Goal: Task Accomplishment & Management: Manage account settings

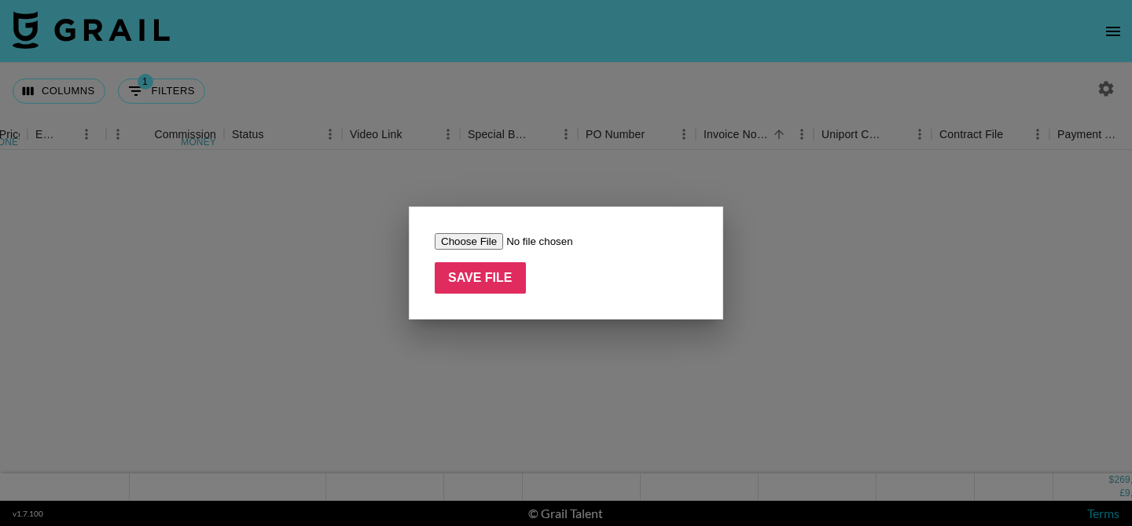
scroll to position [981, 1143]
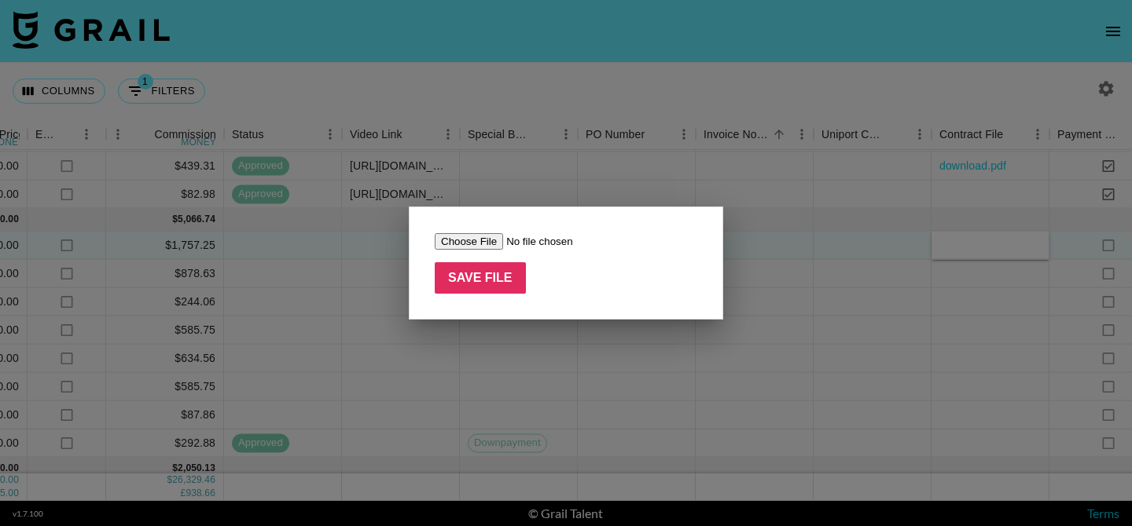
click at [535, 410] on div at bounding box center [566, 263] width 1132 height 526
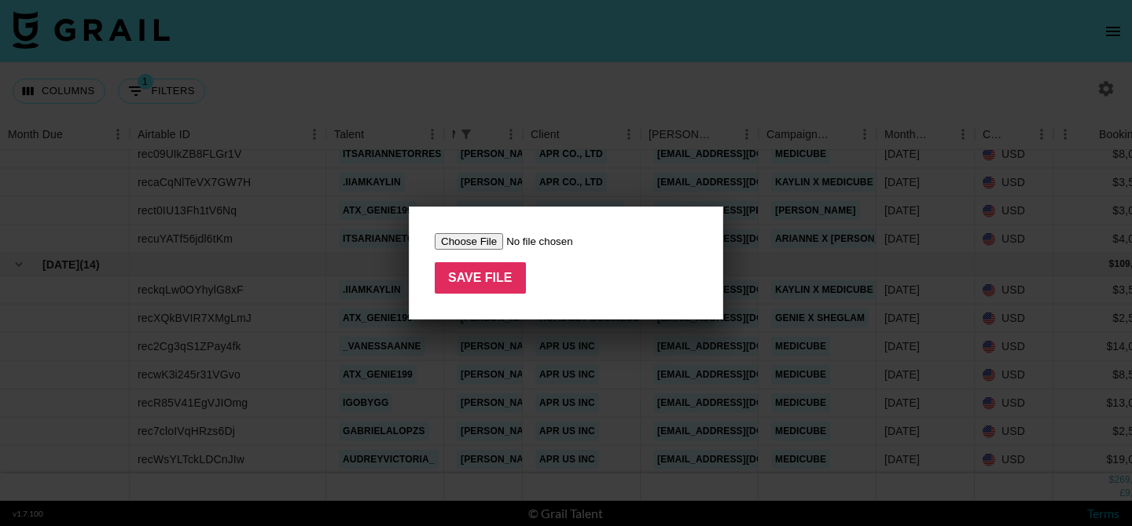
scroll to position [502, 0]
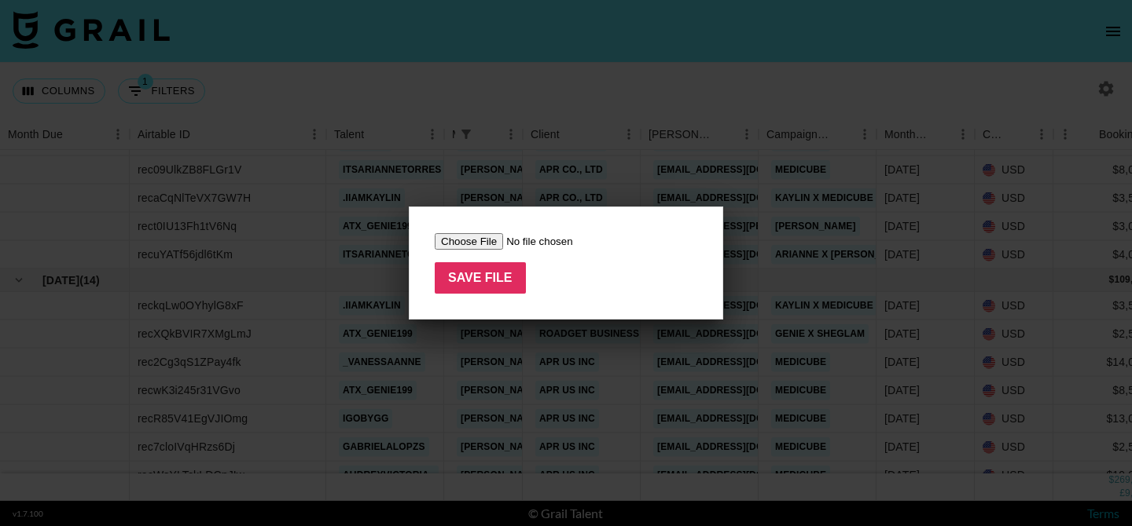
click at [497, 351] on div at bounding box center [566, 263] width 1132 height 526
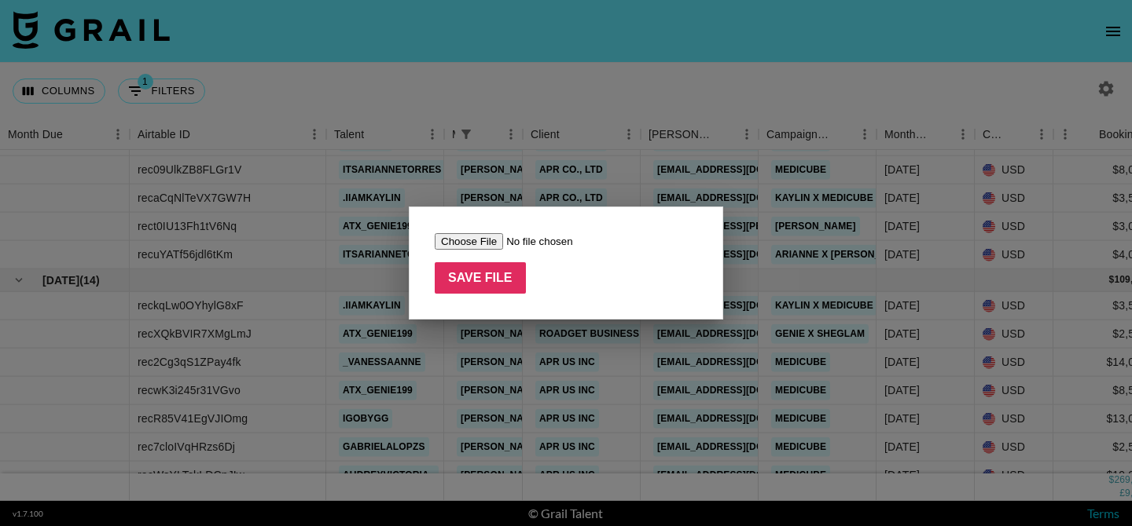
click at [497, 351] on div at bounding box center [566, 263] width 1132 height 526
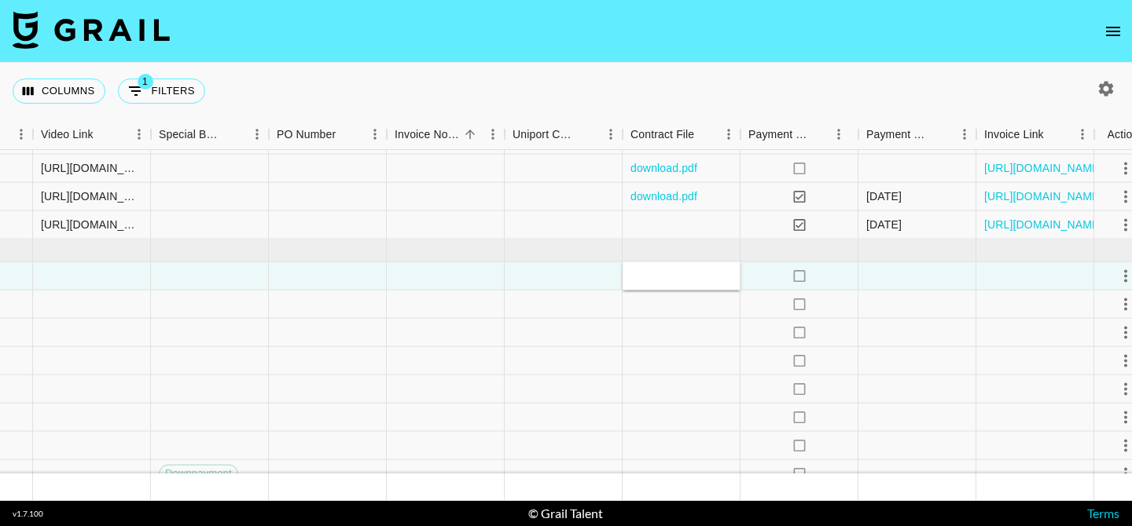
scroll to position [951, 1455]
click at [673, 282] on div at bounding box center [679, 276] width 118 height 28
click at [760, 277] on div "no" at bounding box center [797, 276] width 118 height 28
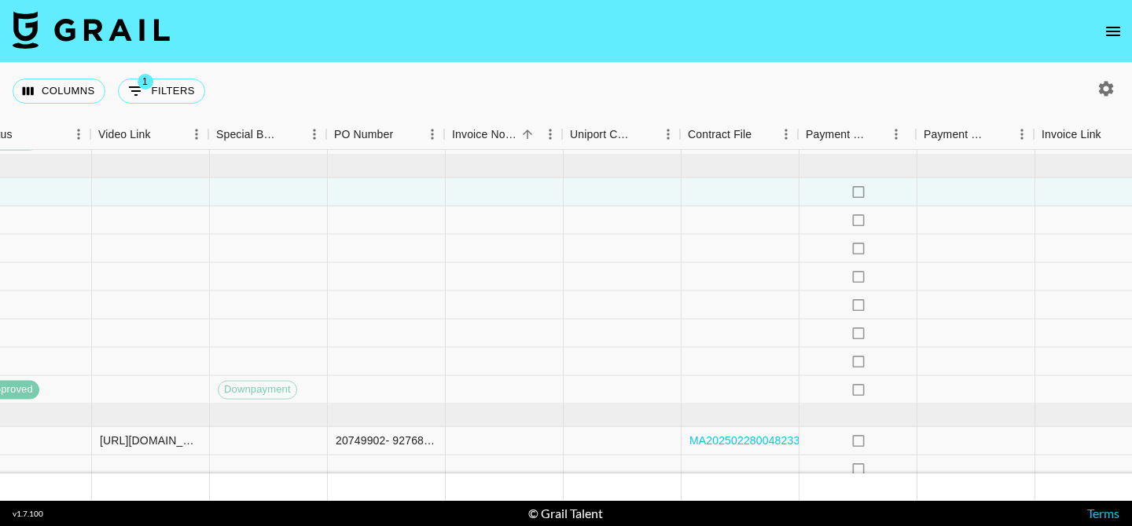
scroll to position [1035, 1395]
click at [758, 193] on div at bounding box center [739, 192] width 118 height 28
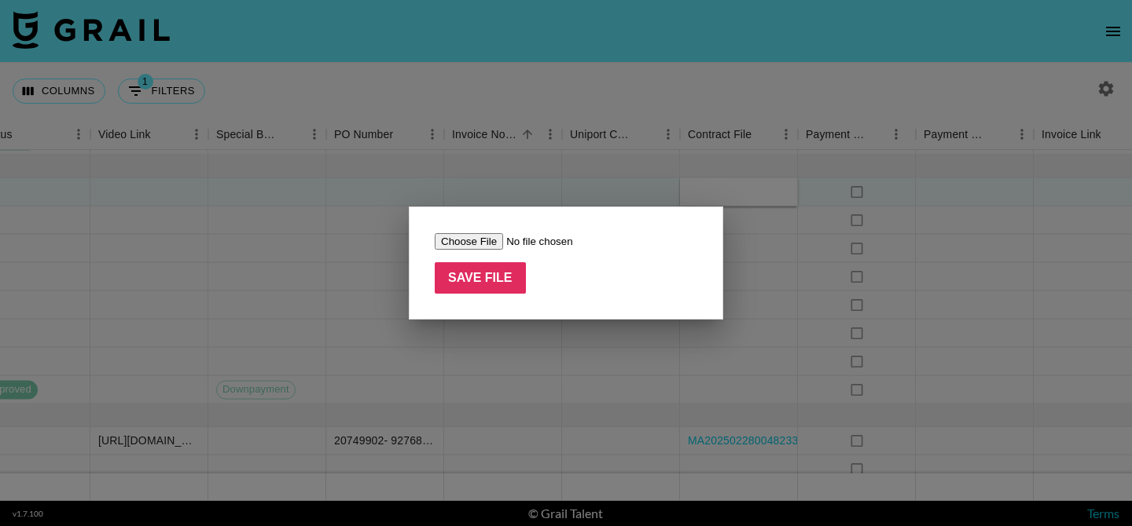
click at [472, 244] on input "file" at bounding box center [534, 241] width 199 height 17
type input "C:\fakepath\FILE_4565.pdf"
click at [492, 284] on input "Save File" at bounding box center [480, 277] width 91 height 31
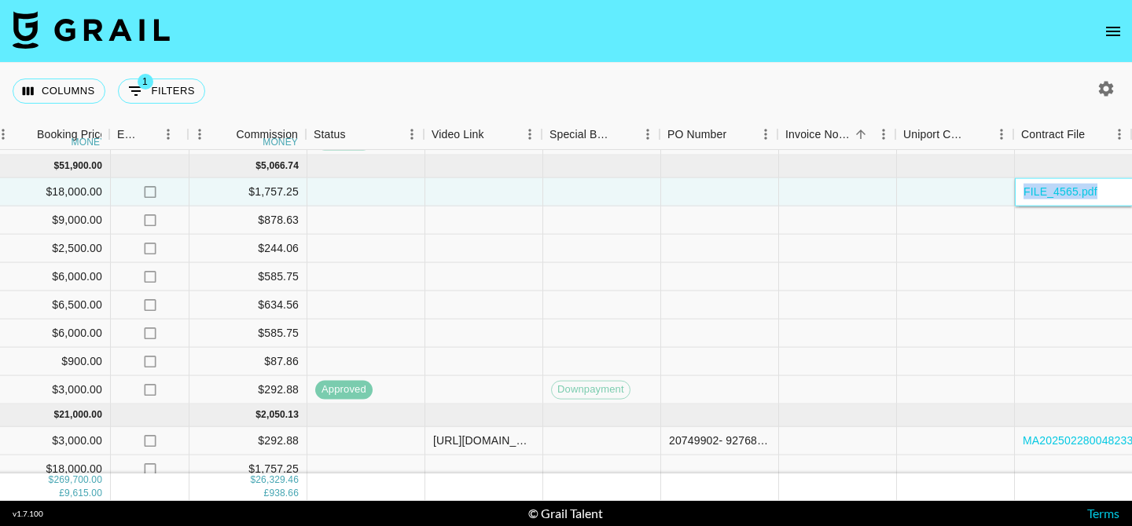
scroll to position [1035, 1071]
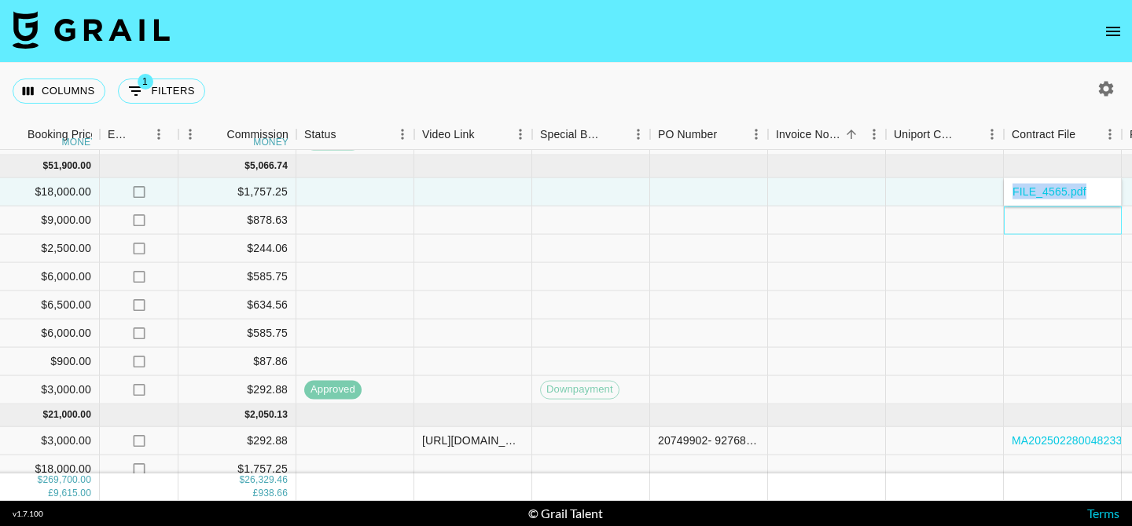
click at [1070, 218] on div at bounding box center [1062, 221] width 118 height 28
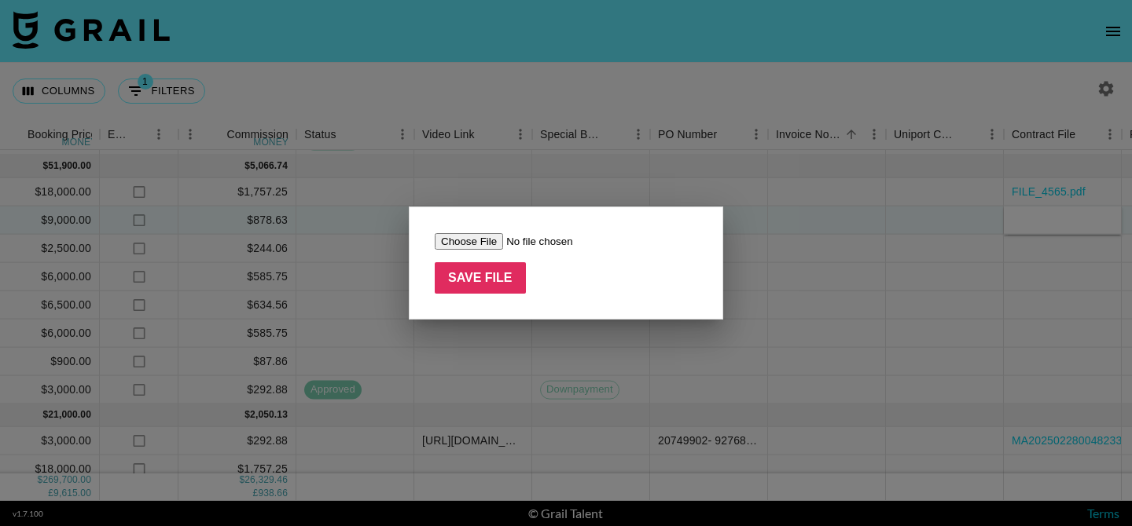
click at [479, 240] on input "file" at bounding box center [534, 241] width 199 height 17
type input "C:\fakepath\[Arencia X atx_genie199] 1st Sponsorship Agreement_ Instagram, Tikt…"
click at [472, 282] on input "Save File" at bounding box center [480, 277] width 91 height 31
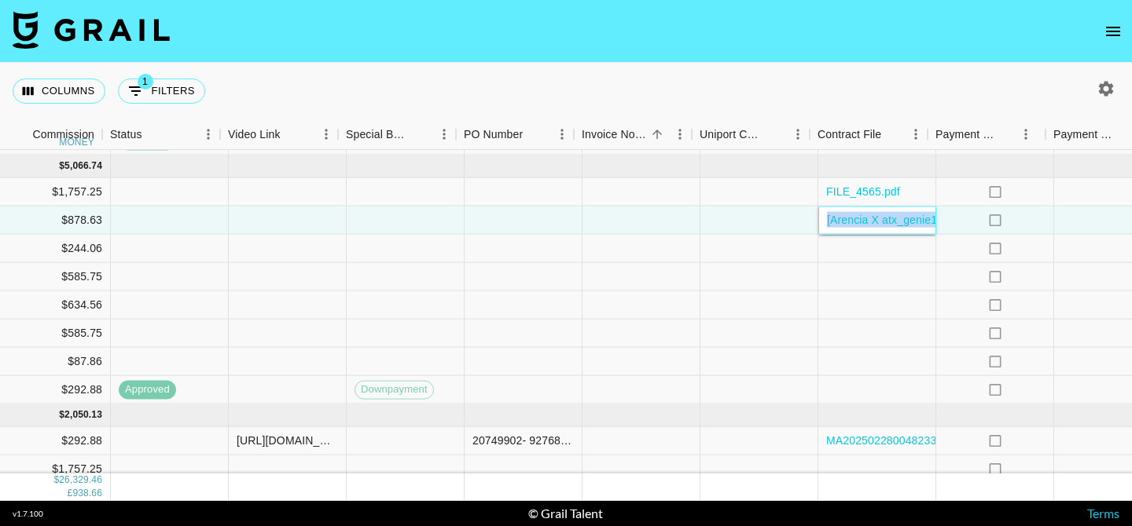
scroll to position [1035, 1282]
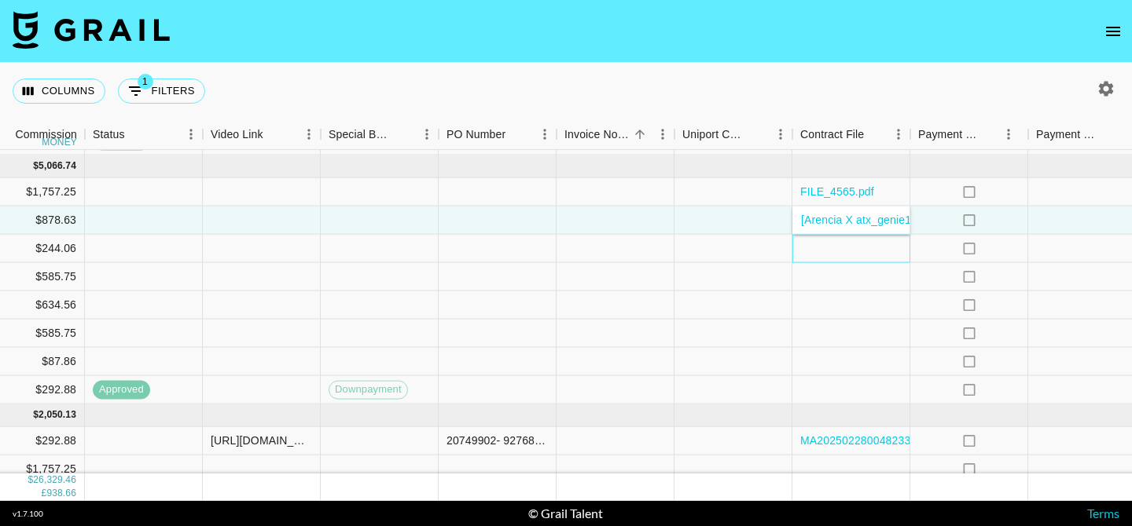
click at [835, 253] on div at bounding box center [851, 249] width 118 height 28
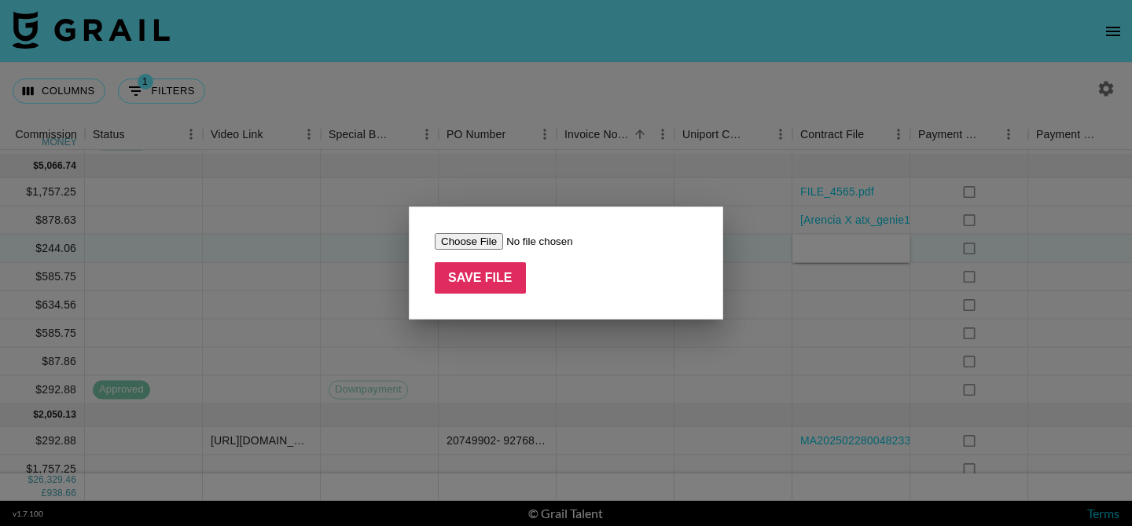
click at [482, 233] on input "file" at bounding box center [534, 241] width 199 height 17
type input "C:\fakepath\@teeniesha_TikTok_digital_creator_agreement.pdf"
click at [490, 280] on input "Save File" at bounding box center [480, 277] width 91 height 31
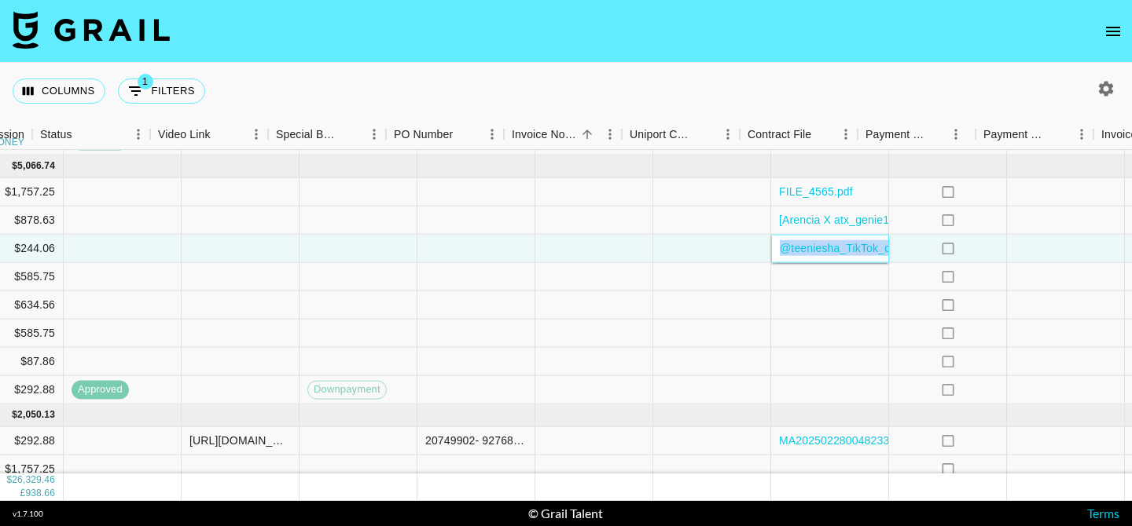
scroll to position [1035, 1346]
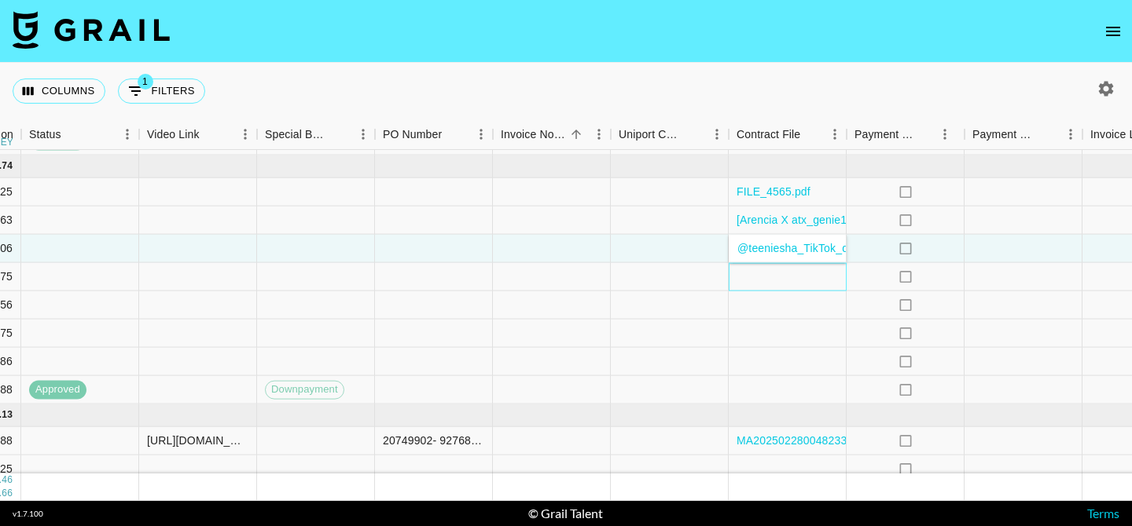
click at [787, 280] on div at bounding box center [787, 277] width 118 height 28
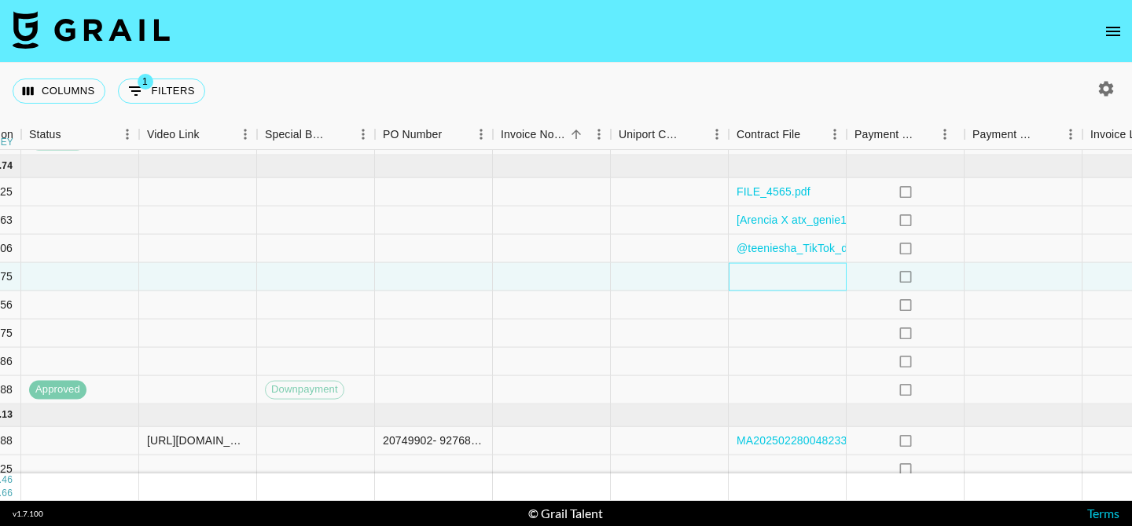
click at [787, 280] on div at bounding box center [787, 277] width 118 height 28
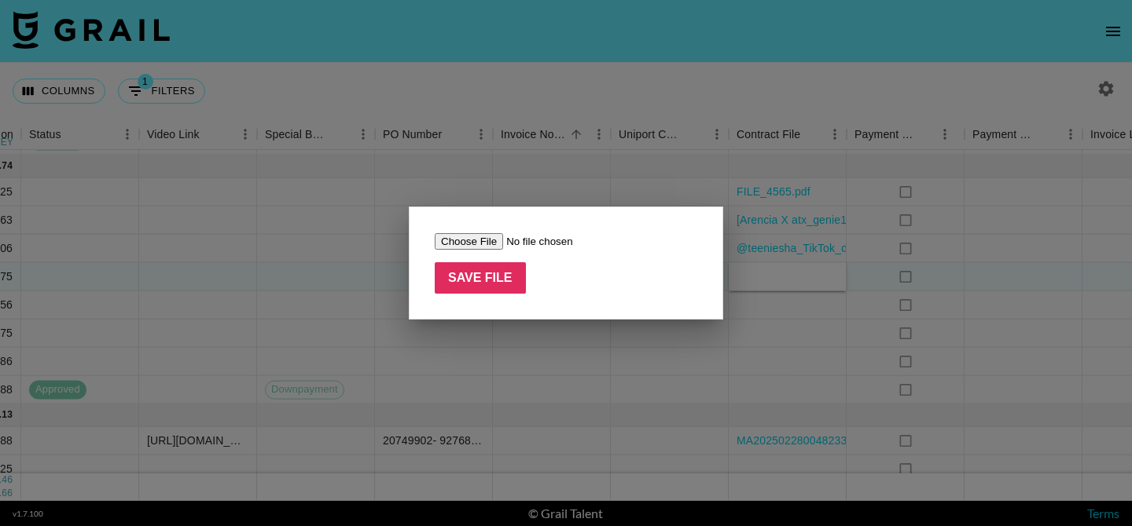
click at [460, 246] on input "file" at bounding box center [534, 241] width 199 height 17
type input "C:\fakepath\[APR US] Content Usage Agreement_Lala.docx"
click at [497, 277] on input "Save File" at bounding box center [480, 277] width 91 height 31
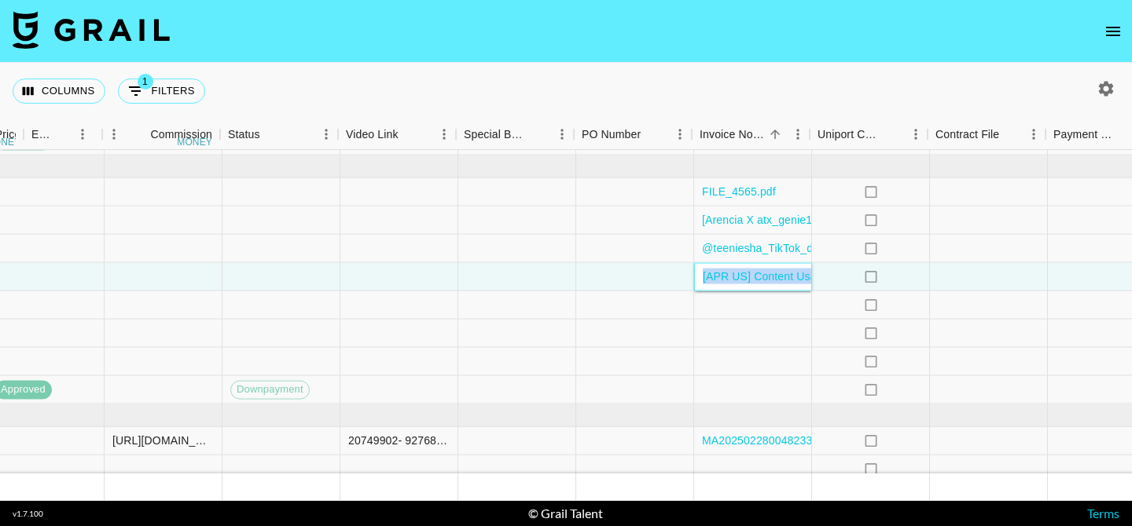
scroll to position [1035, 1477]
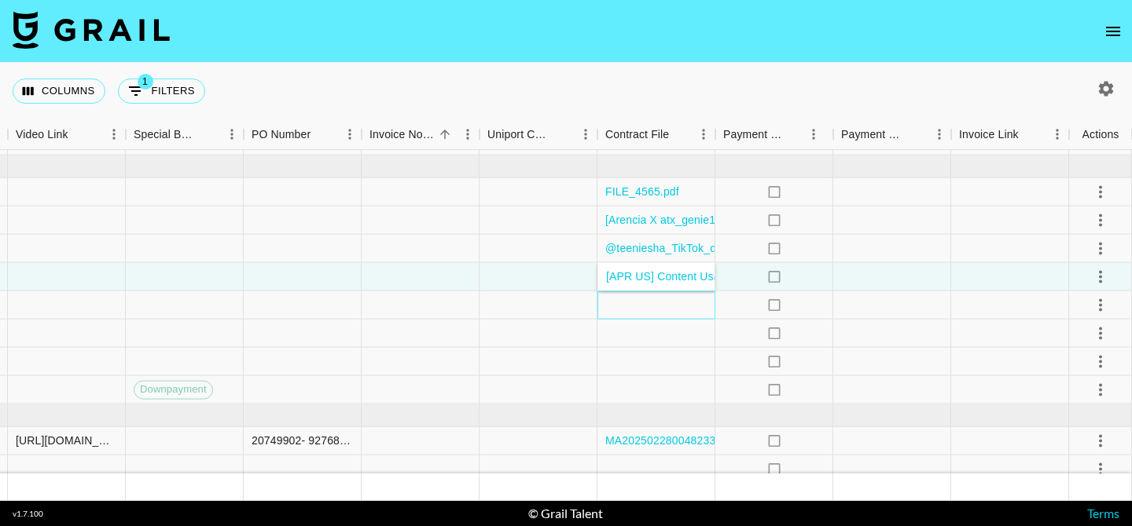
click at [663, 309] on div at bounding box center [656, 306] width 118 height 28
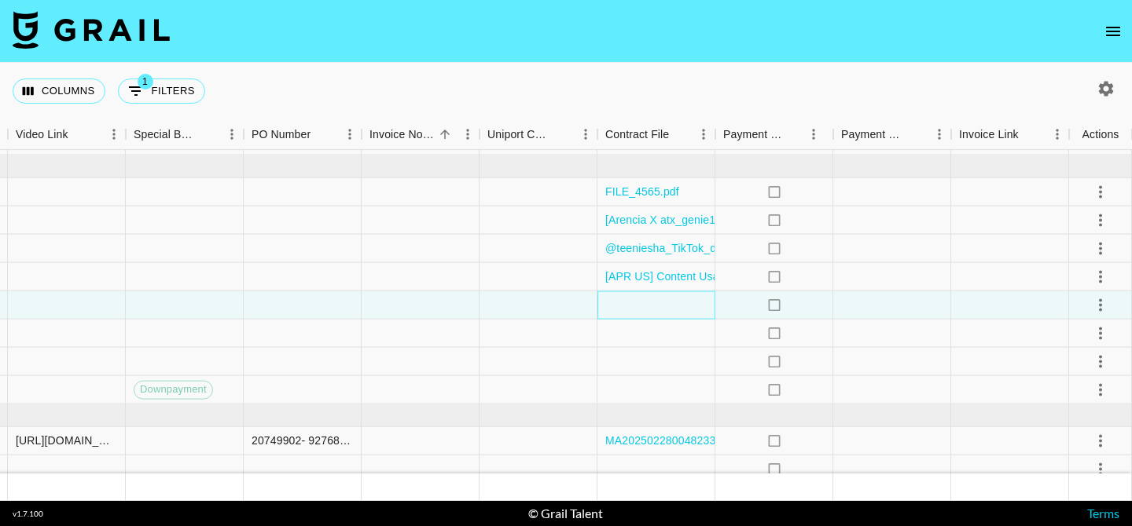
click at [663, 309] on div at bounding box center [656, 306] width 118 height 28
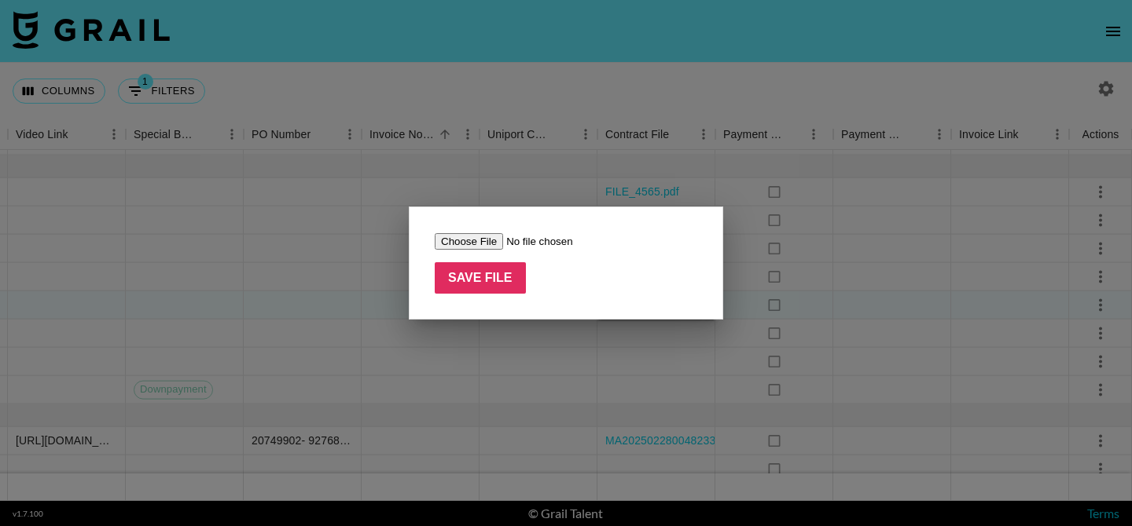
click at [481, 237] on input "file" at bounding box center [534, 241] width 199 height 17
type input "C:\fakepath\FILE_4565.pdf"
click at [456, 287] on input "Save File" at bounding box center [480, 277] width 91 height 31
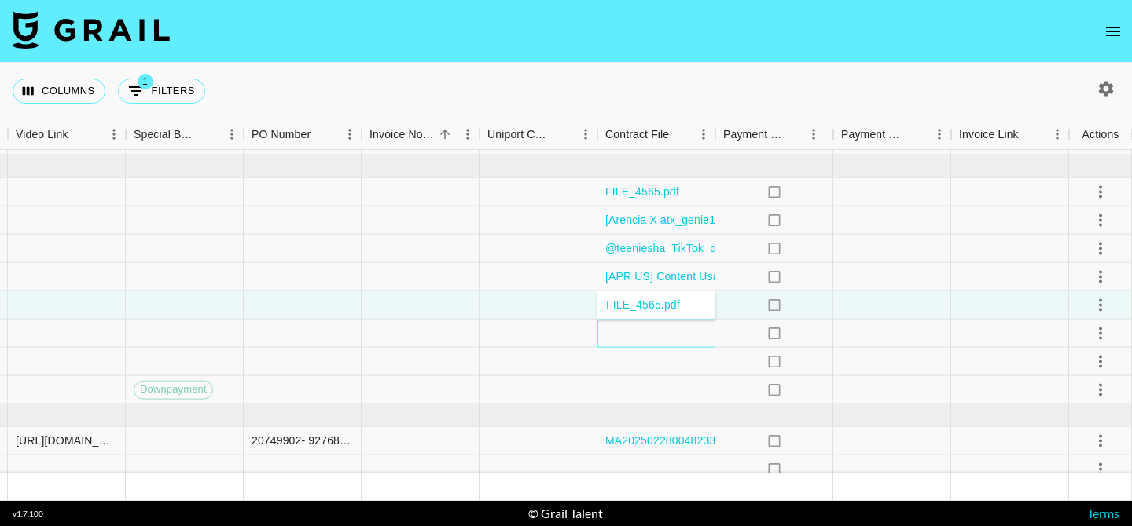
click at [648, 339] on div at bounding box center [656, 334] width 118 height 28
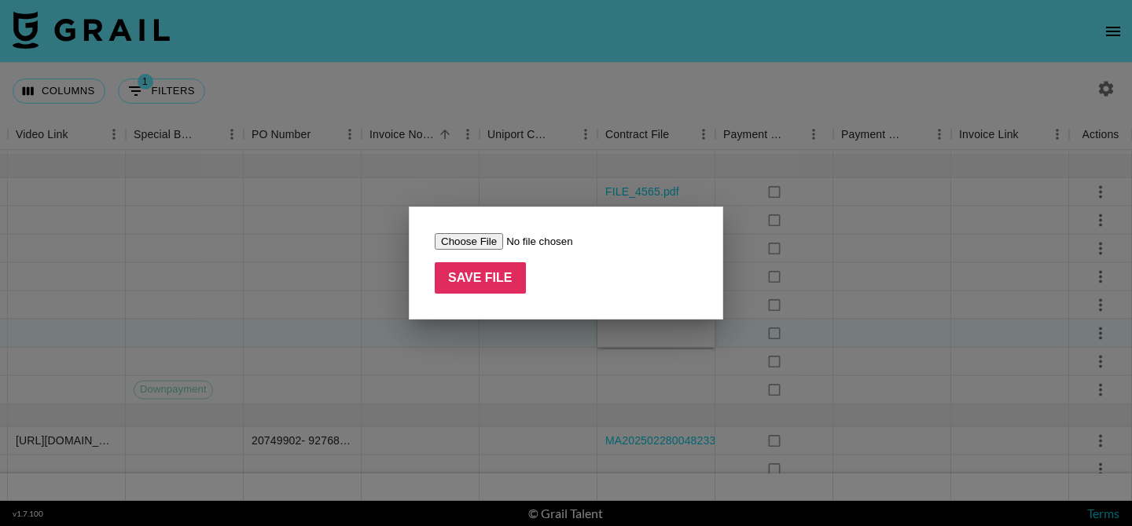
click at [483, 239] on input "file" at bounding box center [534, 241] width 199 height 17
type input "C:\fakepath\[APR US] Content Usage Agreement_medicube_Tatiana K_250819.docx"
click at [505, 279] on input "Save File" at bounding box center [480, 277] width 91 height 31
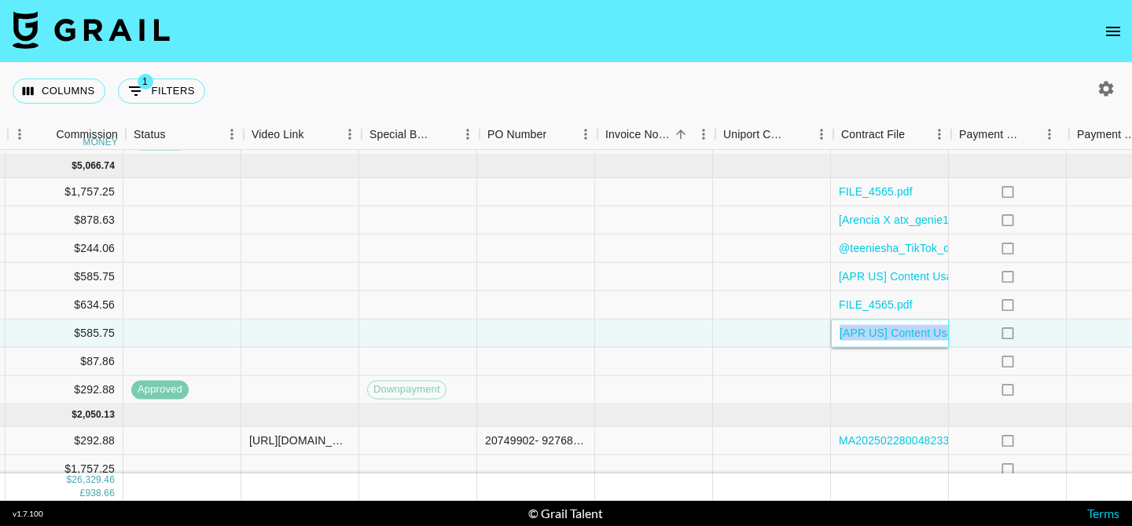
scroll to position [1035, 1247]
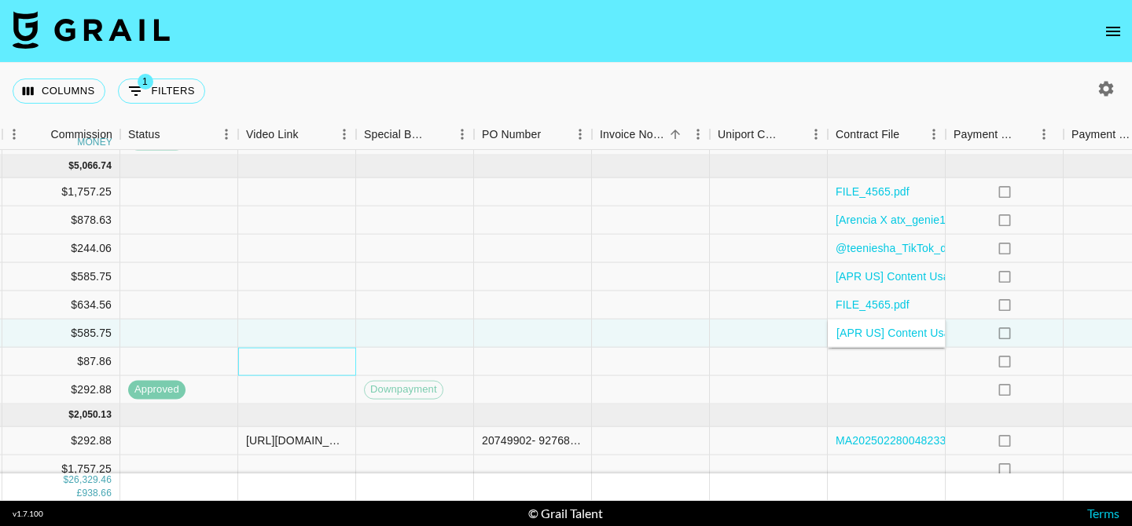
click at [284, 360] on div at bounding box center [297, 362] width 118 height 28
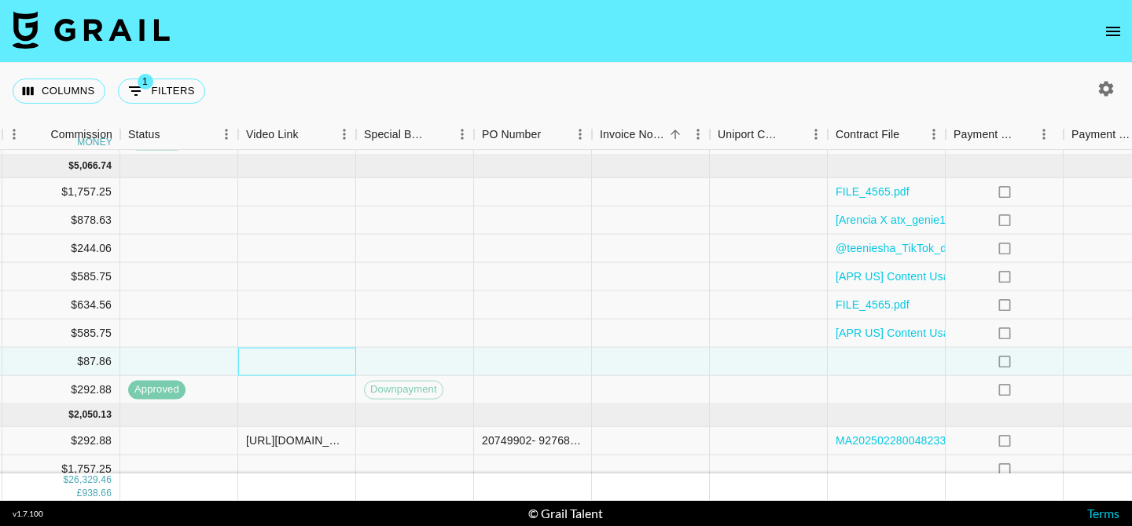
click at [284, 360] on div at bounding box center [297, 362] width 118 height 28
type input "https://www.tiktok.com/@atx_genie199/video/7541289666625031454?lang=en-GB"
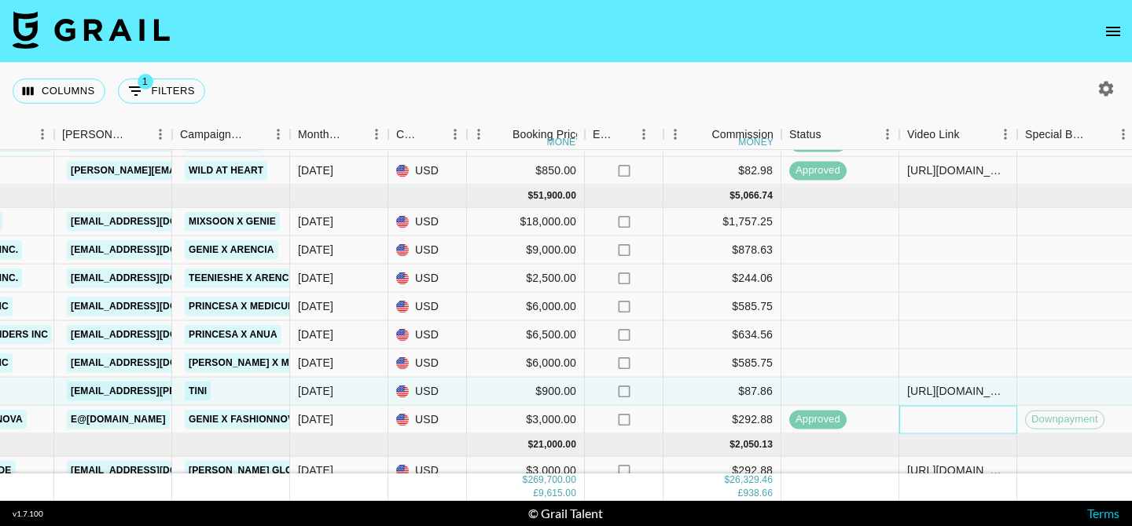
scroll to position [1006, 586]
click at [832, 221] on div at bounding box center [840, 221] width 118 height 28
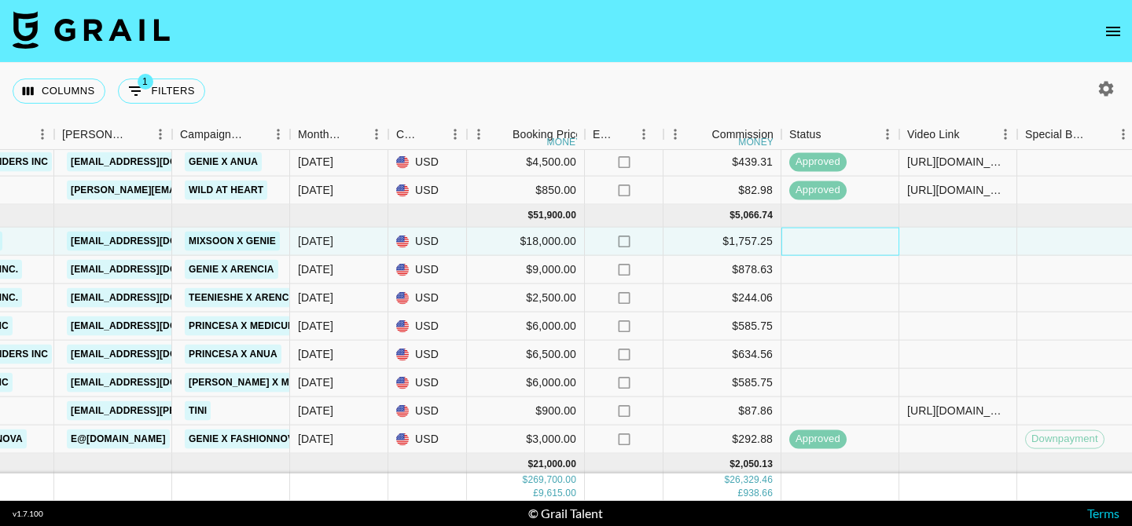
scroll to position [1045, 586]
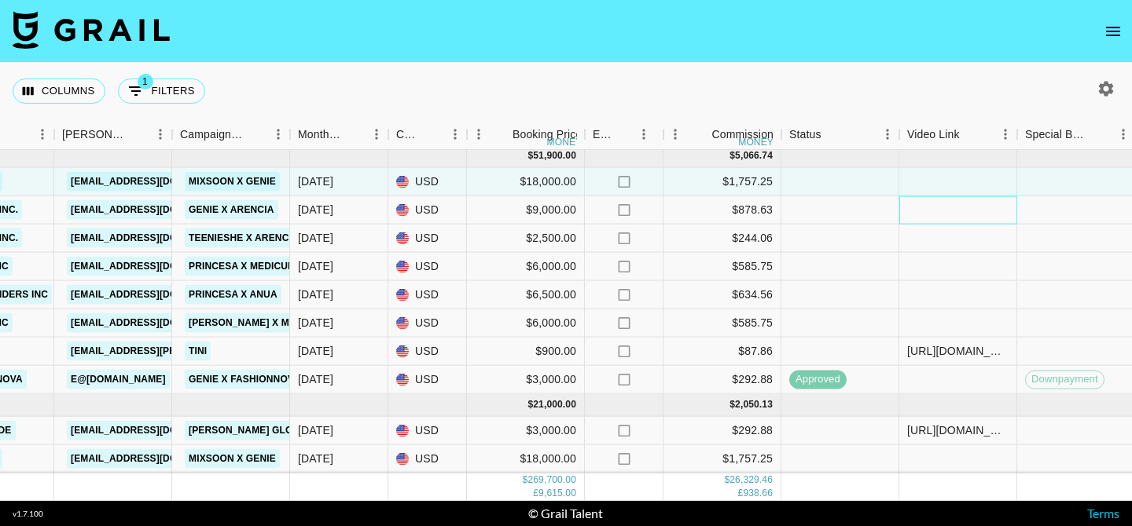
click at [937, 207] on div at bounding box center [958, 210] width 118 height 28
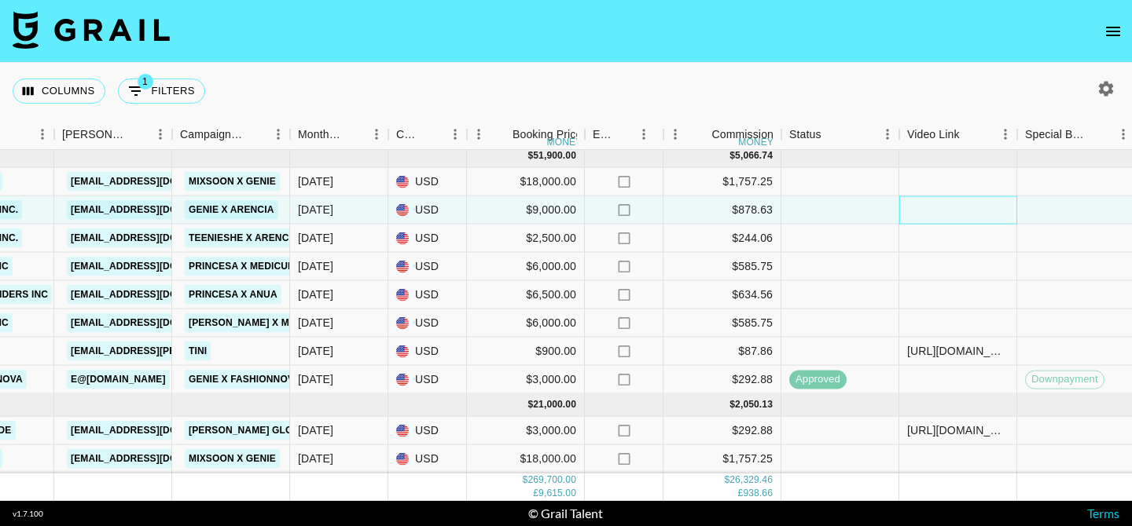
click at [937, 207] on div at bounding box center [958, 210] width 118 height 28
type input "https://www.tiktok.com/@atx_genie199/video/7536731585639419166?lang=en-GB"
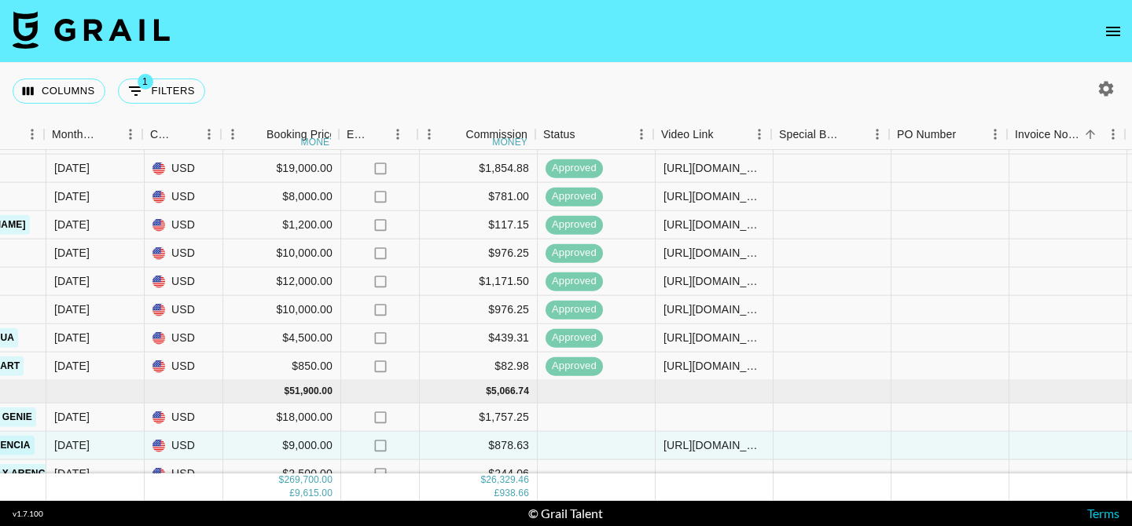
scroll to position [809, 842]
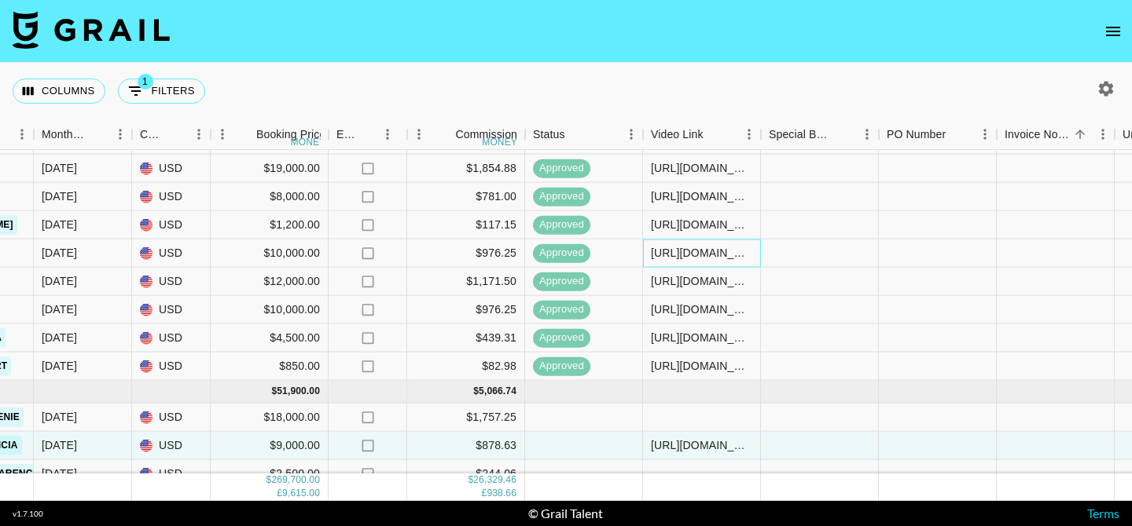
click at [743, 259] on div "https://www.tiktok.com/@atx_genie199/video/7531877811129208094?lang=en-GB" at bounding box center [701, 253] width 101 height 16
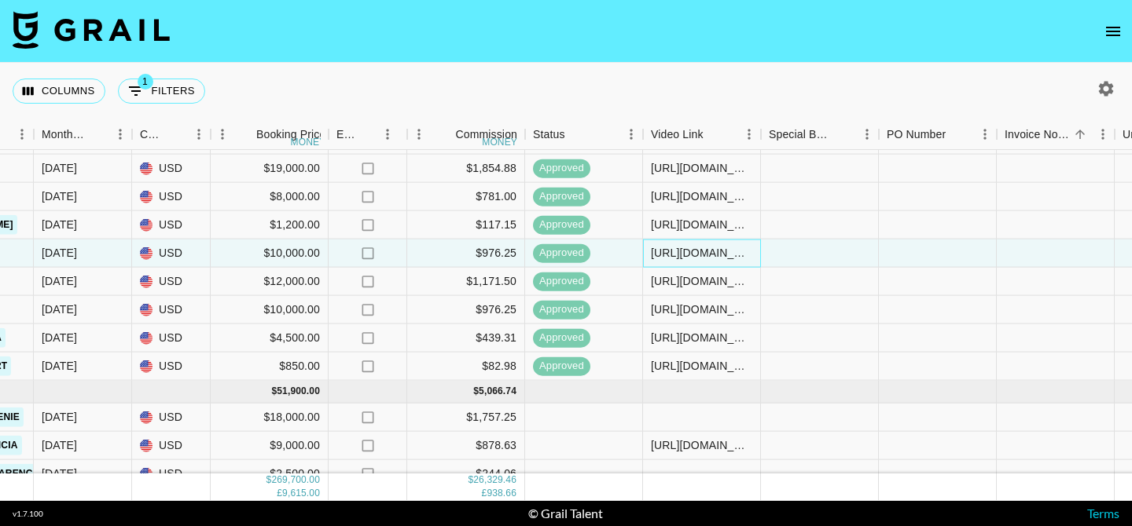
click at [743, 259] on div "https://www.tiktok.com/@atx_genie199/video/7531877811129208094?lang=en-GB" at bounding box center [701, 253] width 101 height 16
type input "h"
type input "https://www.tiktok.com/@atx_genie199/video/7536731585639419166?lang=en-GB"
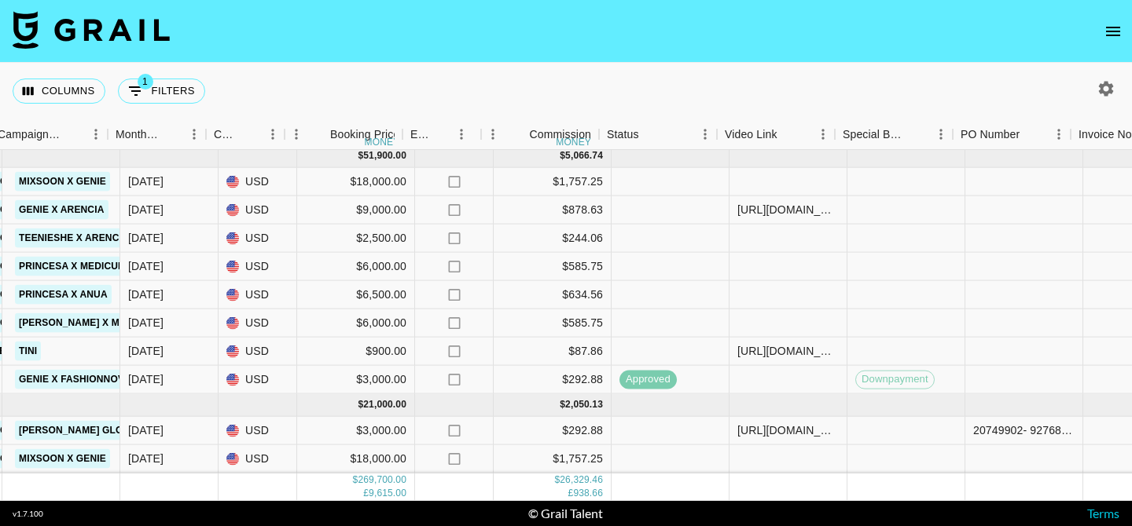
scroll to position [1045, 816]
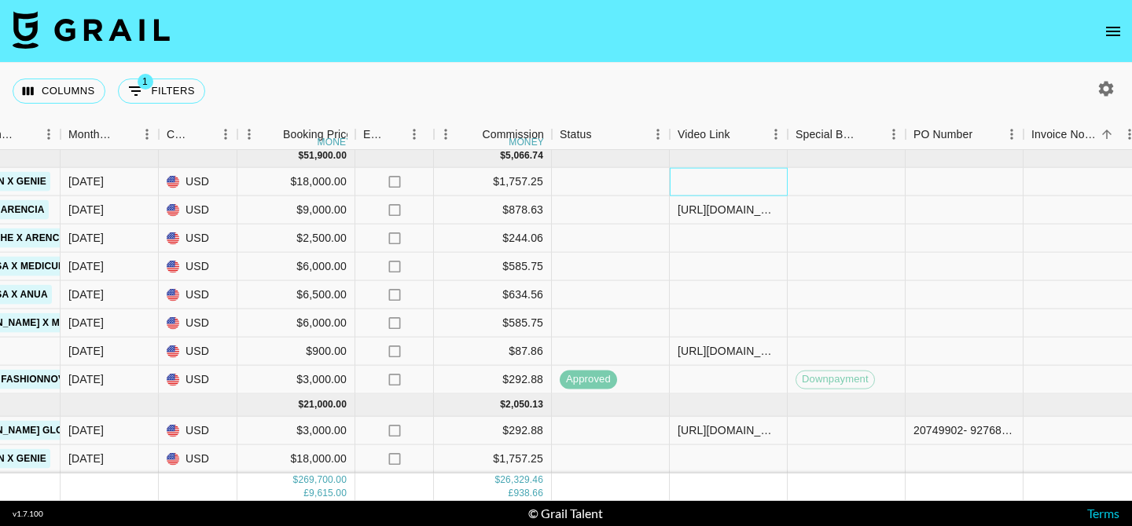
click at [720, 182] on div at bounding box center [729, 182] width 118 height 28
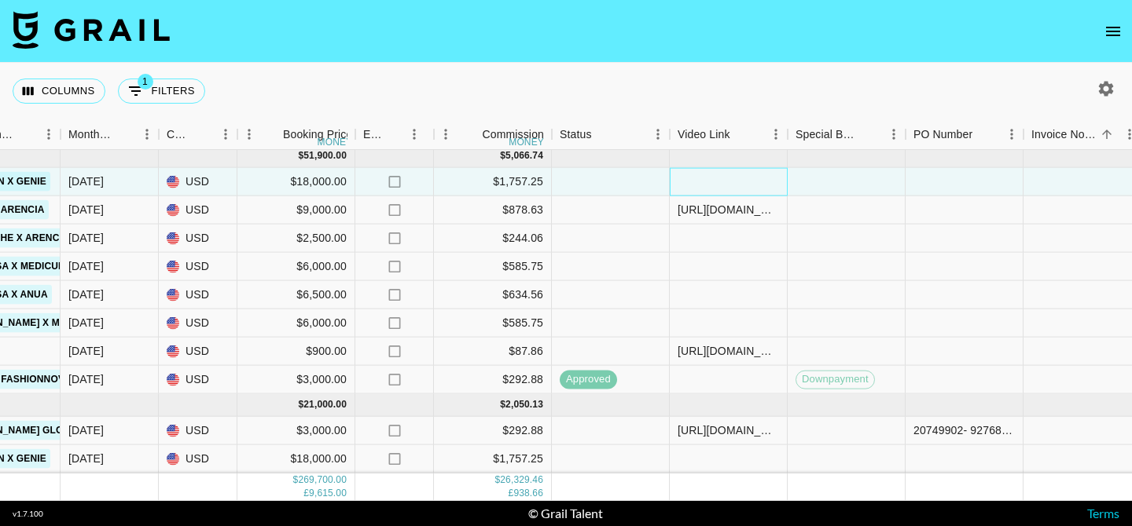
click at [720, 182] on div at bounding box center [729, 182] width 118 height 28
type input "https://www.tiktok.com/@atx_genie199/video/7536731585639419166?lang=en-GB"
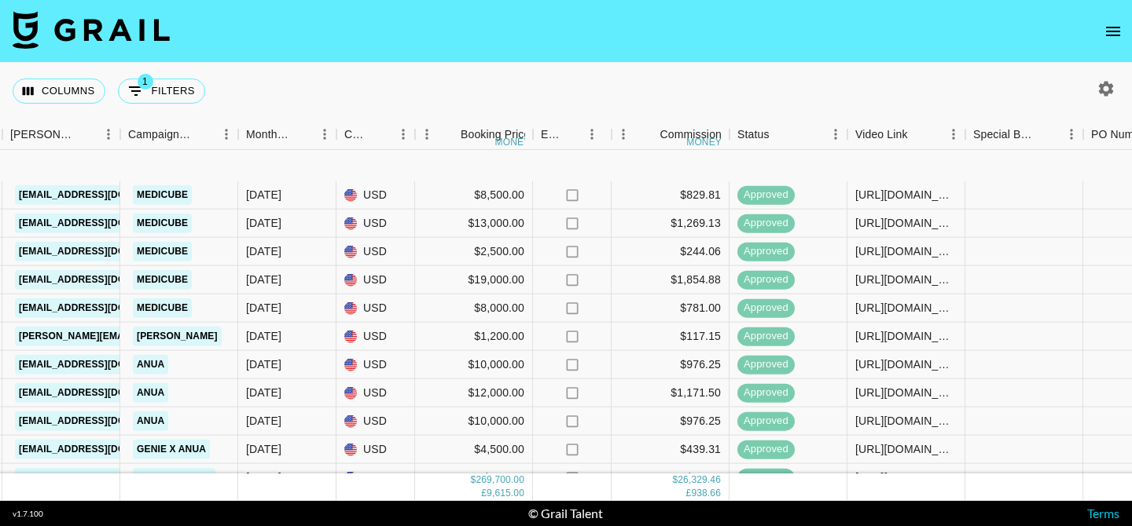
scroll to position [1045, 638]
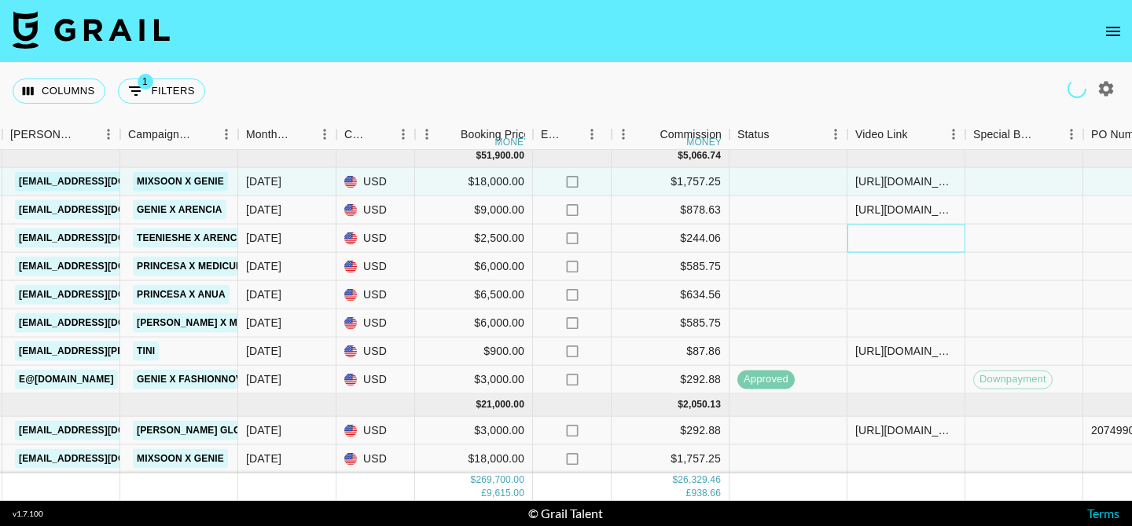
click at [896, 234] on div at bounding box center [906, 239] width 118 height 28
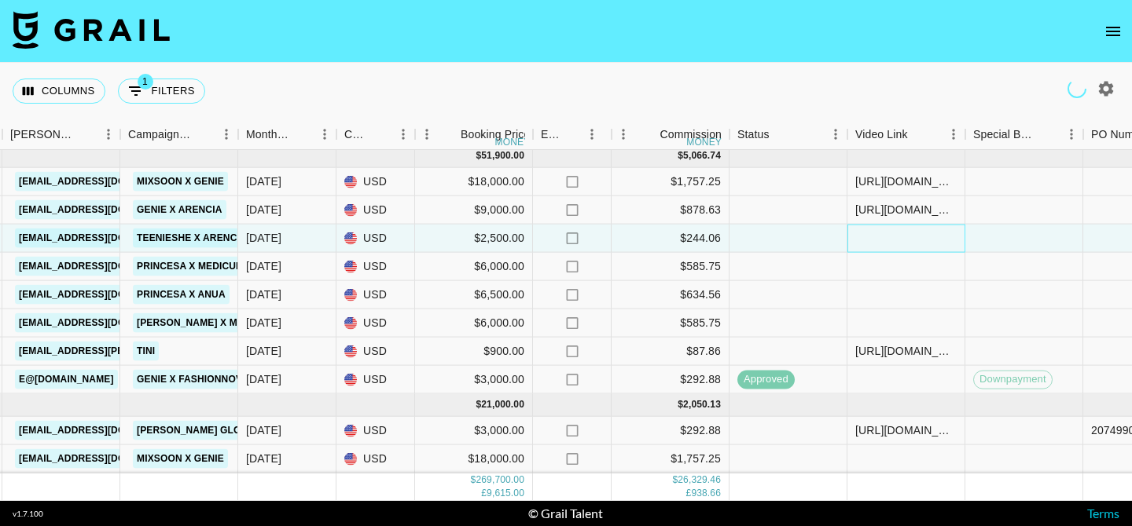
click at [896, 234] on div at bounding box center [906, 239] width 118 height 28
type input "https://www.tiktok.com/@teeniesha/video/7539565434996002070?lang=en-GB"
click at [893, 298] on div at bounding box center [906, 295] width 118 height 28
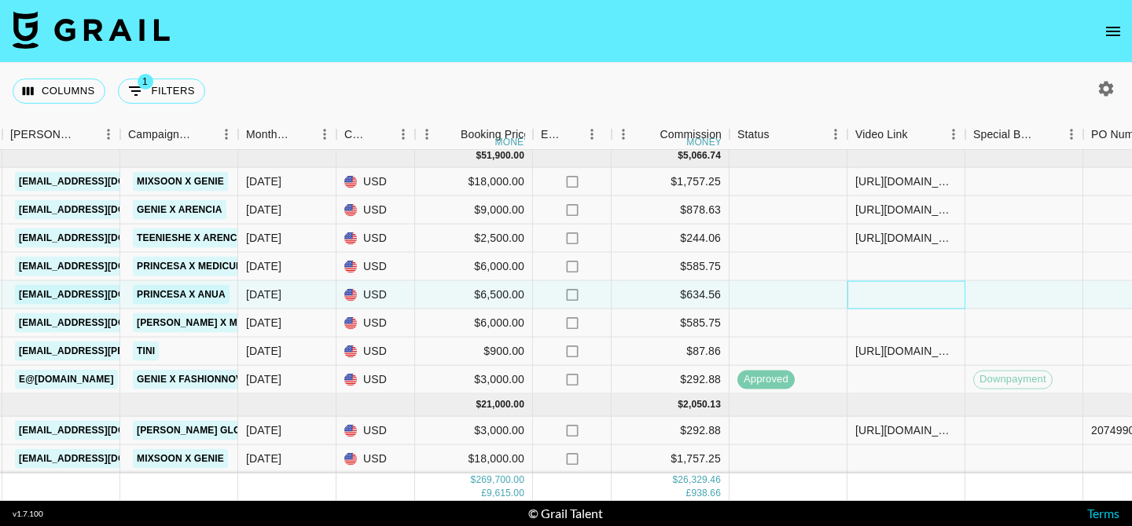
click at [893, 298] on div at bounding box center [906, 295] width 118 height 28
type input "https://www.tiktok.com/@_princesa674/video/7537497793481510174?lang=en-GB"
click at [900, 320] on div at bounding box center [906, 324] width 118 height 28
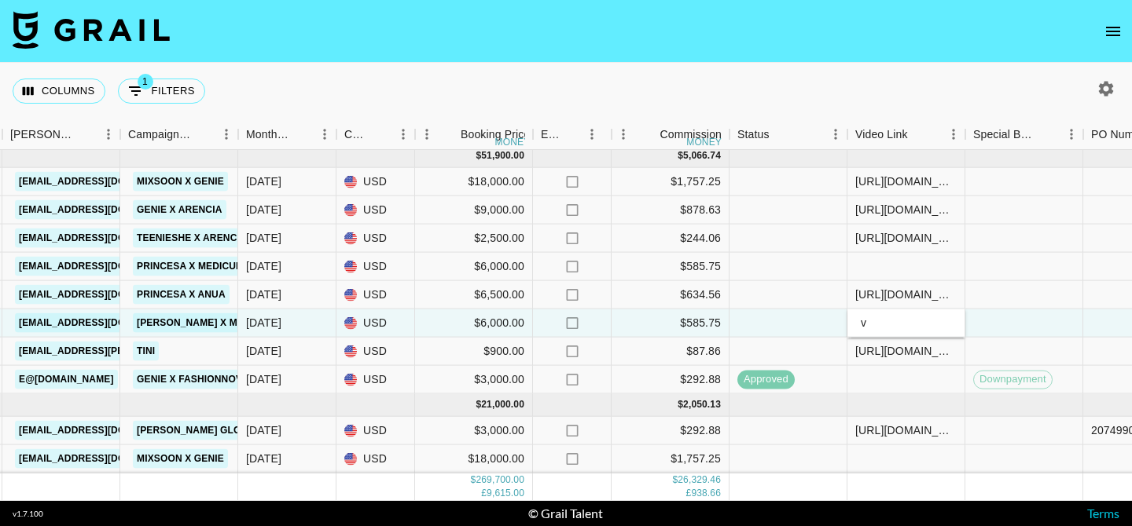
click at [900, 319] on input "v" at bounding box center [906, 323] width 116 height 13
type input "https://www.tiktok.com/@_princesa674/video/7541496269534022943?lang=en-GB"
click at [886, 266] on div at bounding box center [906, 267] width 118 height 28
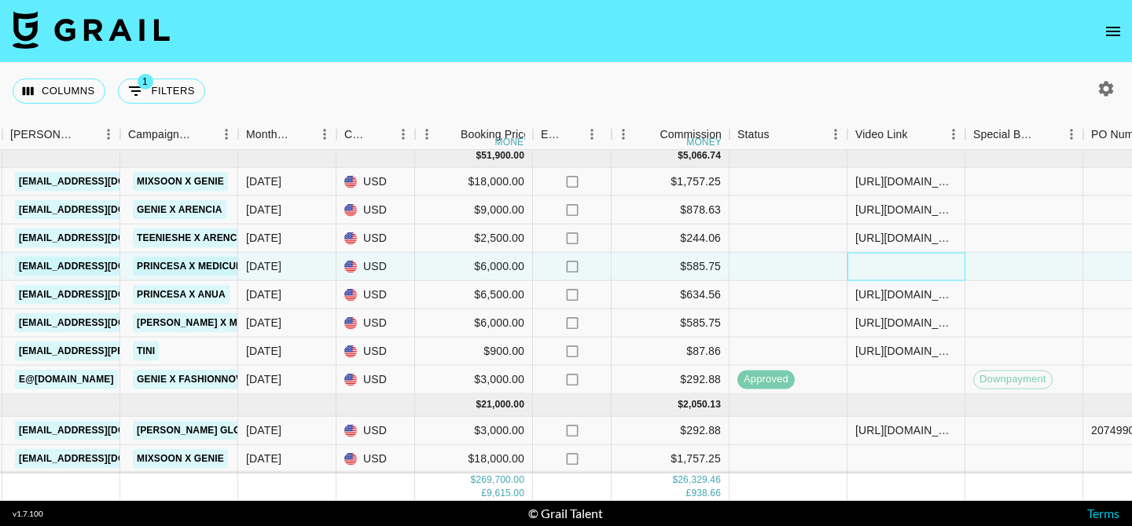
click at [886, 266] on div at bounding box center [906, 267] width 118 height 28
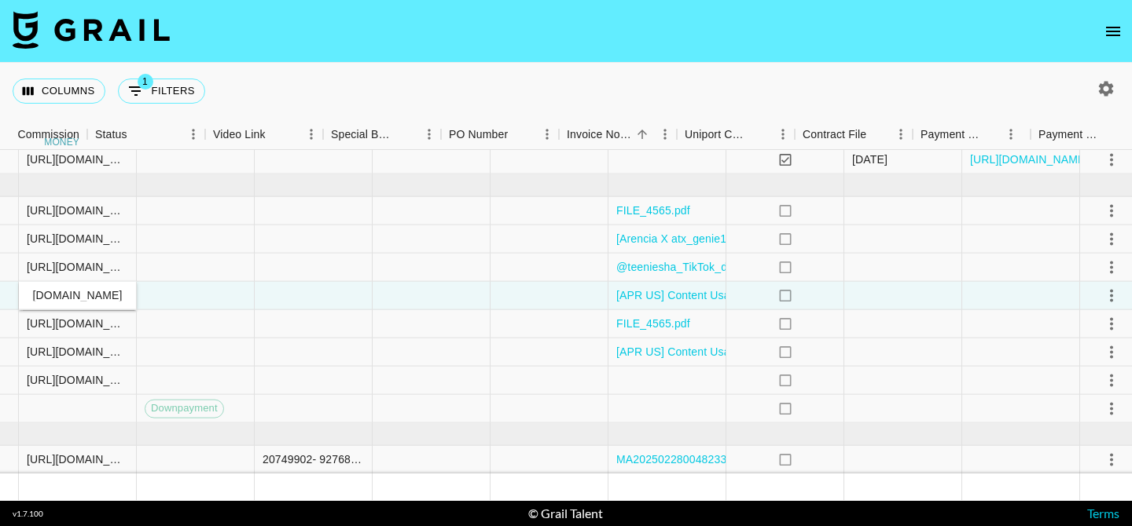
scroll to position [1016, 1477]
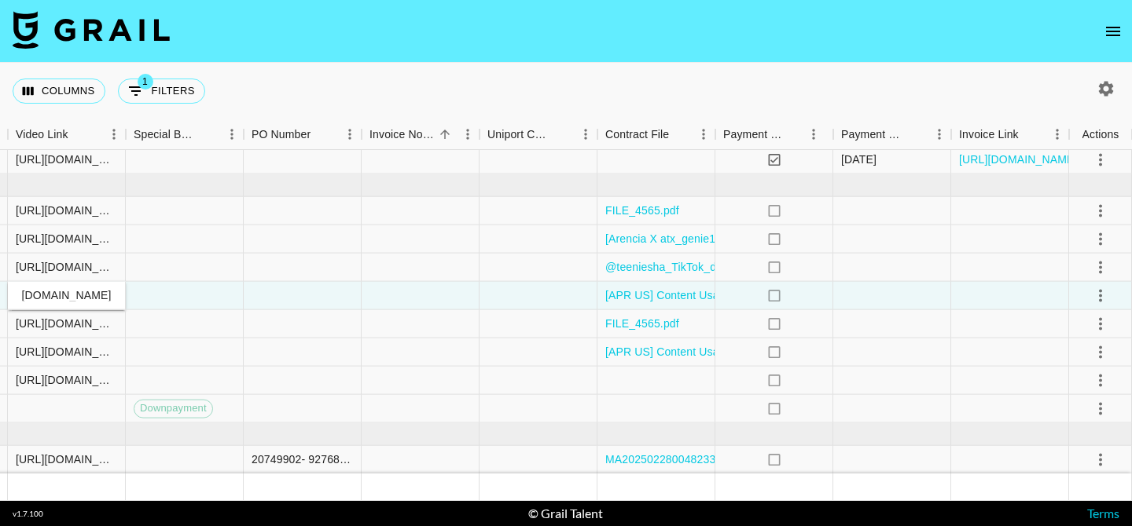
type input "https://www.tiktok.com/@_princesa674/video/7541496269534022943?lang=en-GB"
click at [1098, 214] on icon "select merge strategy" at bounding box center [1100, 210] width 19 height 19
click at [1058, 364] on div "Approve" at bounding box center [1066, 357] width 48 height 19
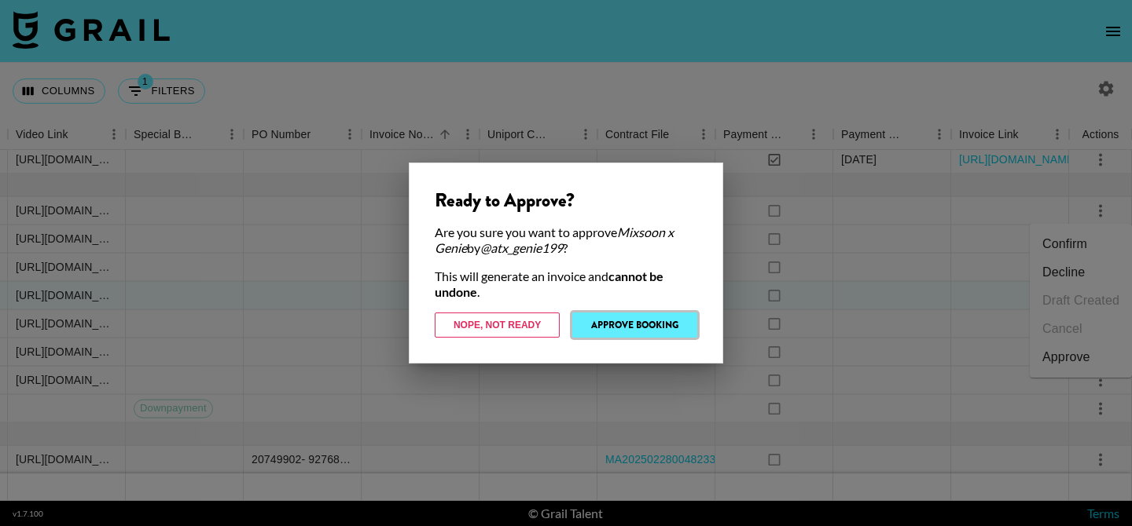
click at [632, 332] on button "Approve Booking" at bounding box center [634, 325] width 125 height 25
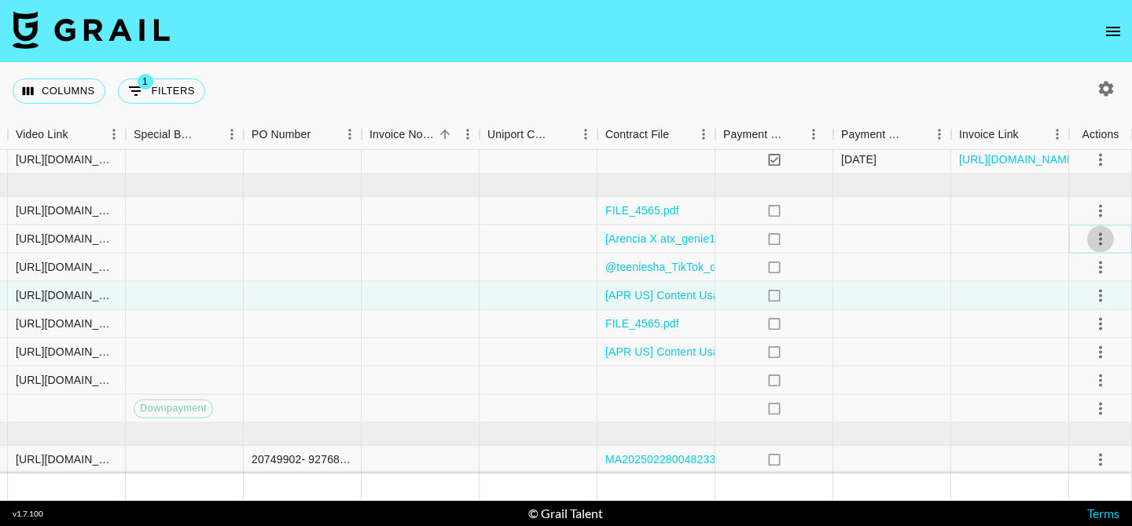
click at [1103, 238] on icon "select merge strategy" at bounding box center [1100, 238] width 19 height 19
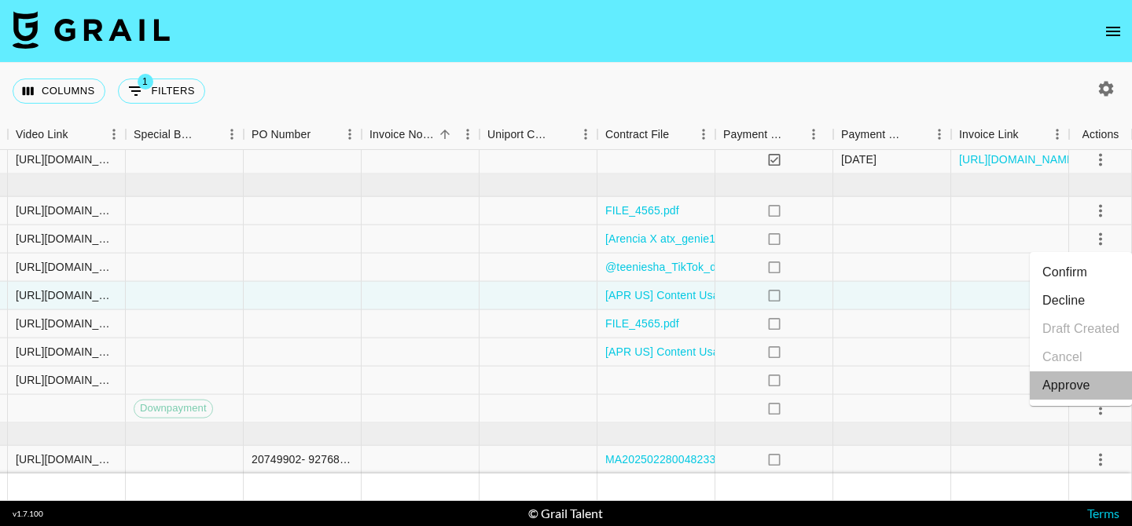
click at [1073, 393] on div "Approve" at bounding box center [1066, 385] width 48 height 19
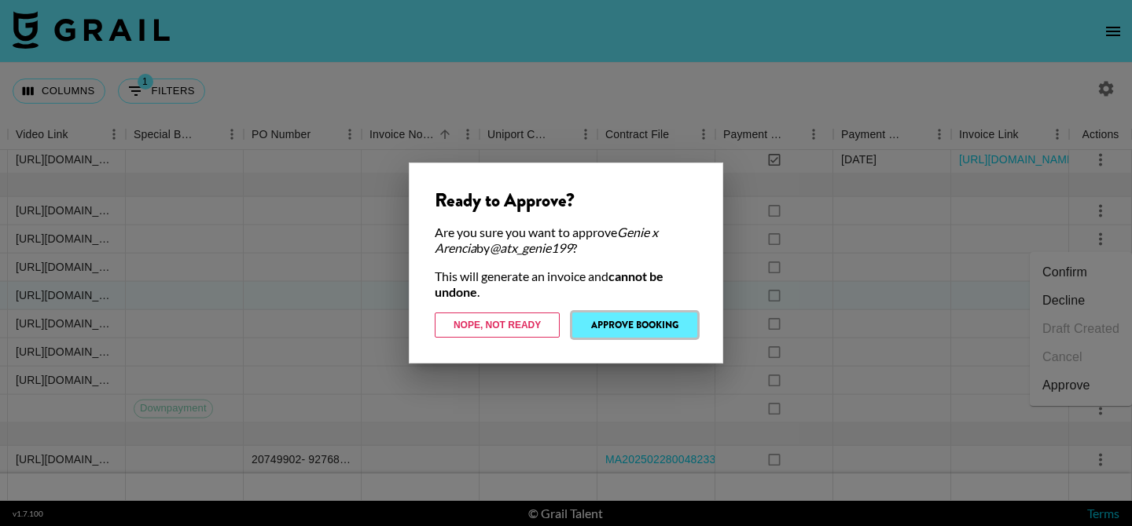
click at [618, 326] on button "Approve Booking" at bounding box center [634, 325] width 125 height 25
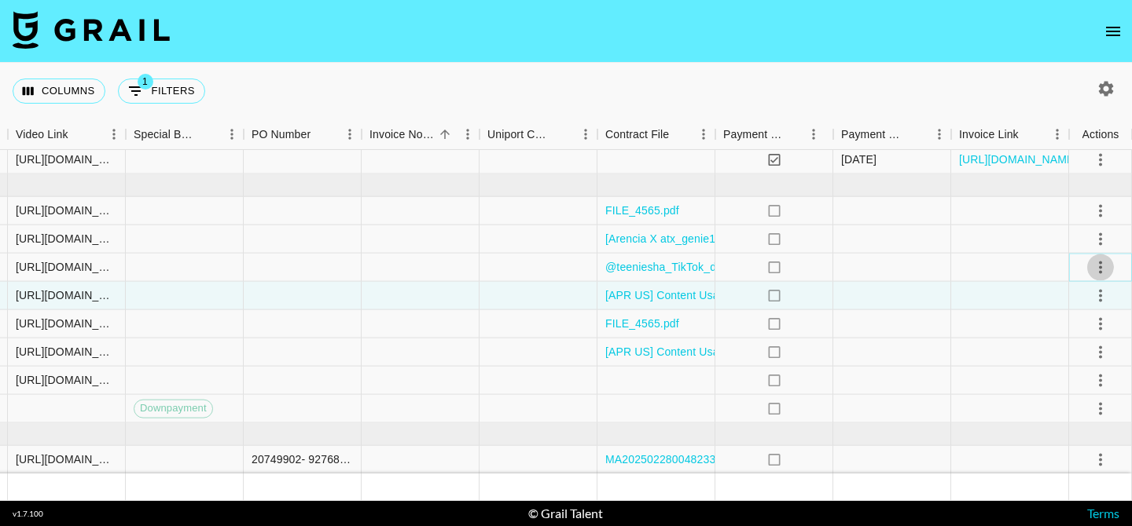
click at [1100, 268] on icon "select merge strategy" at bounding box center [1100, 267] width 3 height 13
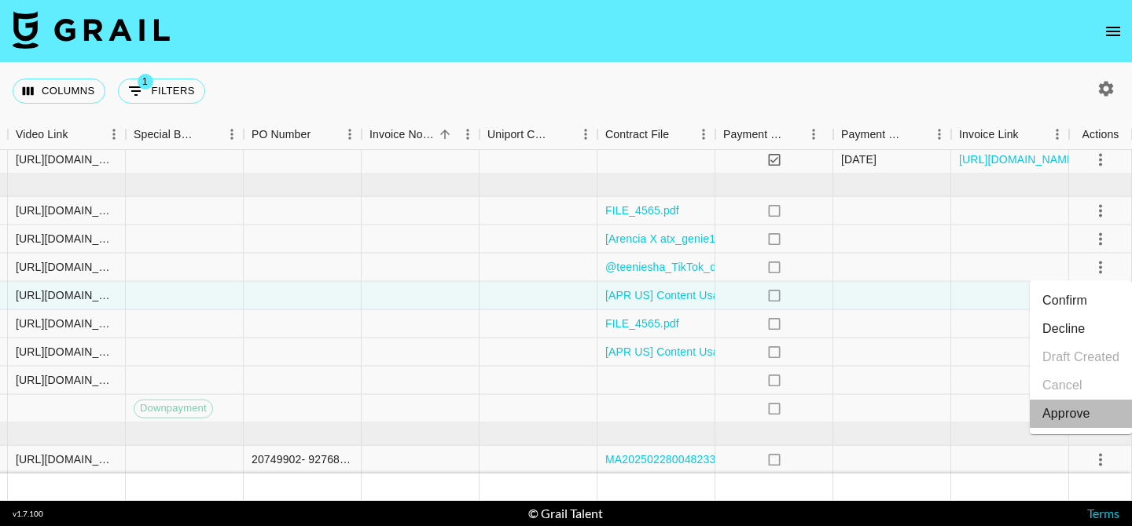
click at [1062, 420] on div "Approve" at bounding box center [1066, 414] width 48 height 19
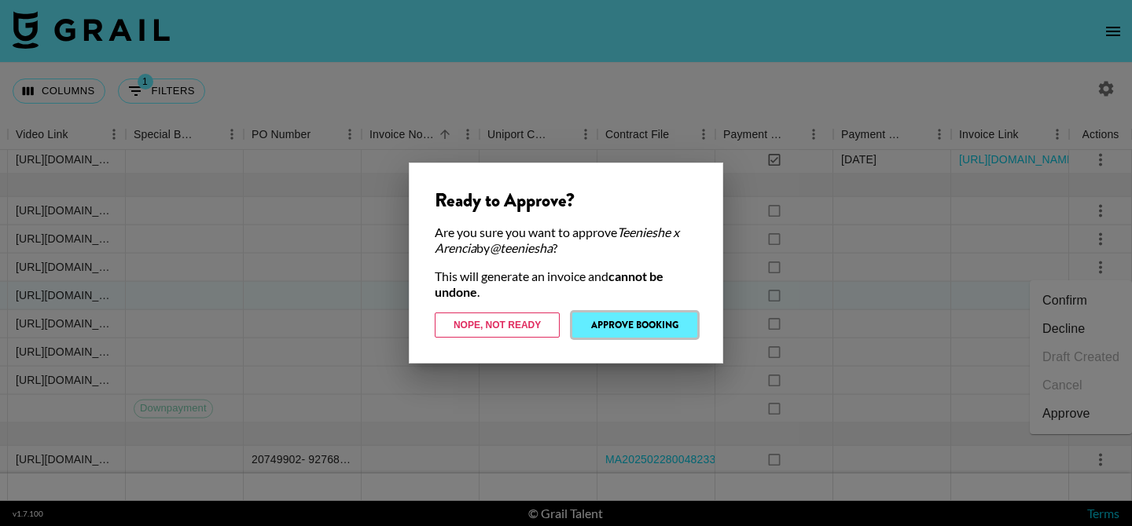
click at [678, 329] on button "Approve Booking" at bounding box center [634, 325] width 125 height 25
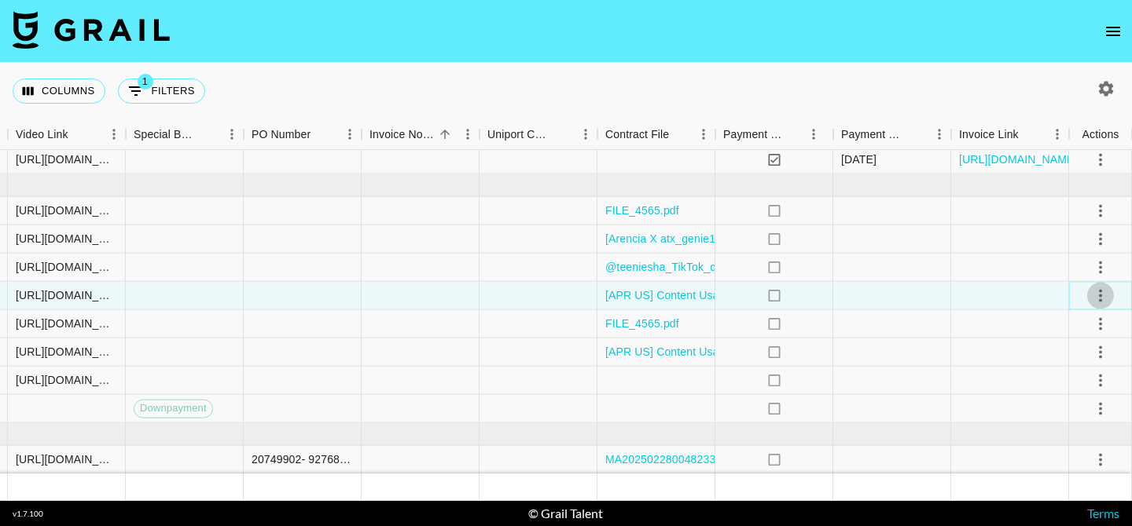
click at [1097, 295] on icon "select merge strategy" at bounding box center [1100, 295] width 19 height 19
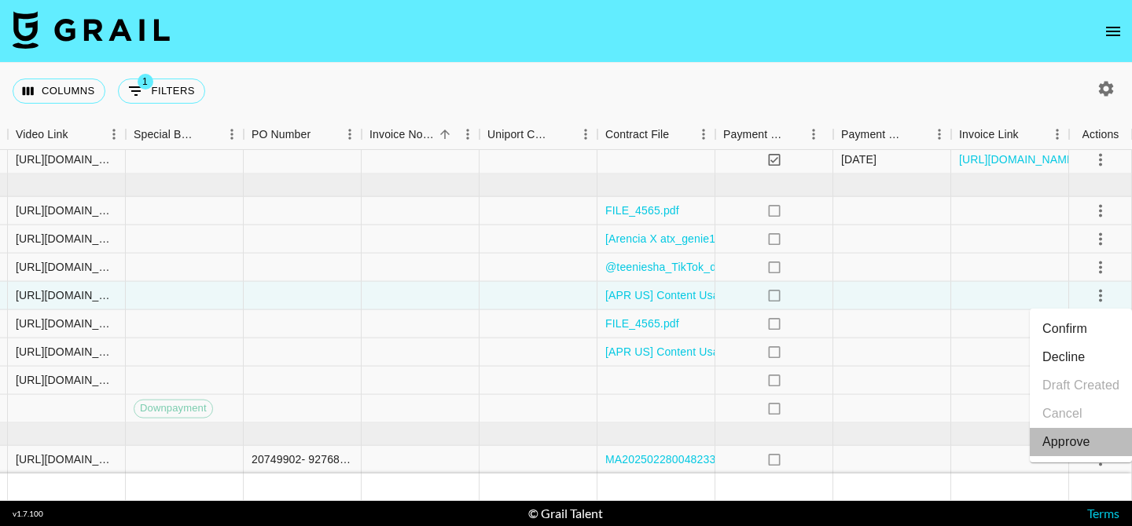
click at [1050, 444] on div "Approve" at bounding box center [1066, 442] width 48 height 19
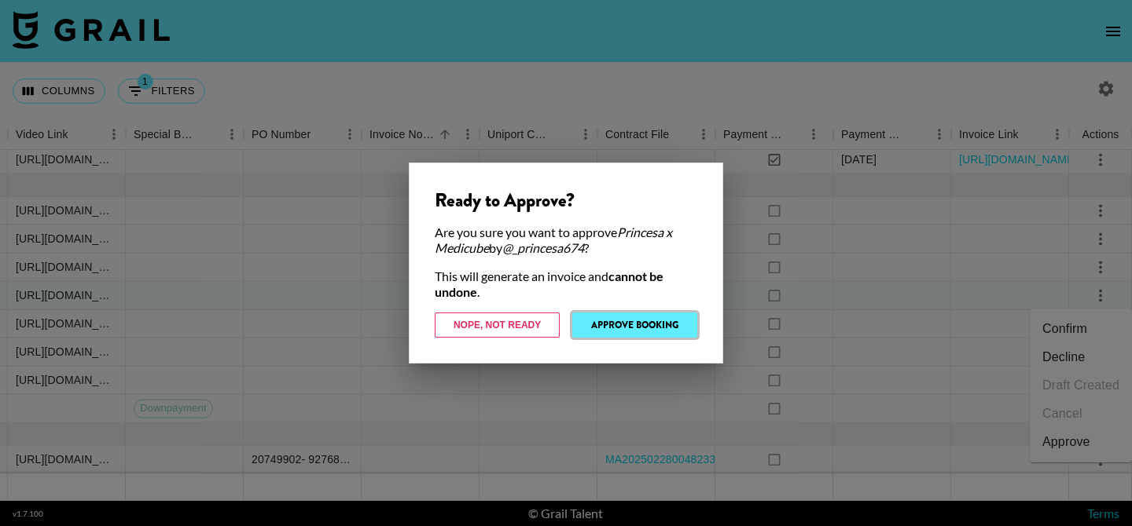
click at [642, 322] on button "Approve Booking" at bounding box center [634, 325] width 125 height 25
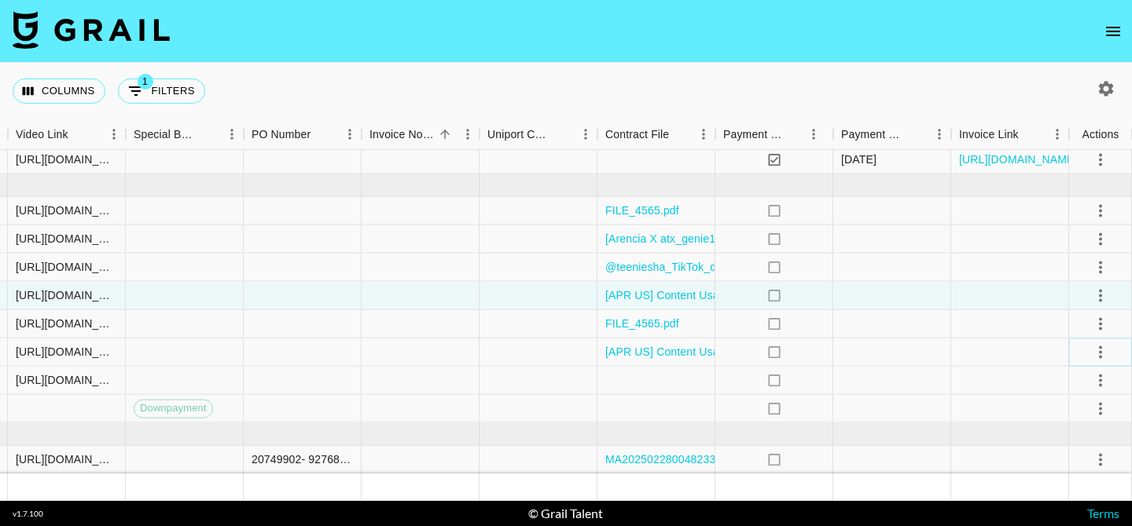
click at [1099, 353] on icon "select merge strategy" at bounding box center [1100, 352] width 3 height 13
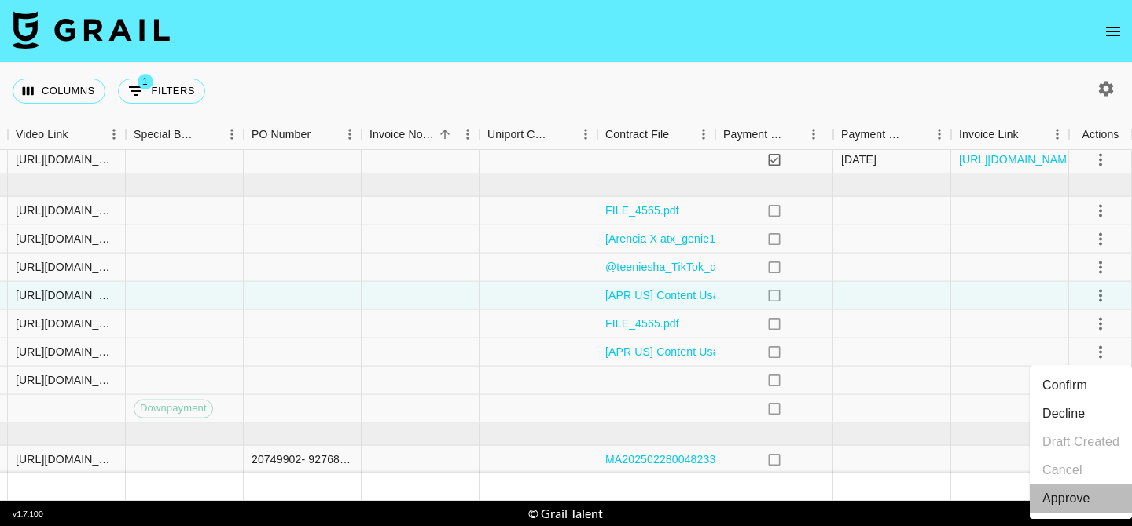
click at [1062, 501] on div "Approve" at bounding box center [1066, 499] width 48 height 19
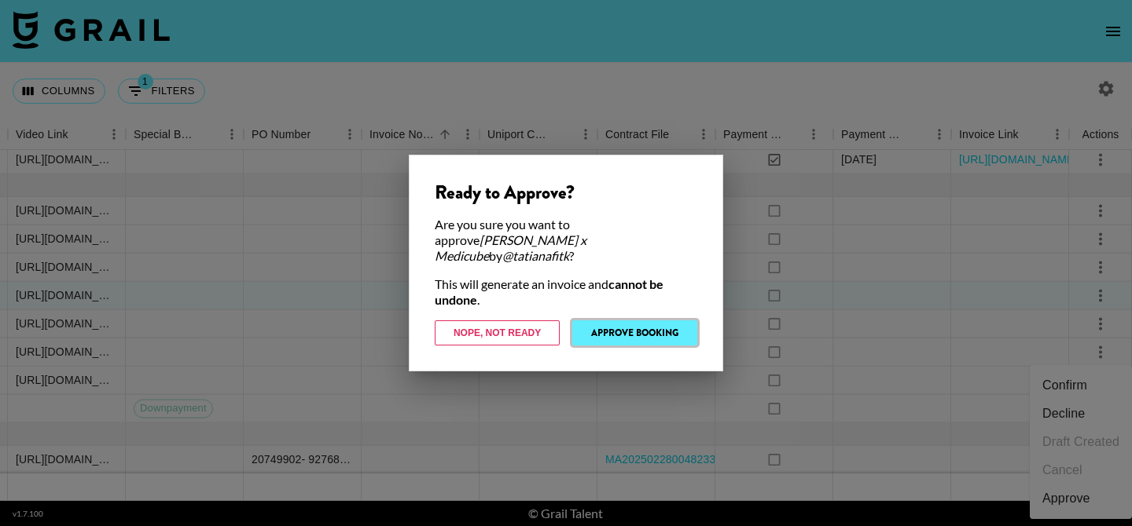
click at [689, 328] on button "Approve Booking" at bounding box center [634, 333] width 125 height 25
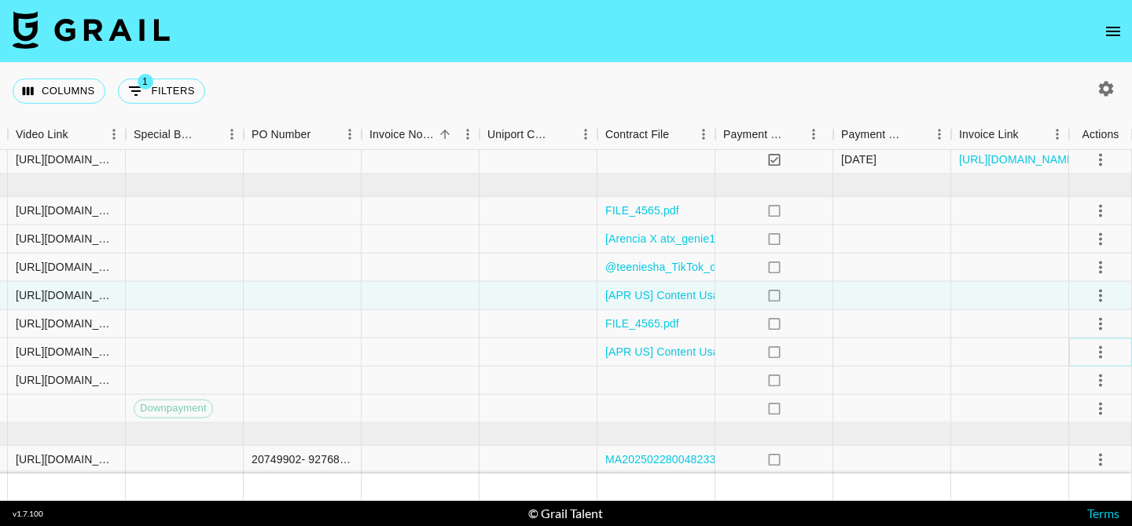
click at [1102, 354] on icon "select merge strategy" at bounding box center [1100, 352] width 19 height 19
click at [1103, 343] on icon "select merge strategy" at bounding box center [1100, 352] width 19 height 19
click at [1104, 346] on icon "select merge strategy" at bounding box center [1100, 352] width 19 height 19
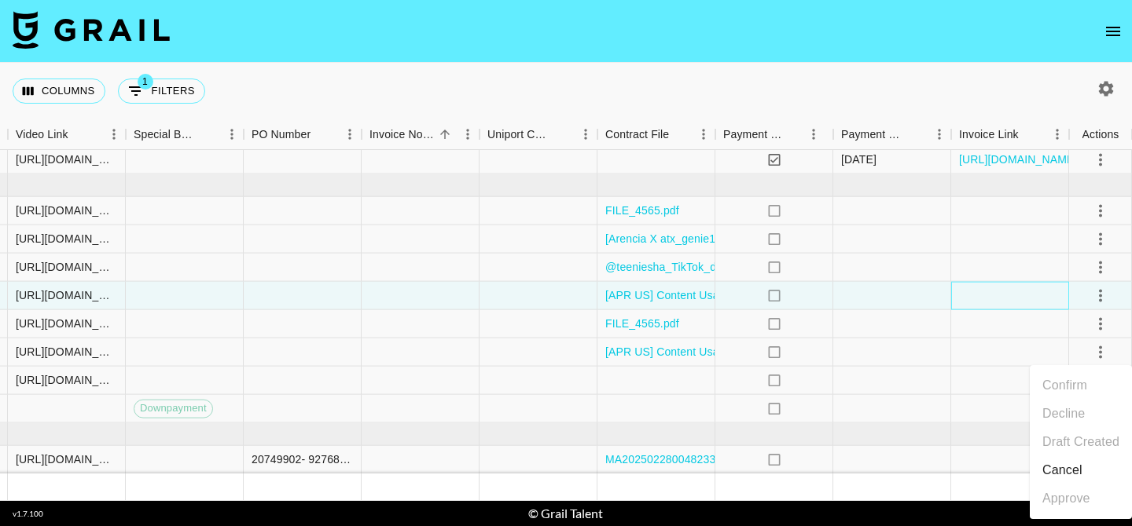
click at [983, 298] on div at bounding box center [1010, 296] width 118 height 28
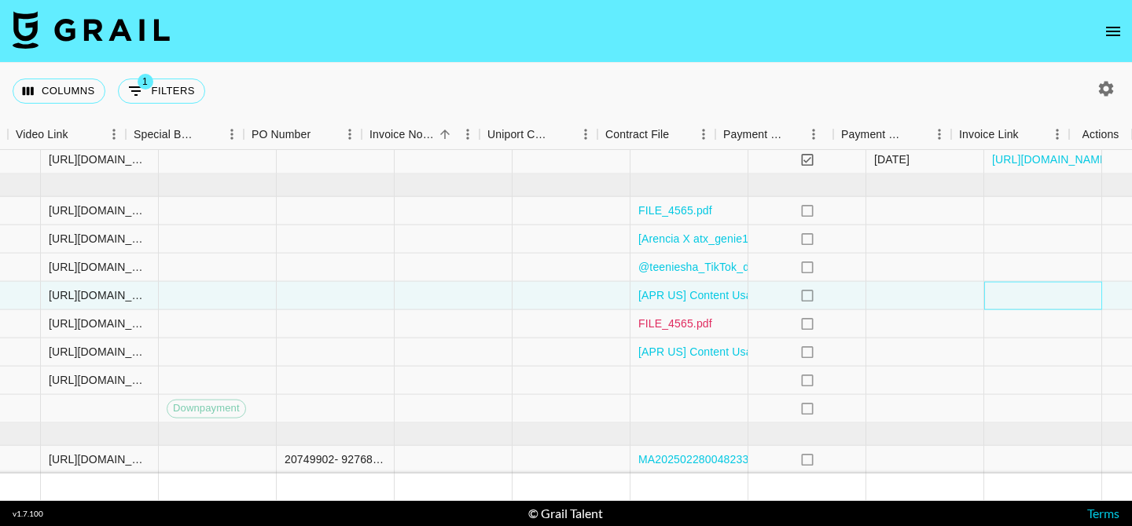
scroll to position [1016, 1477]
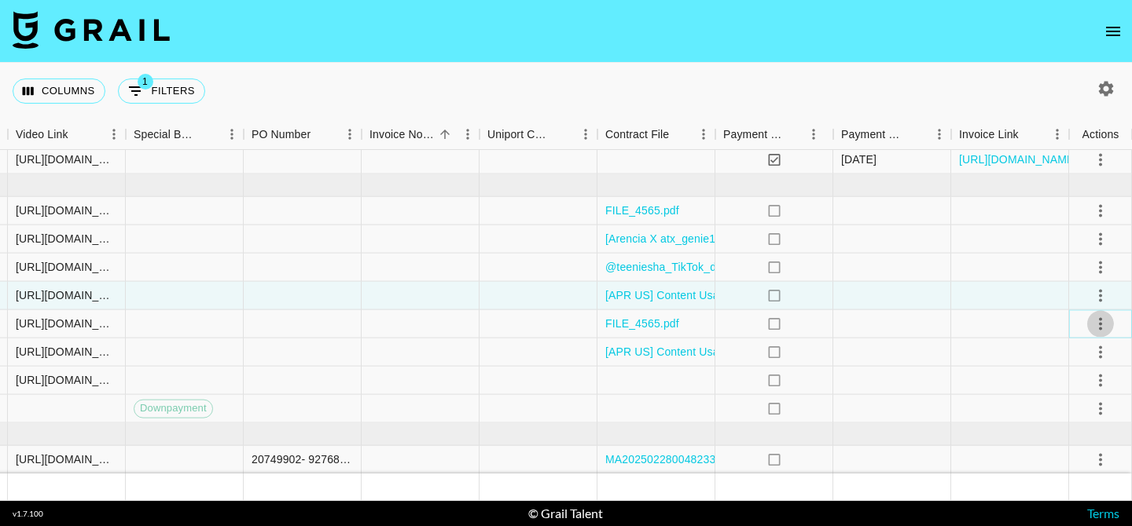
click at [1099, 324] on icon "select merge strategy" at bounding box center [1100, 323] width 3 height 13
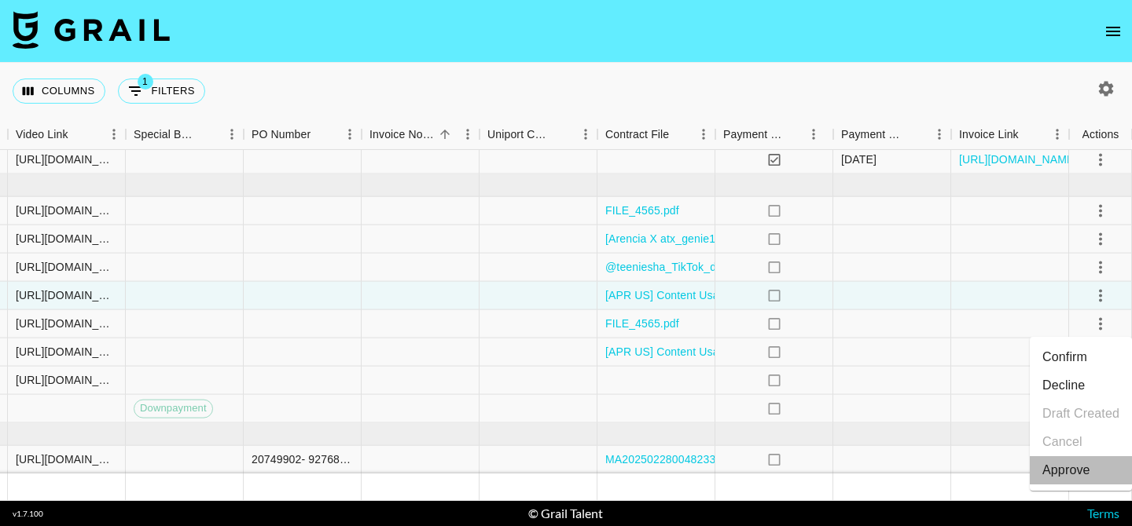
click at [1054, 476] on div "Approve" at bounding box center [1066, 470] width 48 height 19
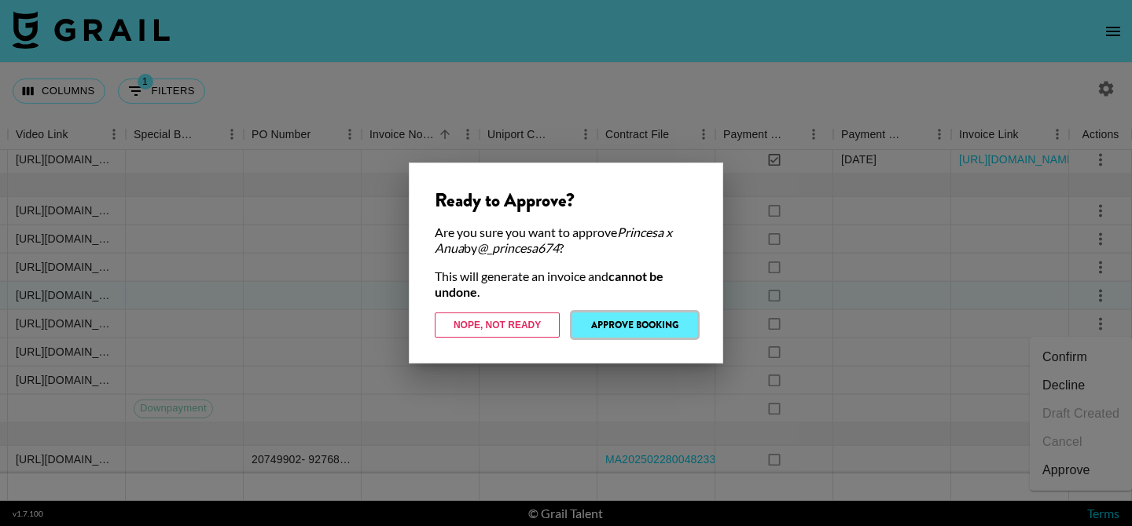
click at [651, 325] on button "Approve Booking" at bounding box center [634, 325] width 125 height 25
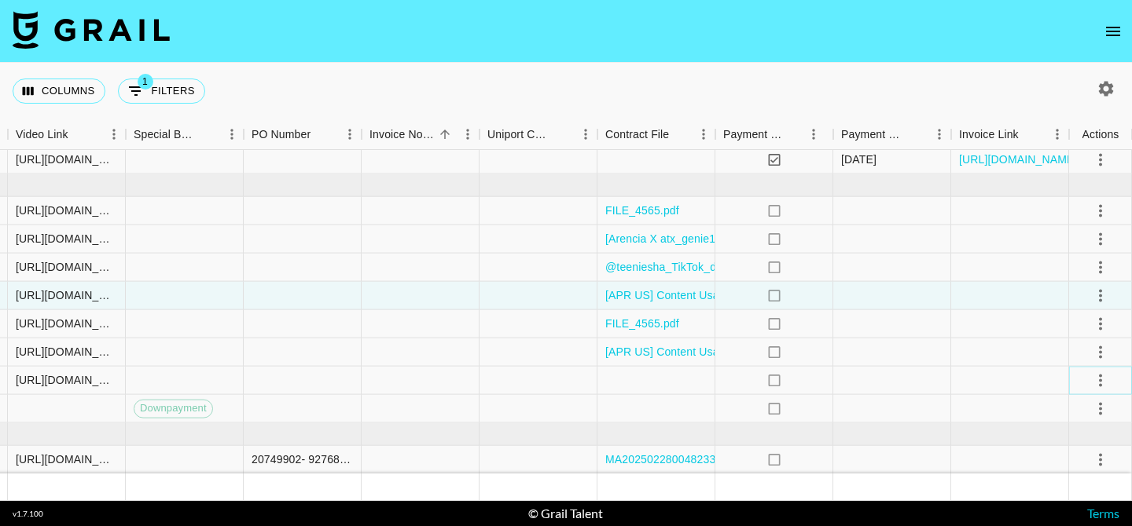
click at [1102, 380] on icon "select merge strategy" at bounding box center [1100, 380] width 19 height 19
click at [1055, 344] on div "Approve" at bounding box center [1066, 346] width 48 height 19
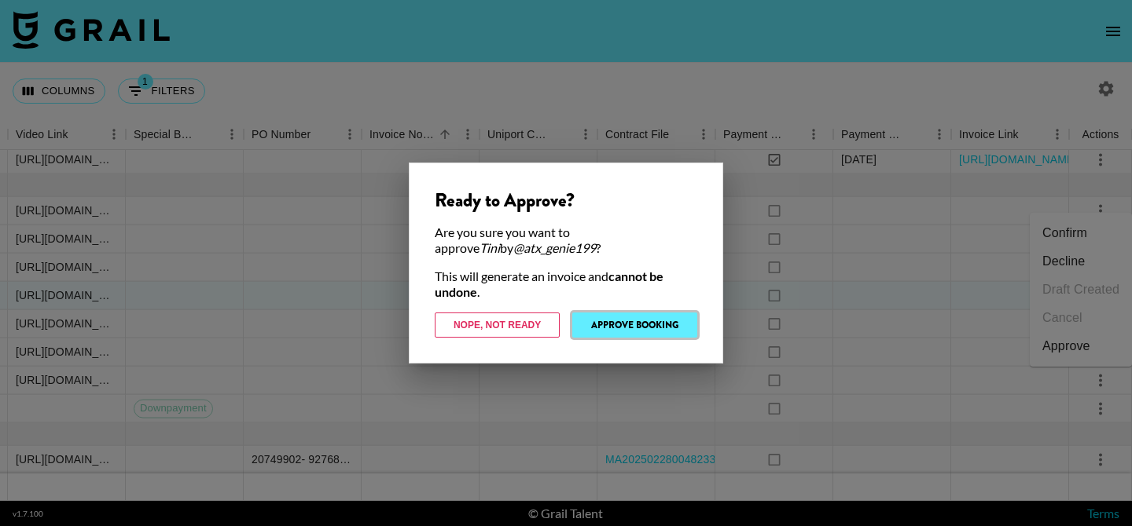
click at [649, 313] on button "Approve Booking" at bounding box center [634, 325] width 125 height 25
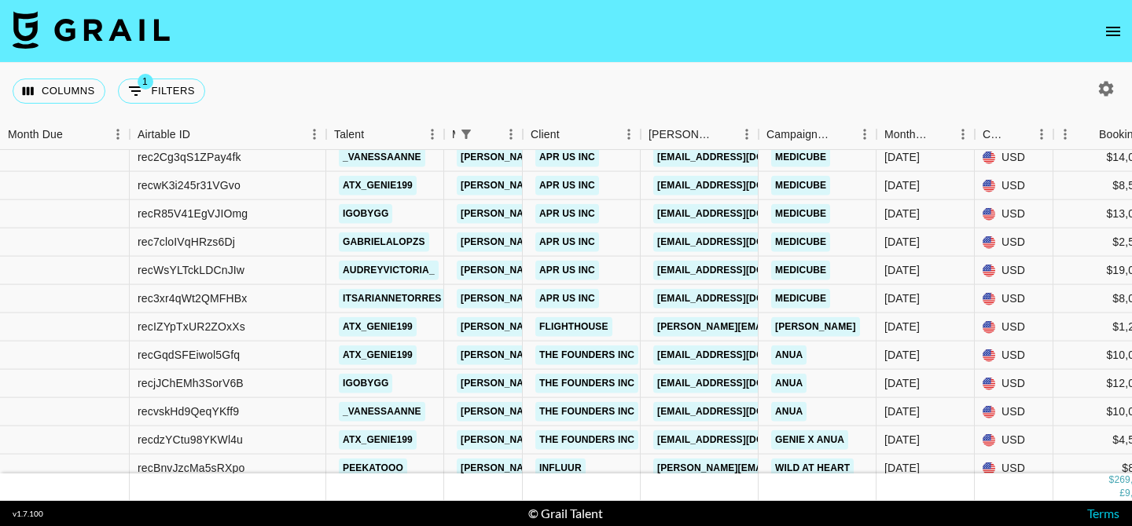
scroll to position [702, 0]
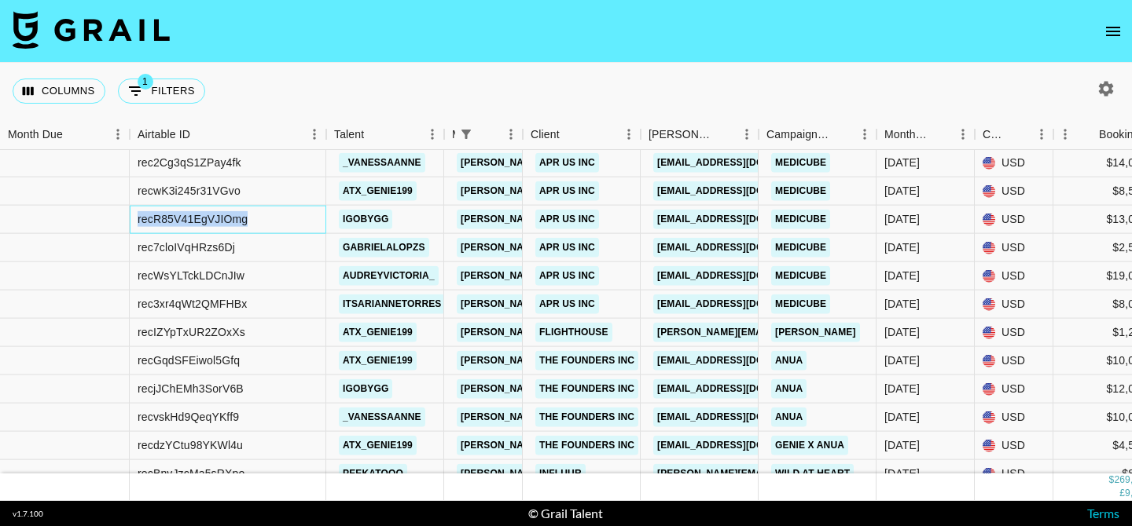
drag, startPoint x: 138, startPoint y: 220, endPoint x: 262, endPoint y: 218, distance: 124.2
click at [262, 218] on div "recR85V41EgVJIOmg" at bounding box center [228, 220] width 196 height 28
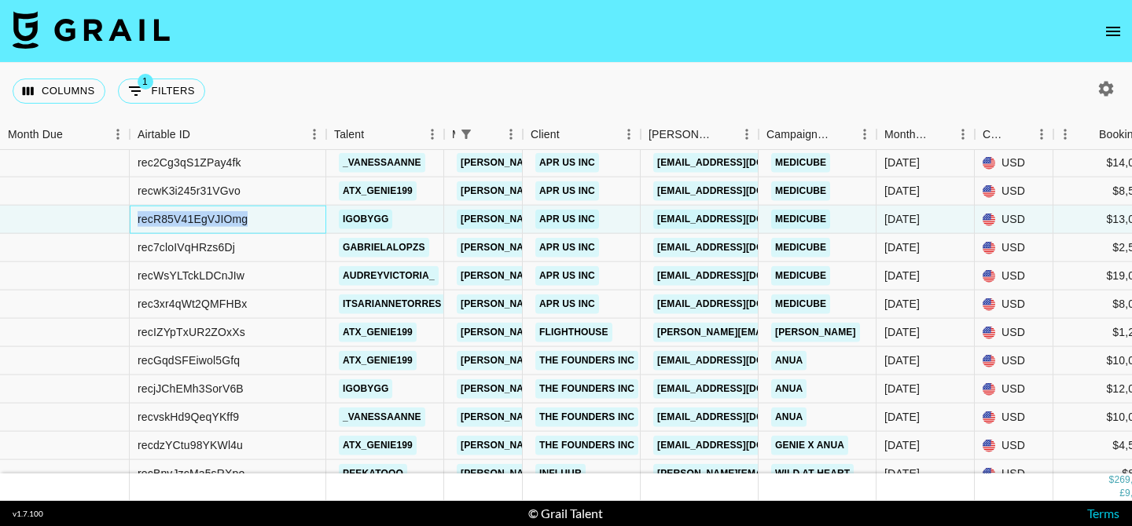
copy div "recR85V41EgVJIOmg"
click at [130, 218] on div "recR85V41EgVJIOmg" at bounding box center [228, 220] width 196 height 28
drag, startPoint x: 138, startPoint y: 220, endPoint x: 342, endPoint y: 225, distance: 204.4
copy div "recR85V41EgVJIOmg"
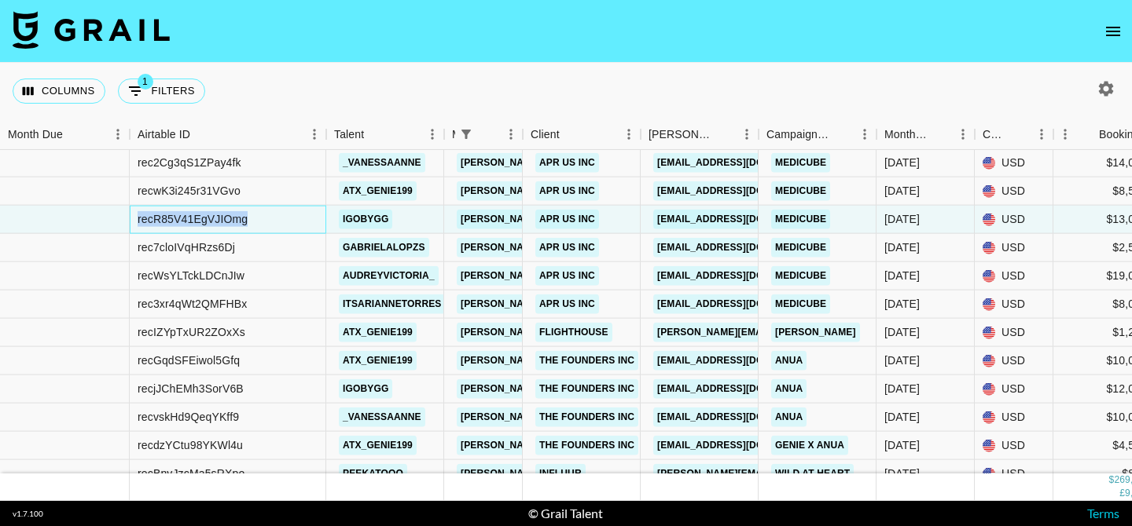
copy div "recR85V41EgVJIOmg"
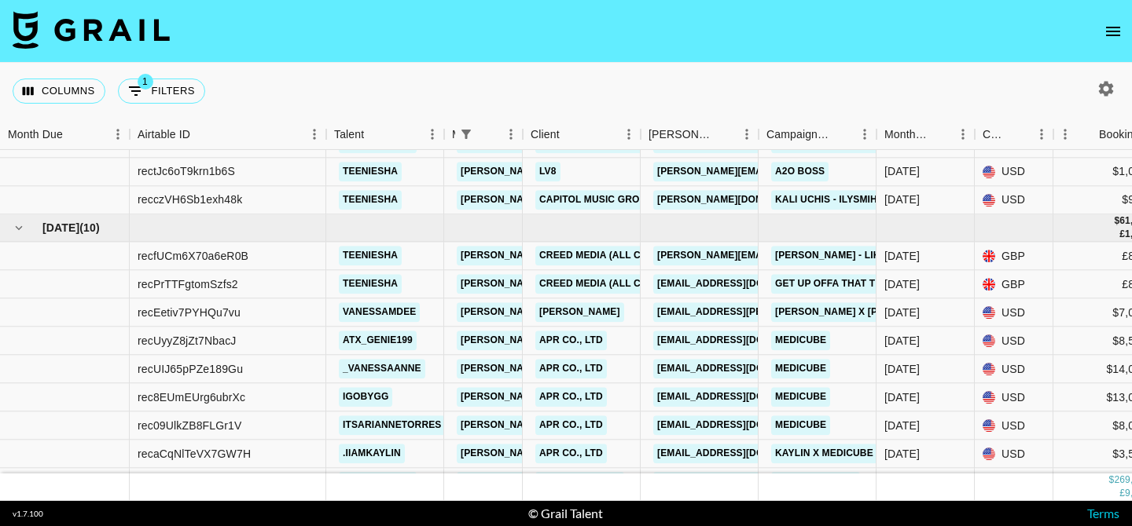
scroll to position [0, 0]
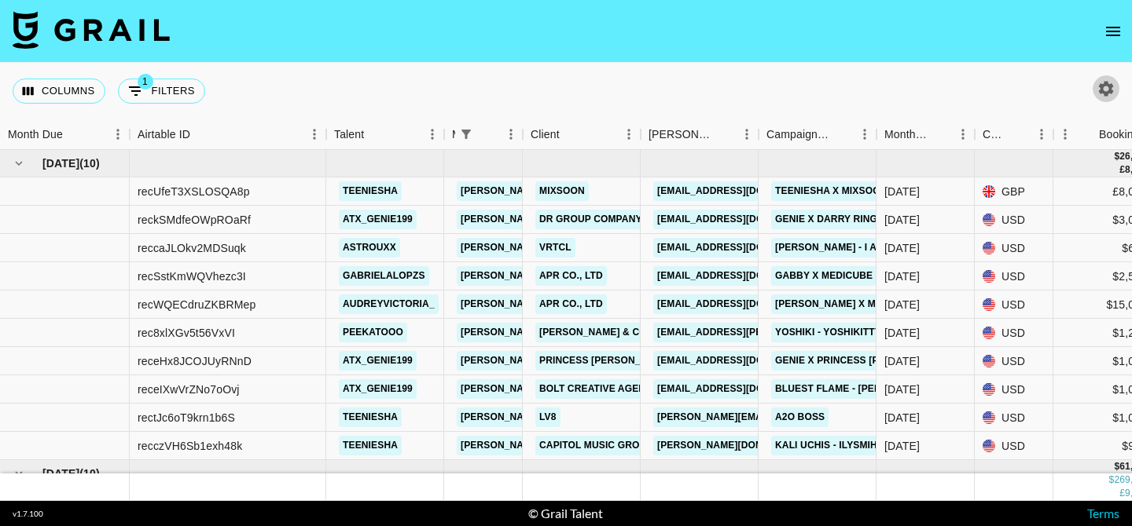
click at [1106, 90] on icon "button" at bounding box center [1105, 88] width 19 height 19
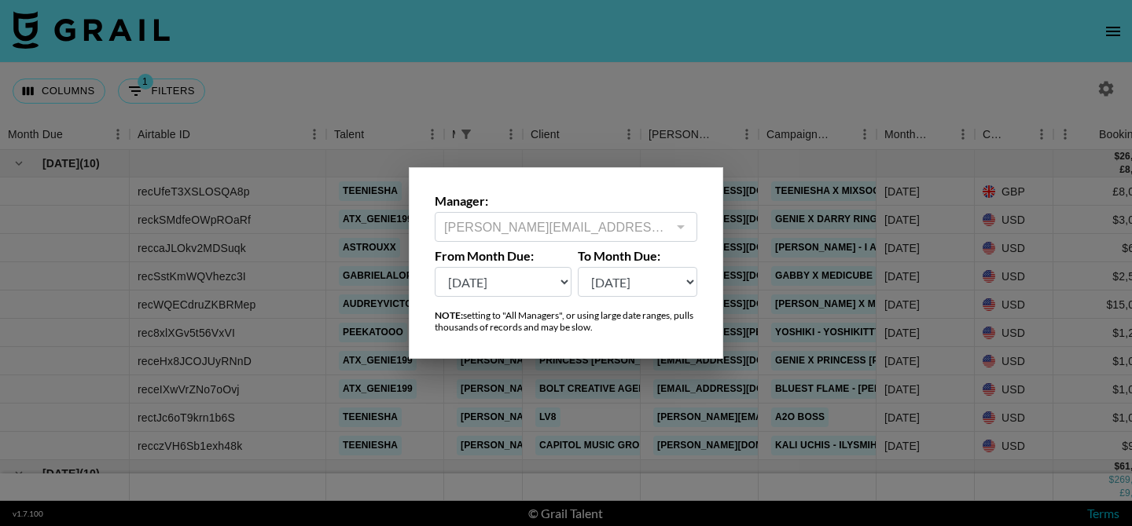
click at [530, 286] on select "Aug '26 Jul '26 Jun '26 May '26 Apr '26 Mar '26 Feb '26 Jan '26 Dec '25 Nov '25…" at bounding box center [503, 282] width 137 height 30
click at [630, 284] on select "Aug '26 Jul '26 Jun '26 May '26 Apr '26 Mar '26 Feb '26 Jan '26 Dec '25 Nov '25…" at bounding box center [638, 282] width 120 height 30
click at [540, 286] on select "Aug '26 Jul '26 Jun '26 May '26 Apr '26 Mar '26 Feb '26 Jan '26 Dec '25 Nov '25…" at bounding box center [503, 282] width 137 height 30
click at [566, 279] on select "Aug '26 Jul '26 Jun '26 May '26 Apr '26 Mar '26 Feb '26 Jan '26 Dec '25 Nov '25…" at bounding box center [503, 282] width 137 height 30
select select "Aug '24"
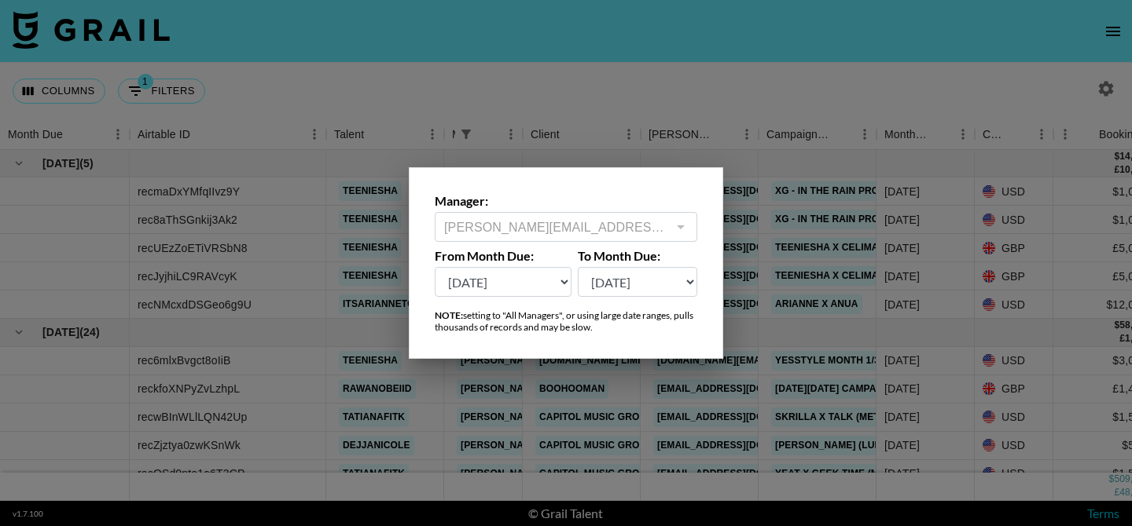
click at [706, 83] on div at bounding box center [566, 263] width 1132 height 526
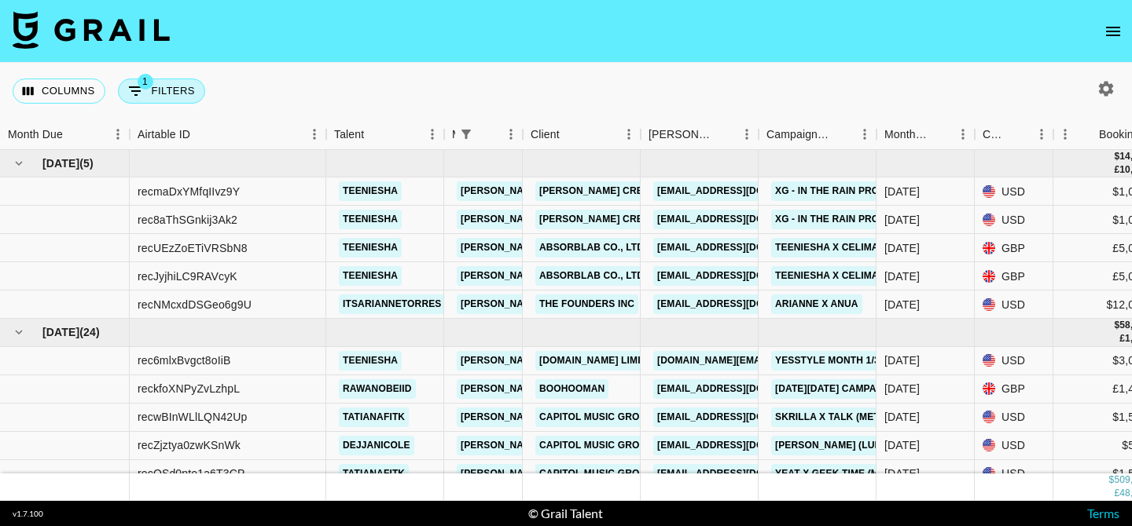
click at [140, 98] on icon "Show filters" at bounding box center [136, 91] width 19 height 19
select select "managerIds"
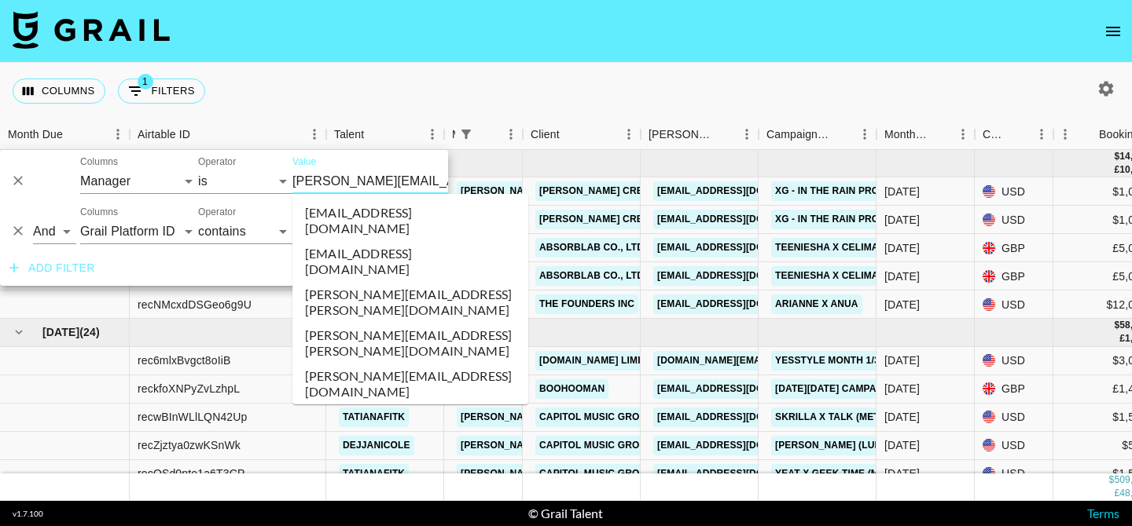
click at [349, 187] on input "[PERSON_NAME][EMAIL_ADDRESS][DOMAIN_NAME]" at bounding box center [388, 181] width 192 height 24
click at [305, 182] on input "Value" at bounding box center [398, 181] width 212 height 24
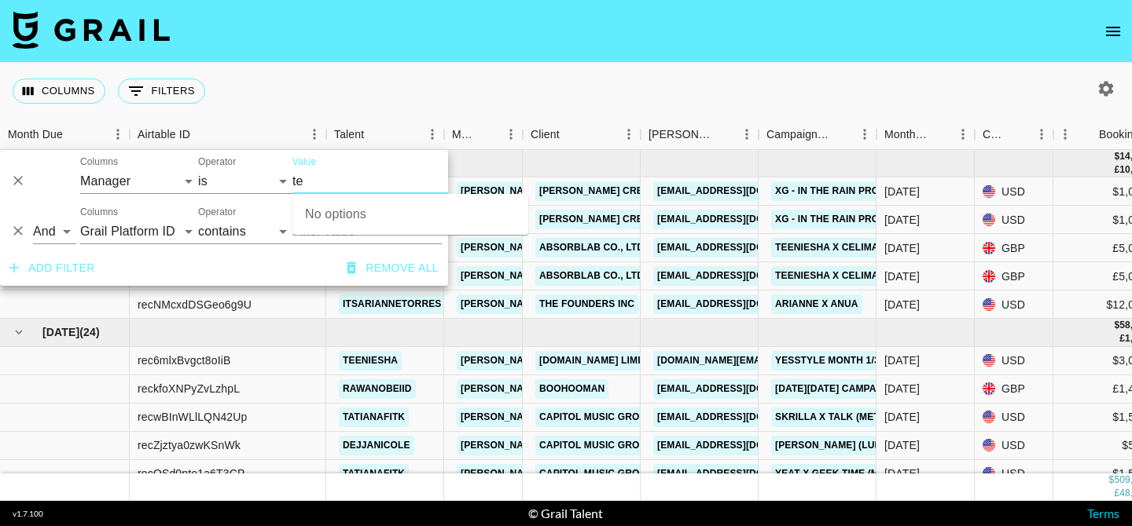
type input "t"
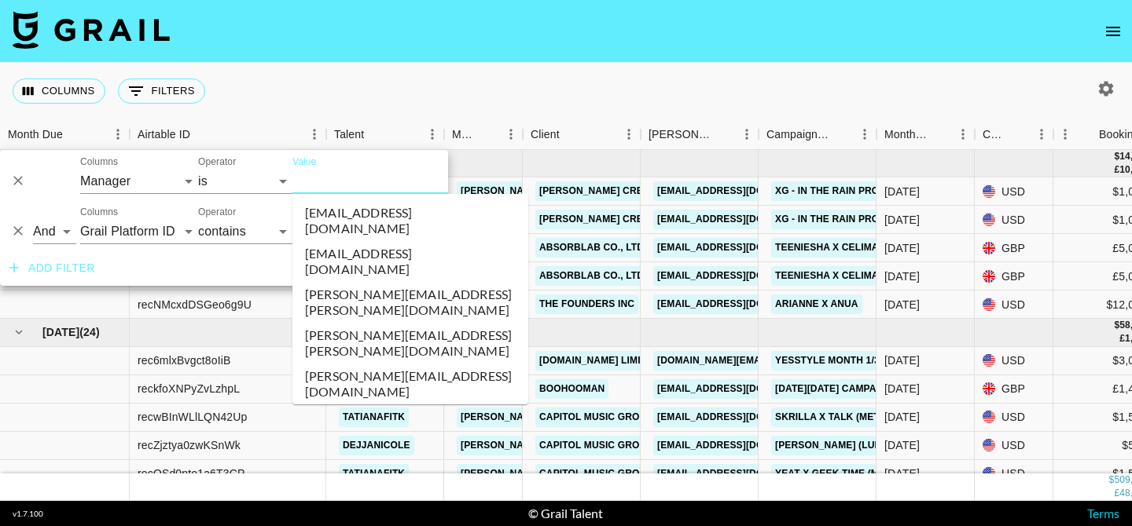
click at [313, 93] on div "Columns 0 Filters + Booking" at bounding box center [566, 91] width 1132 height 57
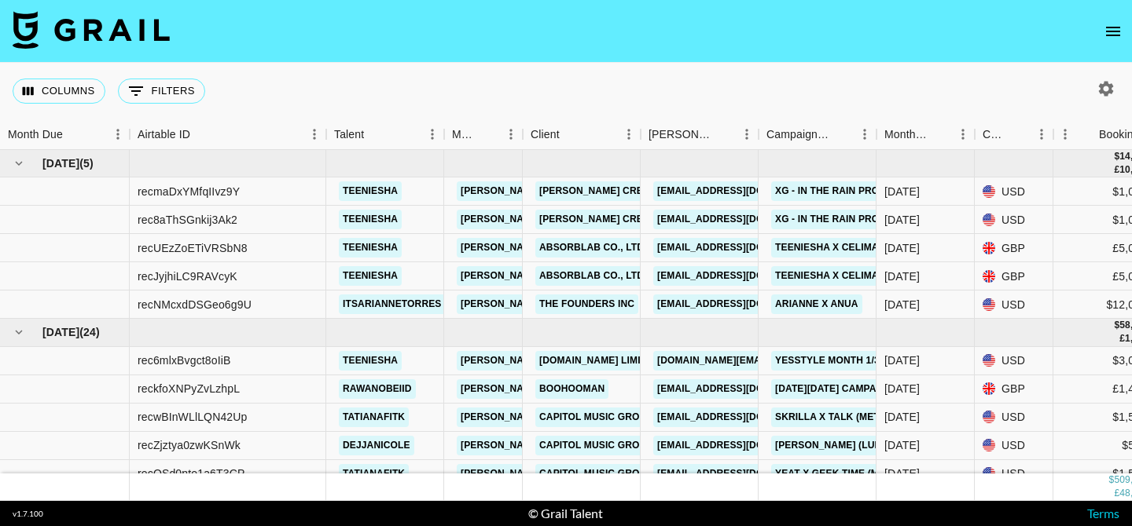
click at [116, 94] on div "Columns 0 Filters + Booking" at bounding box center [112, 91] width 199 height 57
click at [135, 93] on icon "Show filters" at bounding box center [136, 91] width 19 height 19
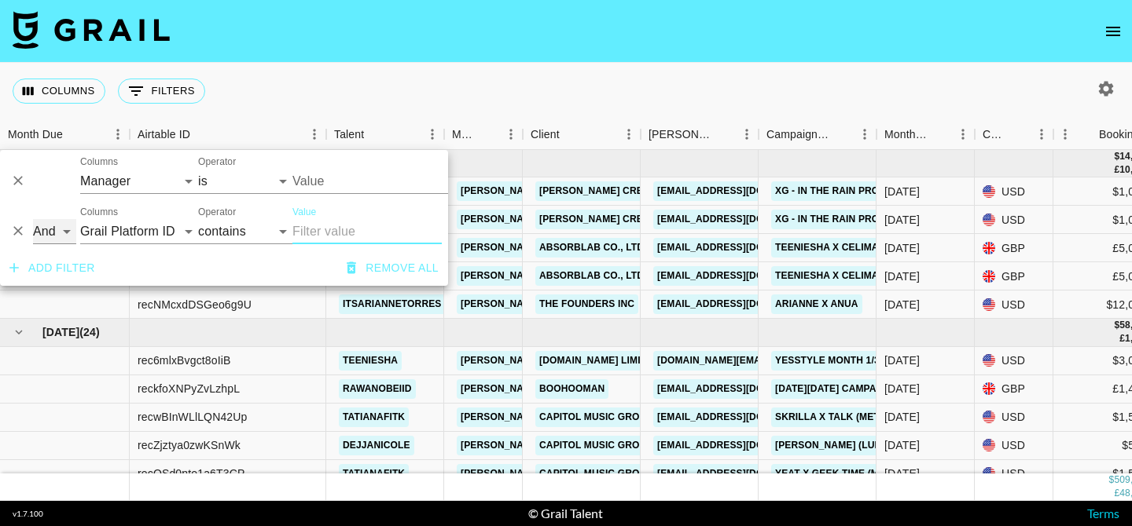
click at [63, 233] on select "And Or" at bounding box center [54, 231] width 43 height 25
click at [241, 229] on select "contains equals starts with ends with is empty is not empty is any of" at bounding box center [245, 231] width 94 height 25
click at [334, 228] on input "Value" at bounding box center [366, 231] width 149 height 25
click at [232, 178] on select "is is not is any of is not any of" at bounding box center [245, 181] width 94 height 25
click at [130, 182] on select "Grail Platform ID Airtable ID Talent Manager Client Booker Campaign (Type) Date…" at bounding box center [139, 181] width 118 height 25
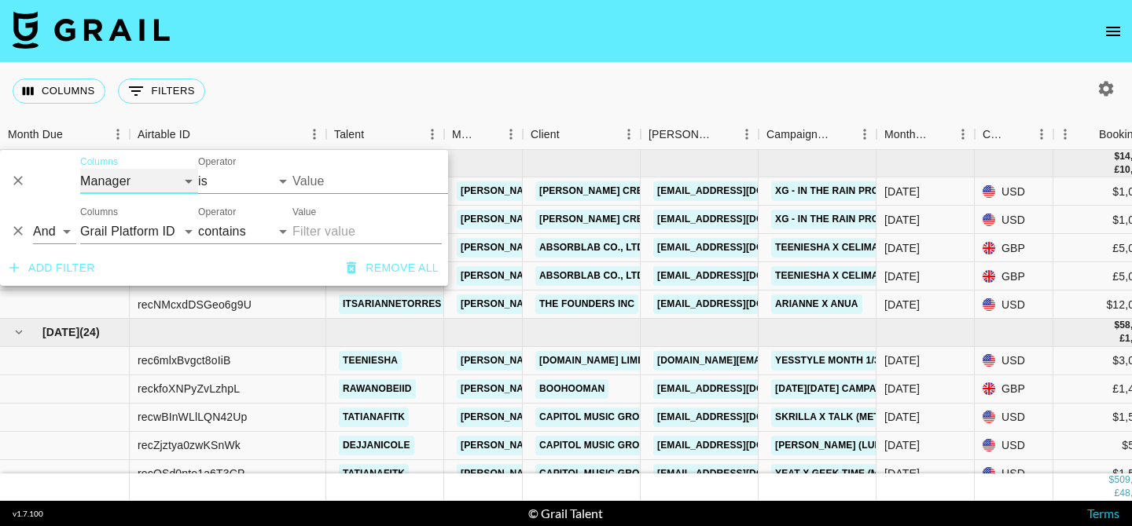
select select "talentName"
select select "contains"
click at [334, 184] on input "Value" at bounding box center [366, 181] width 149 height 25
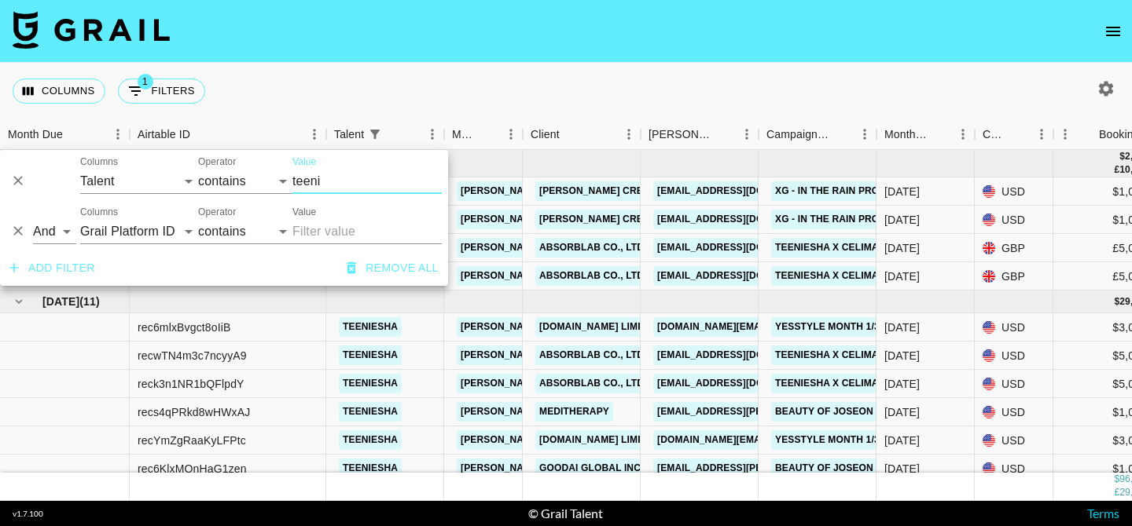
type input "teeni"
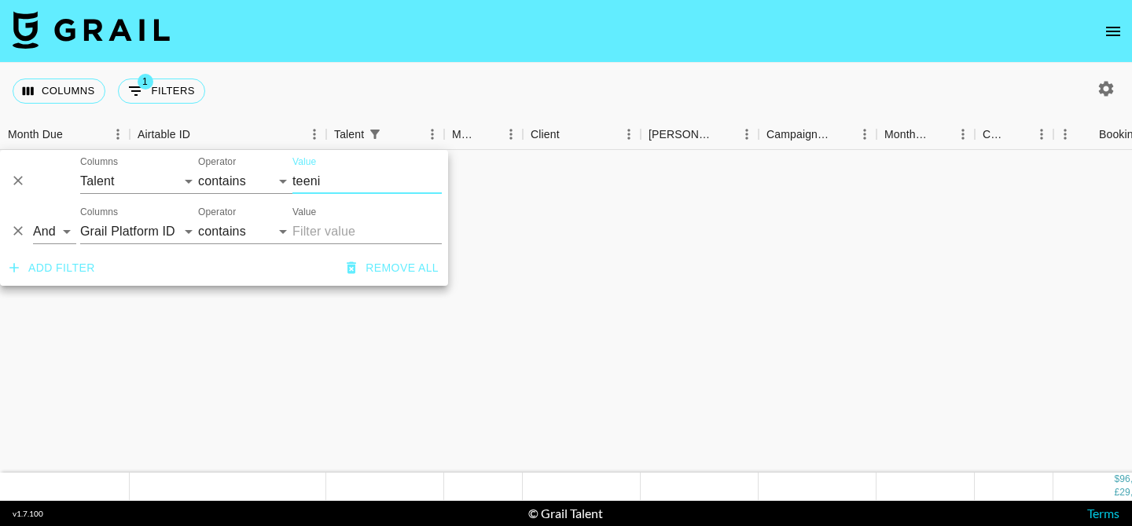
scroll to position [0, 0]
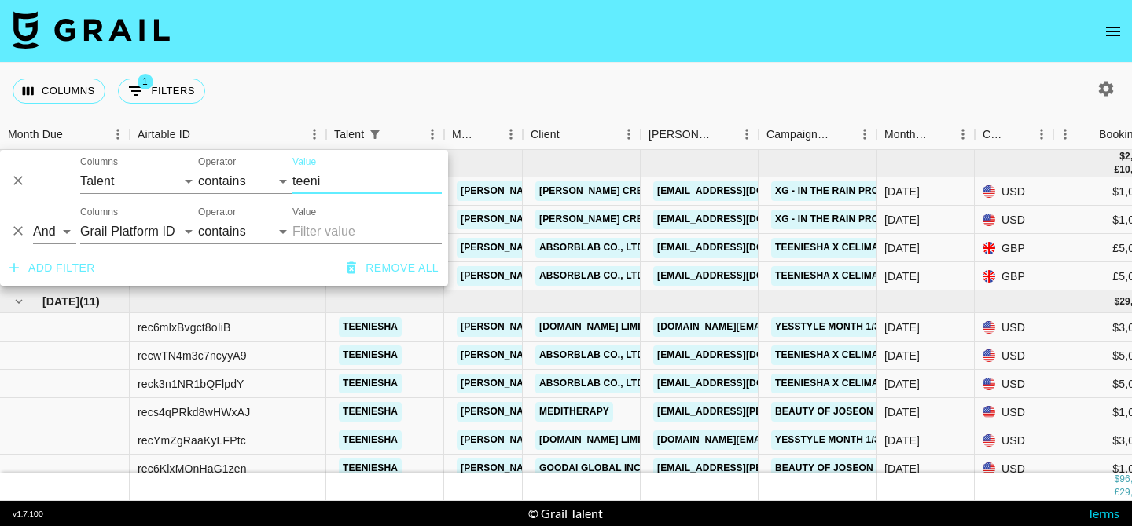
click at [551, 94] on div "Columns 1 Filters + Booking" at bounding box center [566, 91] width 1132 height 57
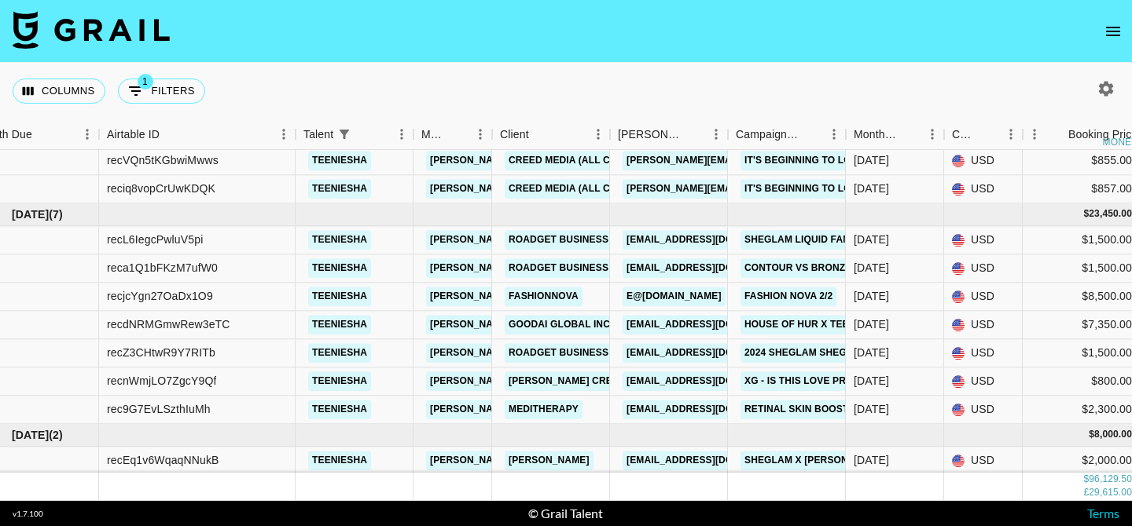
scroll to position [421, 16]
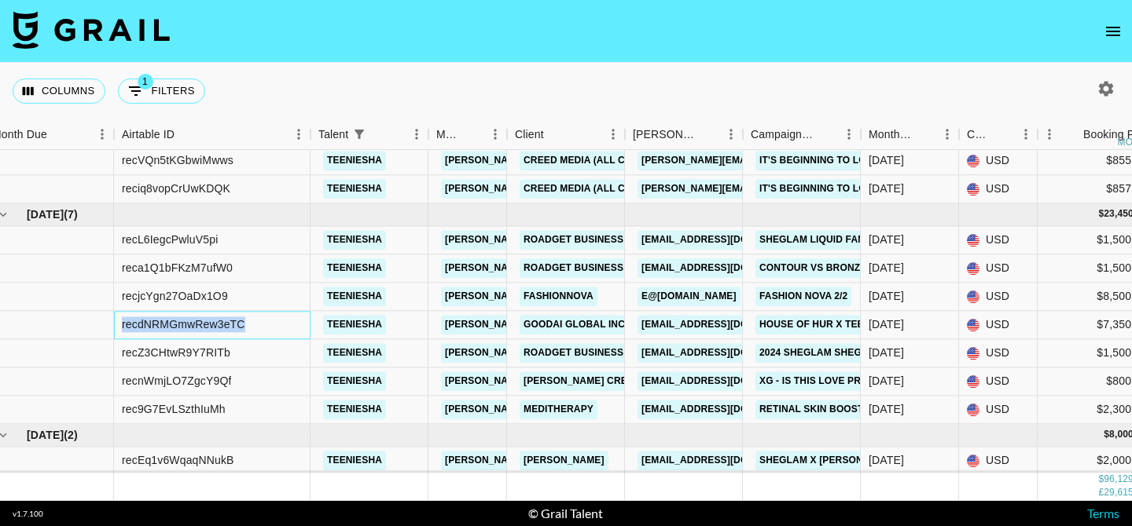
drag, startPoint x: 123, startPoint y: 326, endPoint x: 262, endPoint y: 329, distance: 139.9
click at [262, 329] on div "recdNRMGmwRew3eTC" at bounding box center [212, 325] width 196 height 28
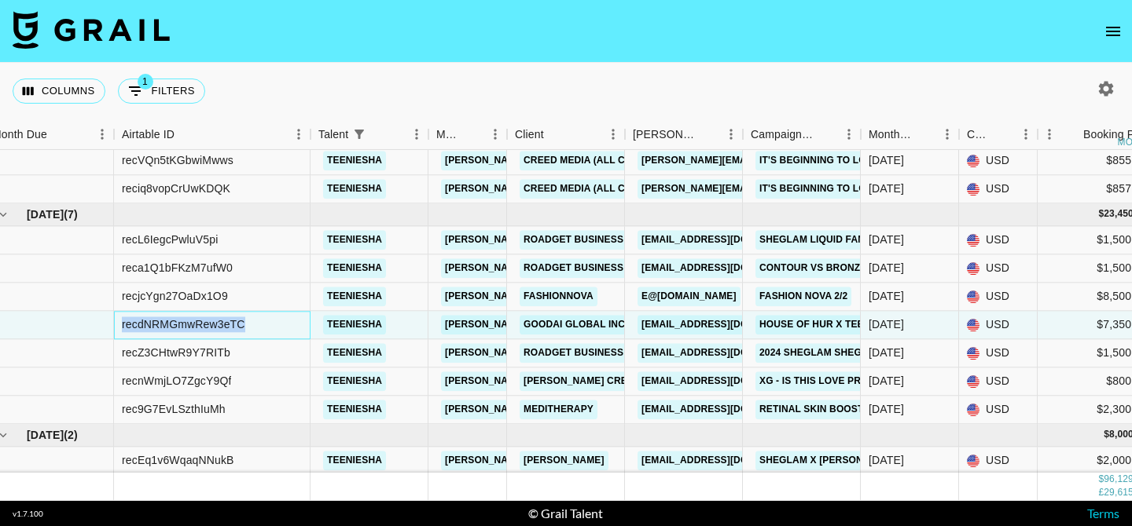
copy div "recdNRMGmwRew3eTC"
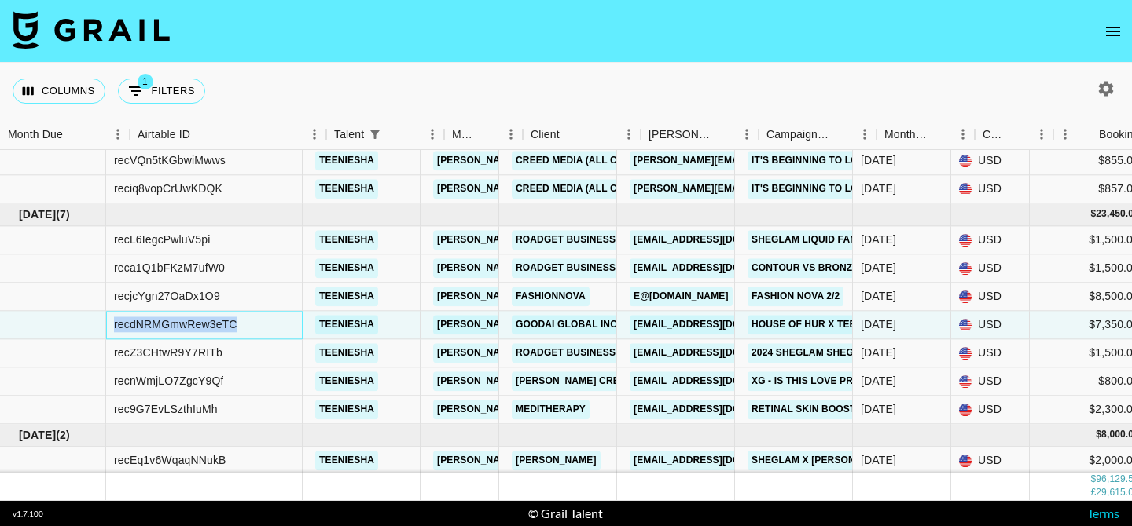
scroll to position [421, 0]
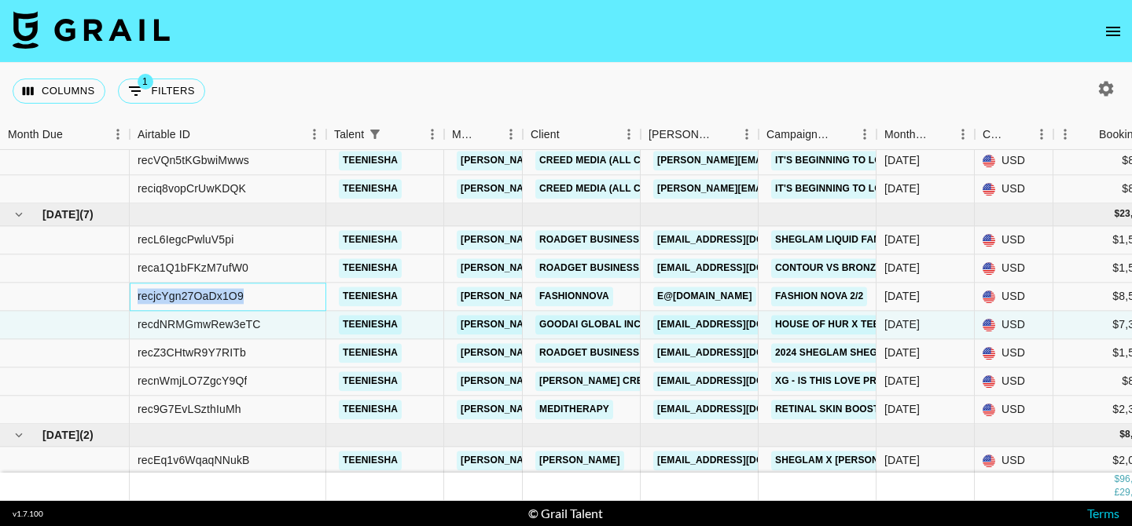
drag, startPoint x: 138, startPoint y: 299, endPoint x: 256, endPoint y: 298, distance: 118.7
click at [256, 298] on div "recjcYgn27OaDx1O9" at bounding box center [228, 297] width 196 height 28
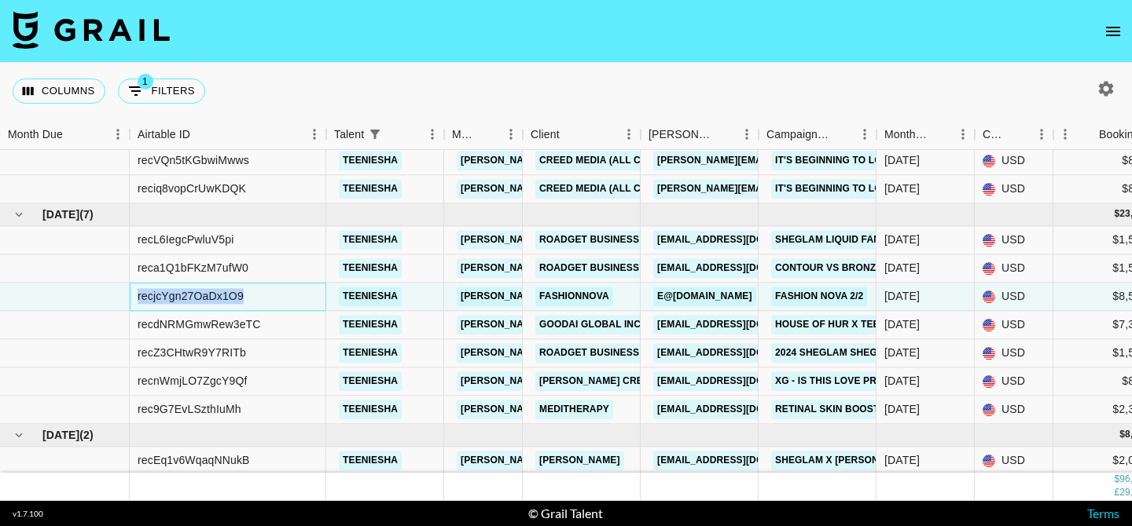
copy div "recjcYgn27OaDx1O9"
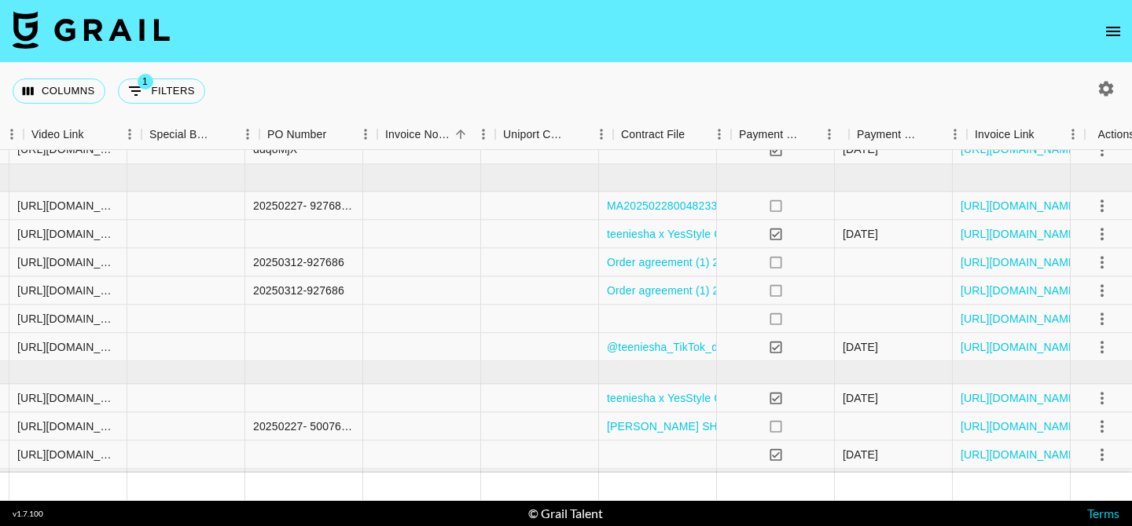
scroll to position [868, 1477]
click at [657, 429] on link "Tanisha Wognin SHEGLAM Hair Phase 3 Agreement (2).pdf" at bounding box center [761, 427] width 311 height 16
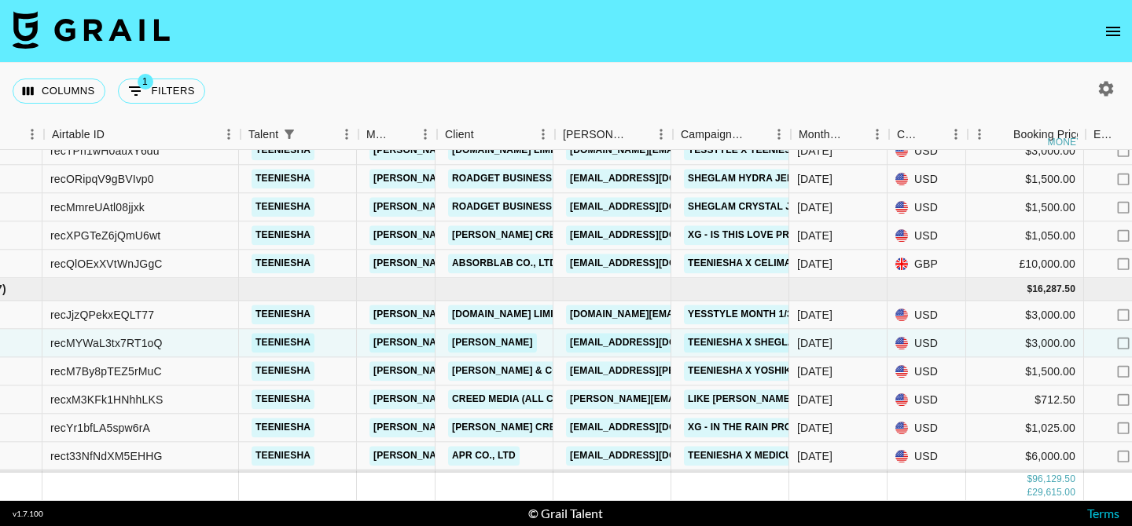
scroll to position [952, 79]
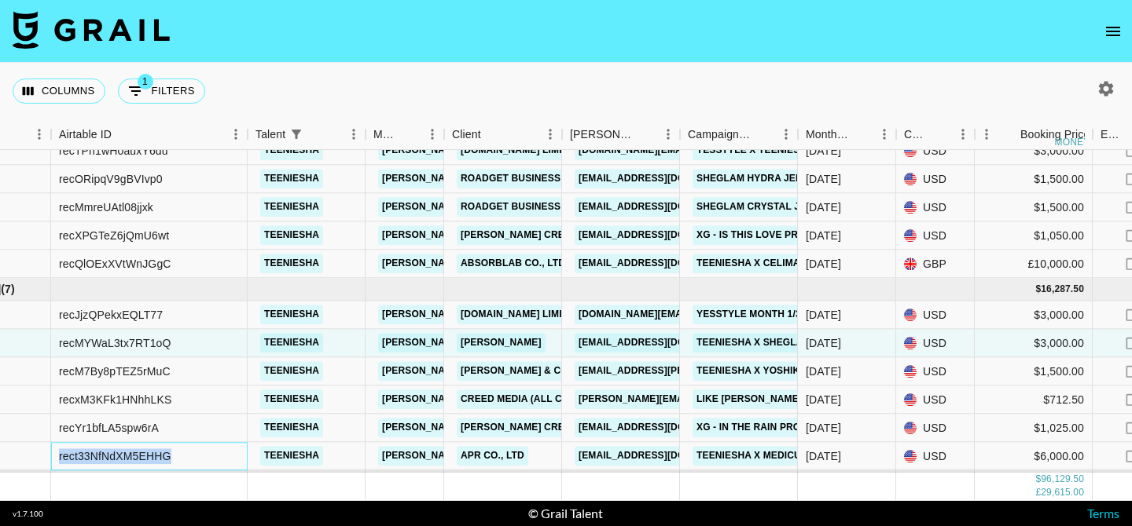
drag, startPoint x: 58, startPoint y: 458, endPoint x: 177, endPoint y: 453, distance: 118.8
click at [177, 453] on div "rect33NfNdXM5EHHG" at bounding box center [149, 457] width 196 height 28
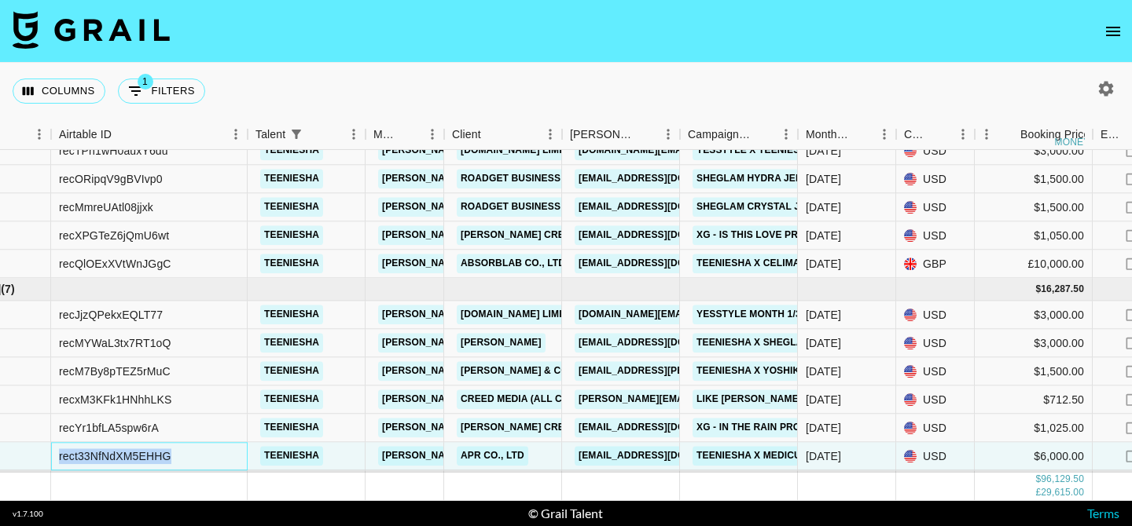
copy div "rect33NfNdXM5EHHG"
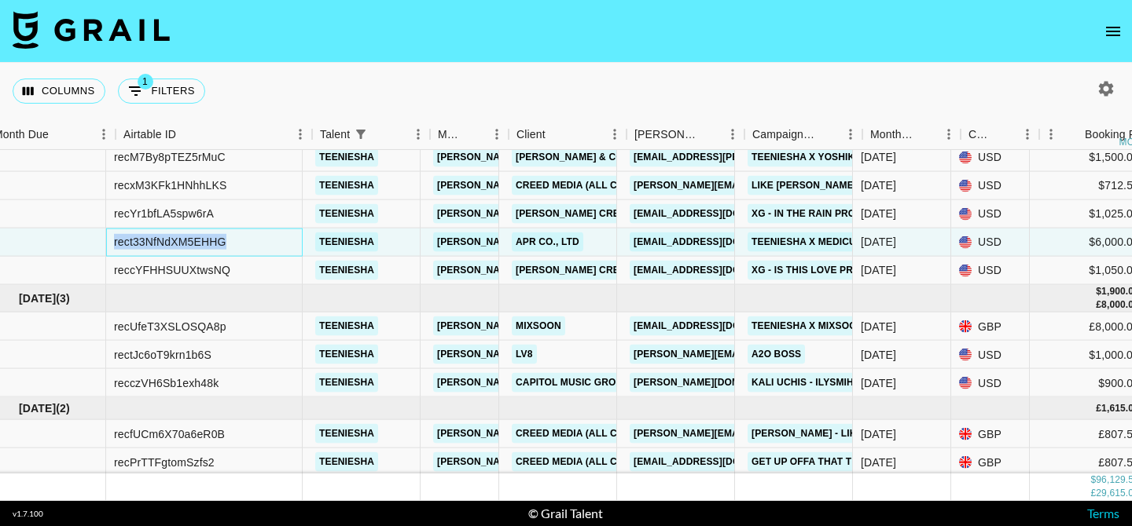
scroll to position [1166, 13]
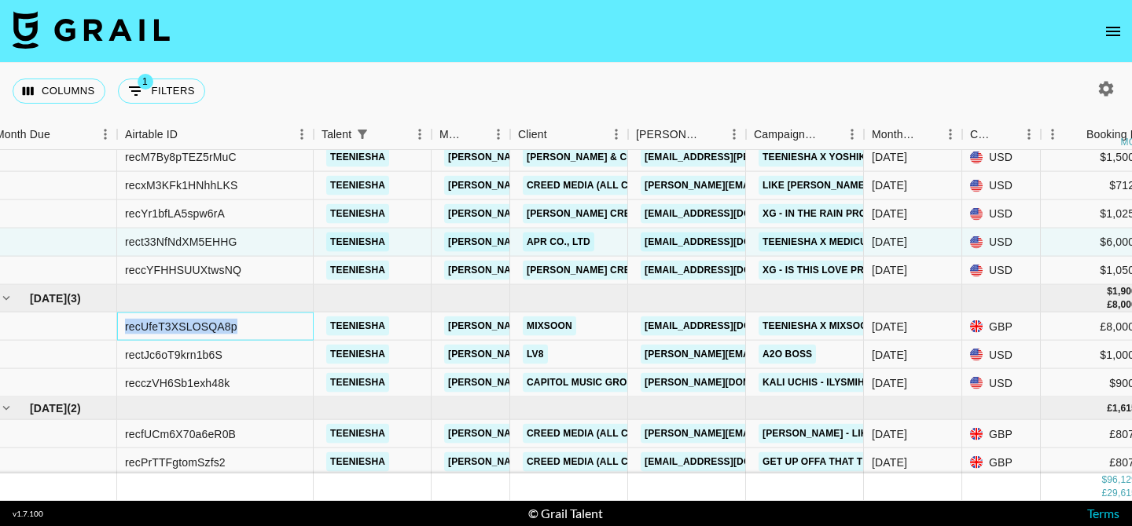
drag, startPoint x: 127, startPoint y: 327, endPoint x: 259, endPoint y: 326, distance: 132.8
click at [259, 326] on div "recUfeT3XSLOSQA8p" at bounding box center [215, 327] width 196 height 28
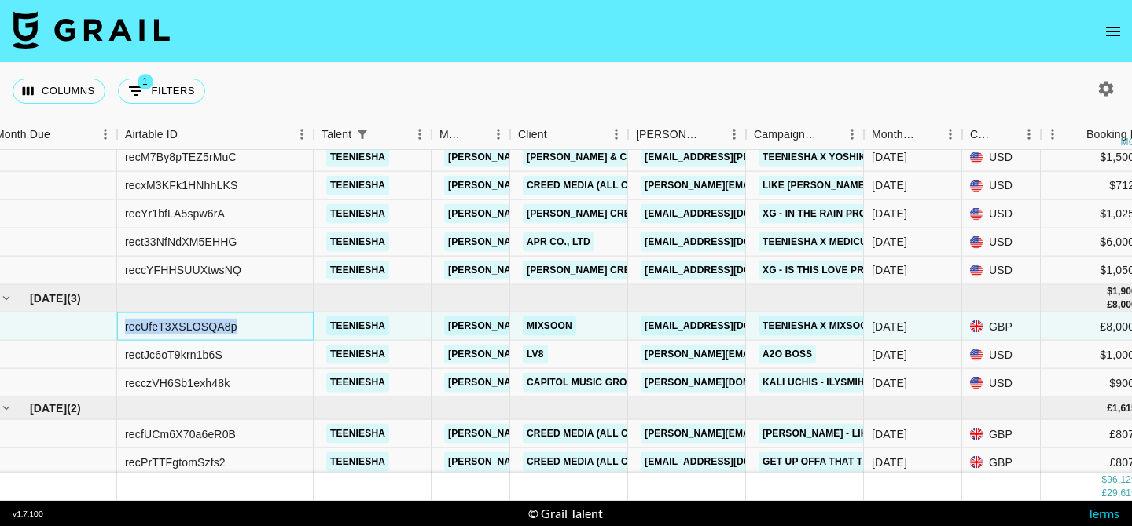
copy div "recUfeT3XSLOSQA8p"
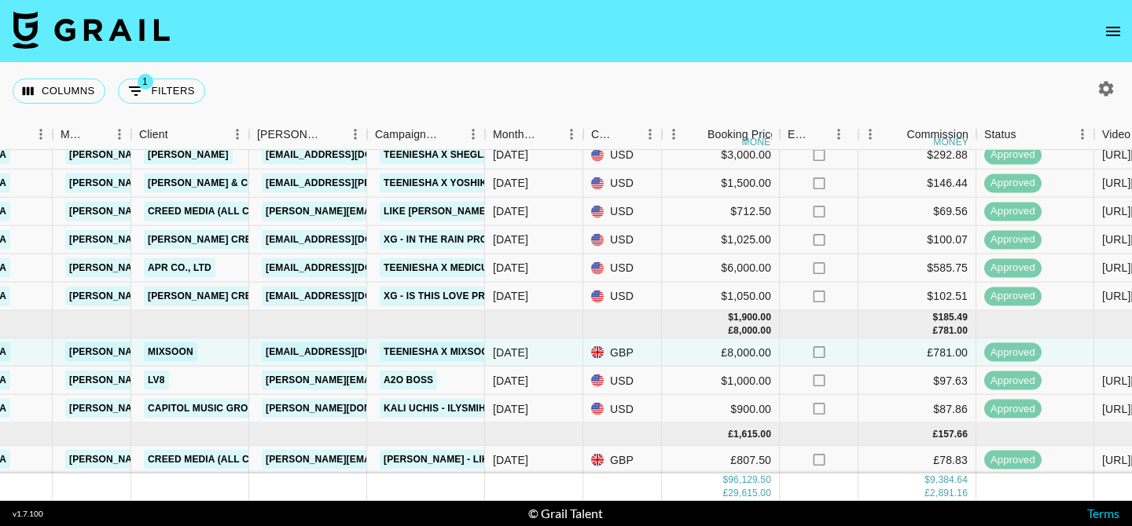
scroll to position [1220, 391]
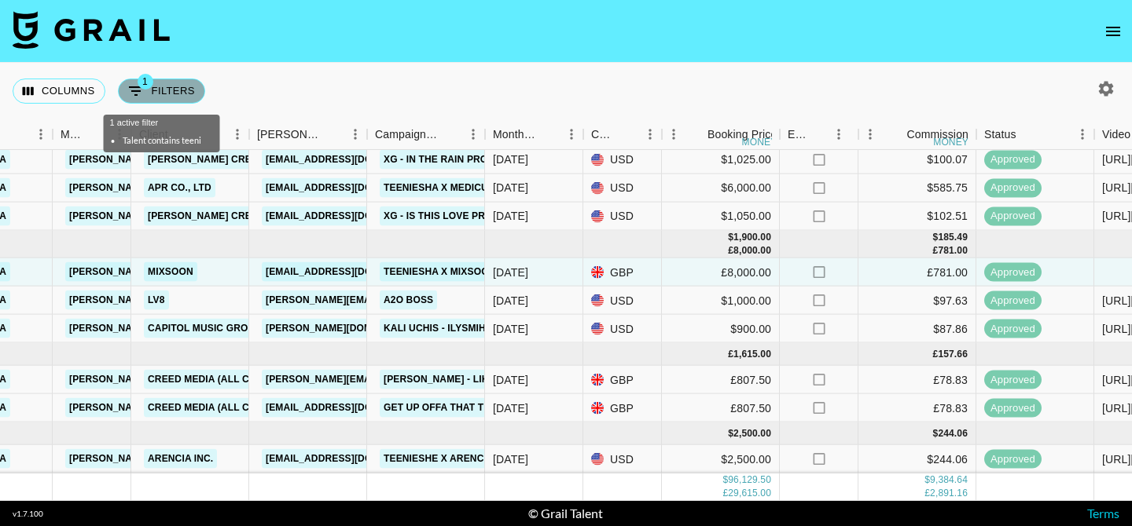
click at [184, 86] on button "1 Filters" at bounding box center [161, 91] width 87 height 25
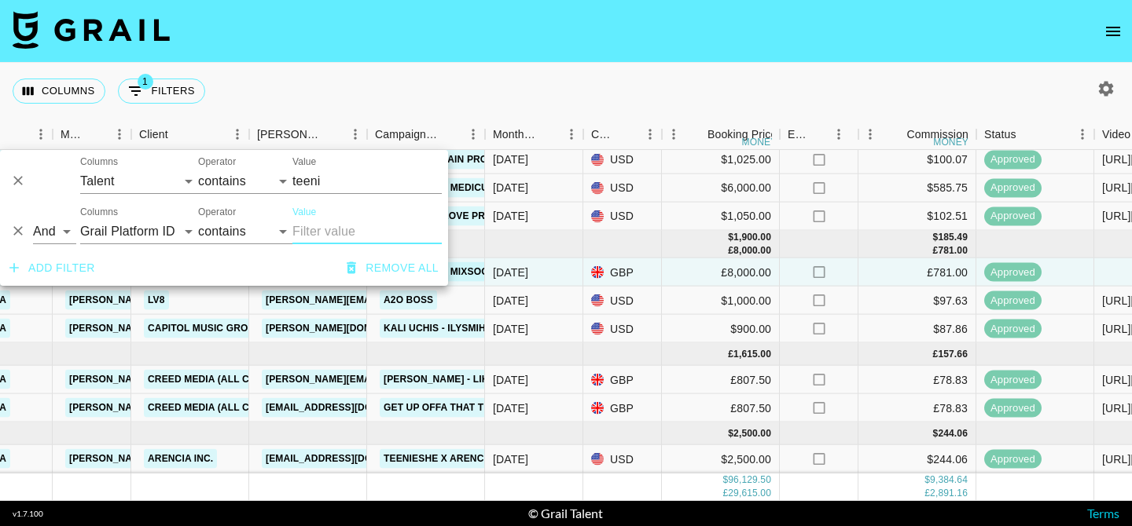
click at [326, 183] on input "teeni" at bounding box center [366, 181] width 149 height 25
click at [117, 181] on select "Grail Platform ID Airtable ID Talent Manager Client Booker Campaign (Type) Date…" at bounding box center [139, 181] width 118 height 25
select select "managerIds"
select select "is"
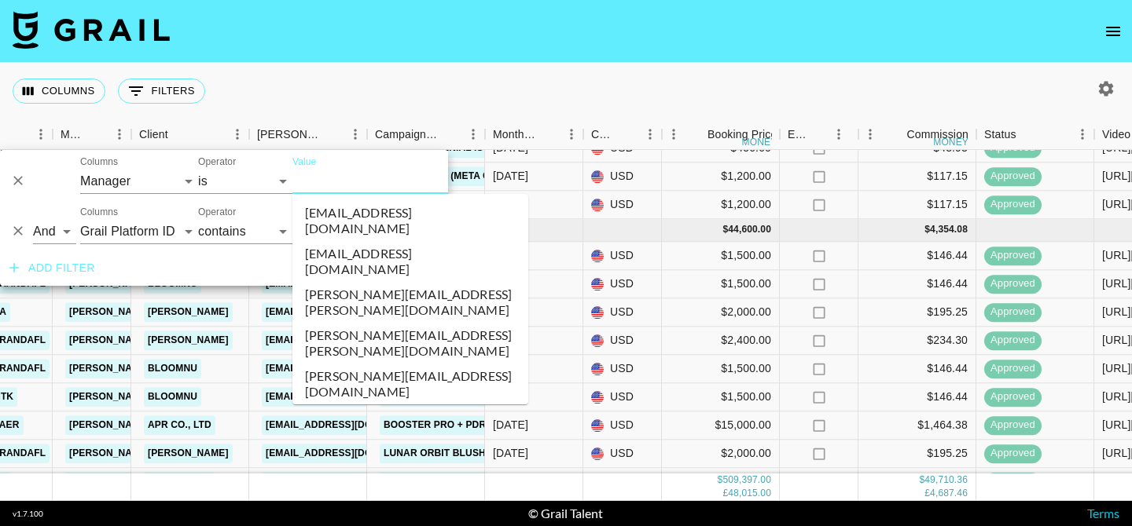
click at [340, 180] on input "Value" at bounding box center [398, 181] width 212 height 24
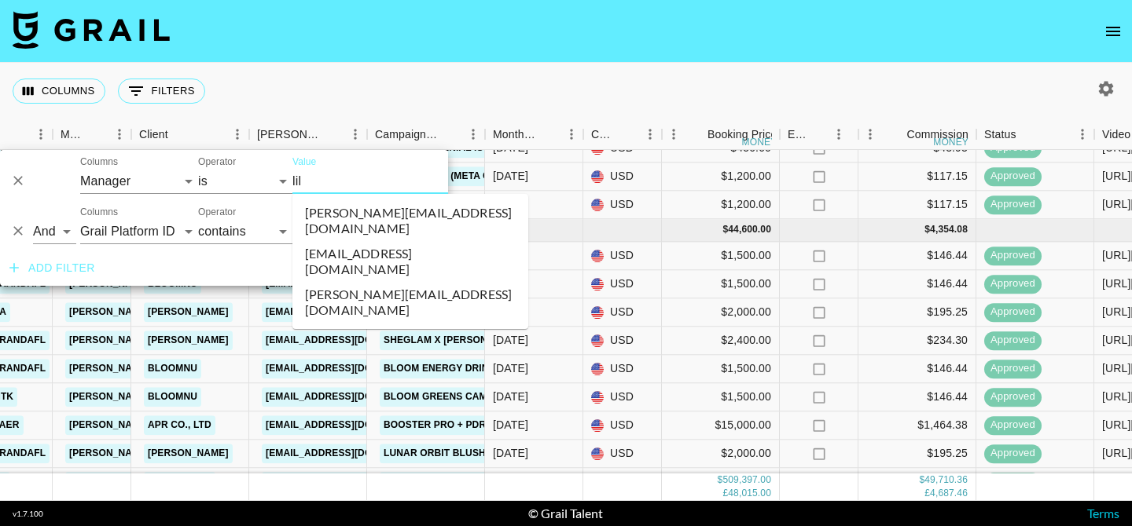
type input "lily"
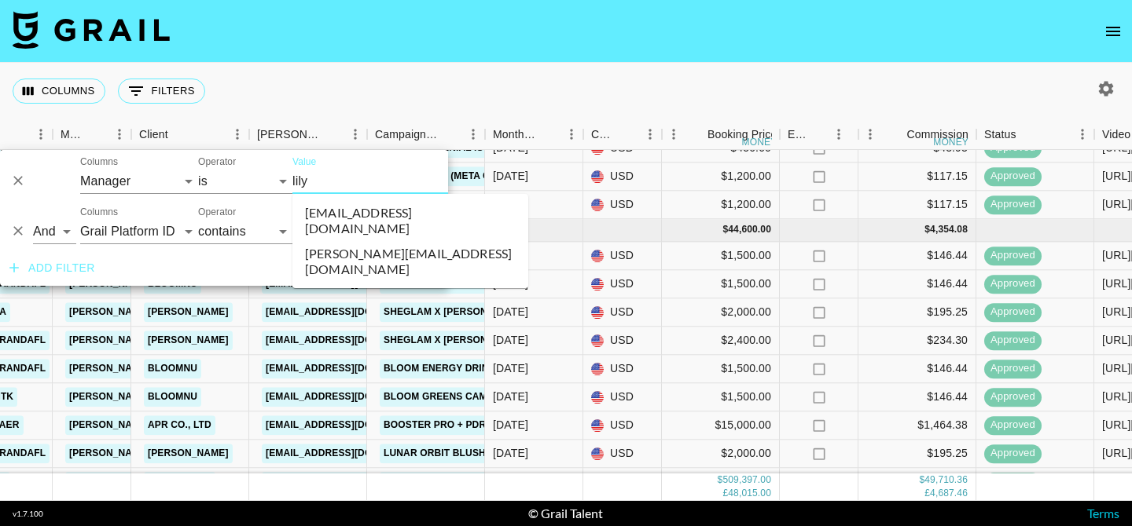
click at [367, 220] on li "lilydenning@grail-talent.com" at bounding box center [410, 220] width 236 height 41
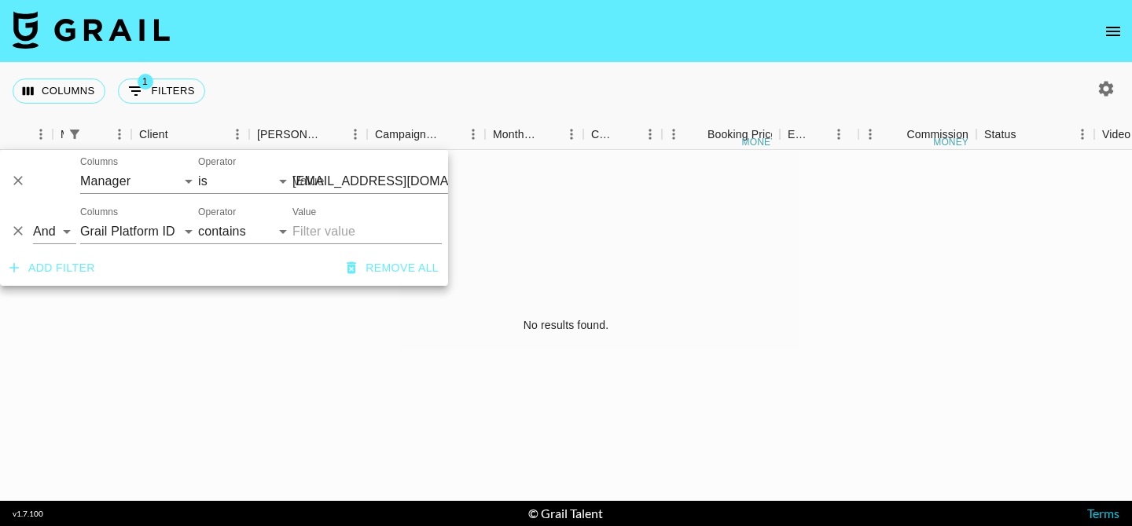
scroll to position [0, 391]
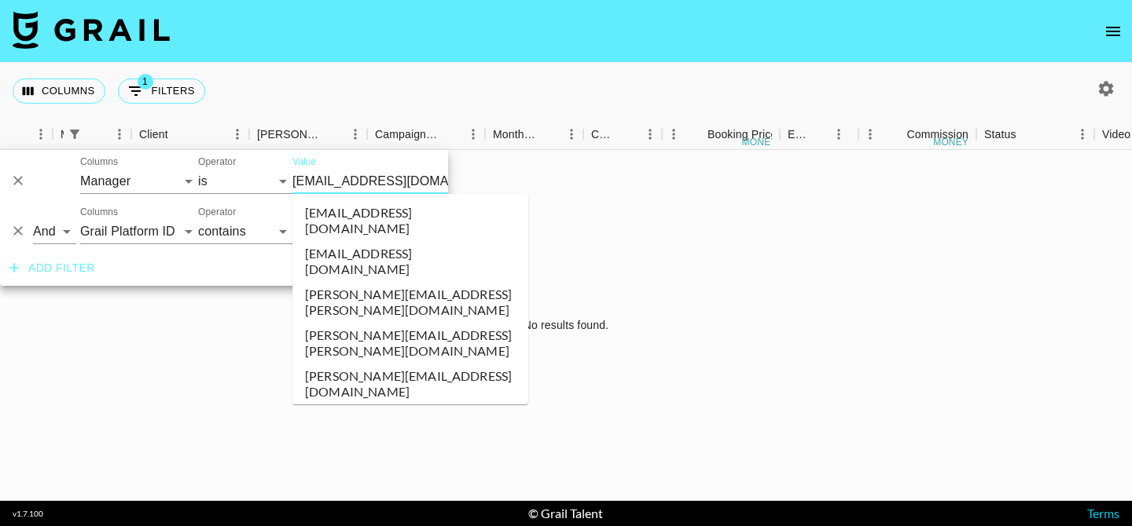
click at [365, 185] on input "lilydenning@grail-talent.com" at bounding box center [388, 181] width 192 height 24
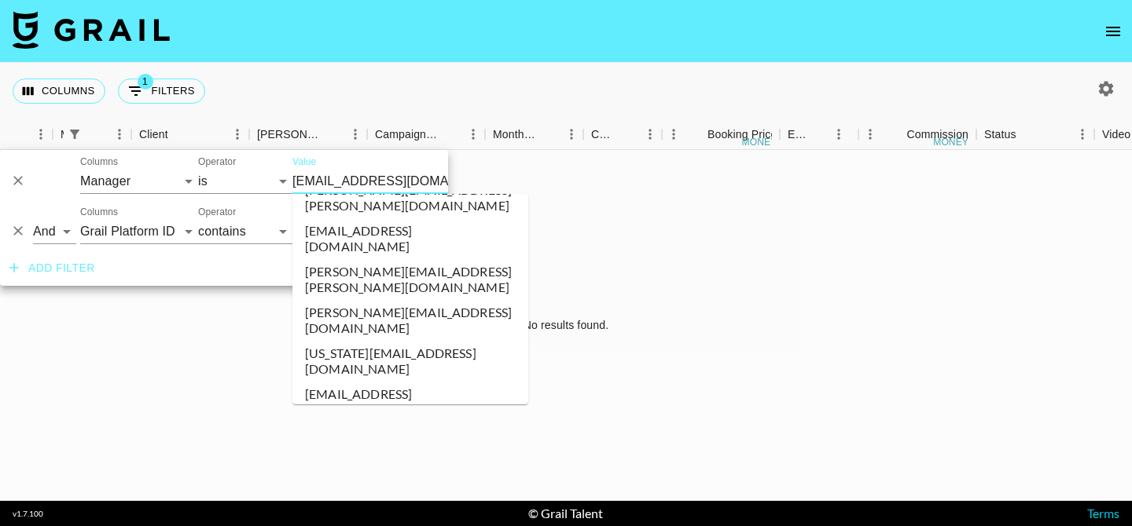
scroll to position [5760, 0]
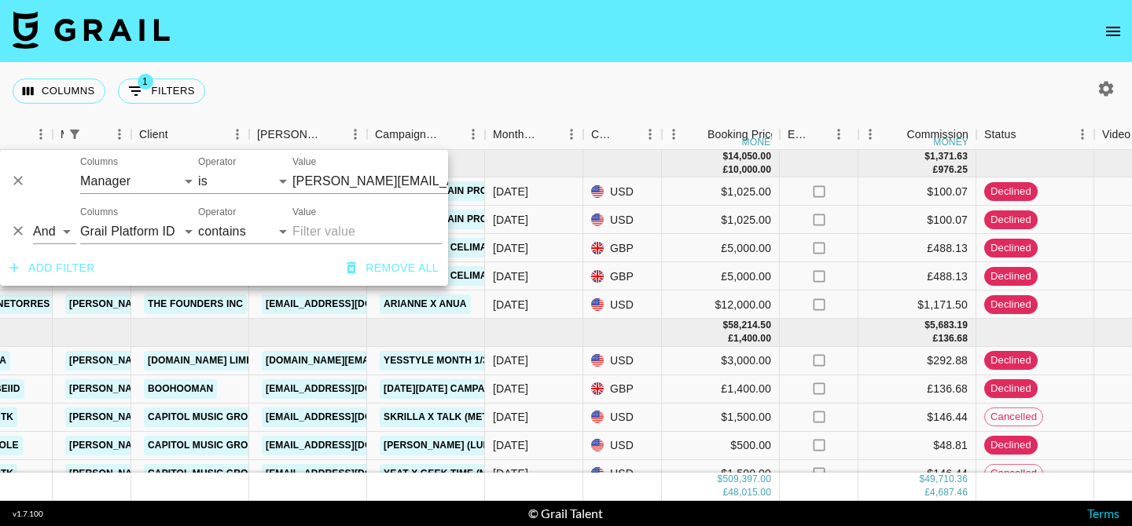
click at [512, 107] on div "Columns 1 Filters + Booking" at bounding box center [566, 91] width 1132 height 57
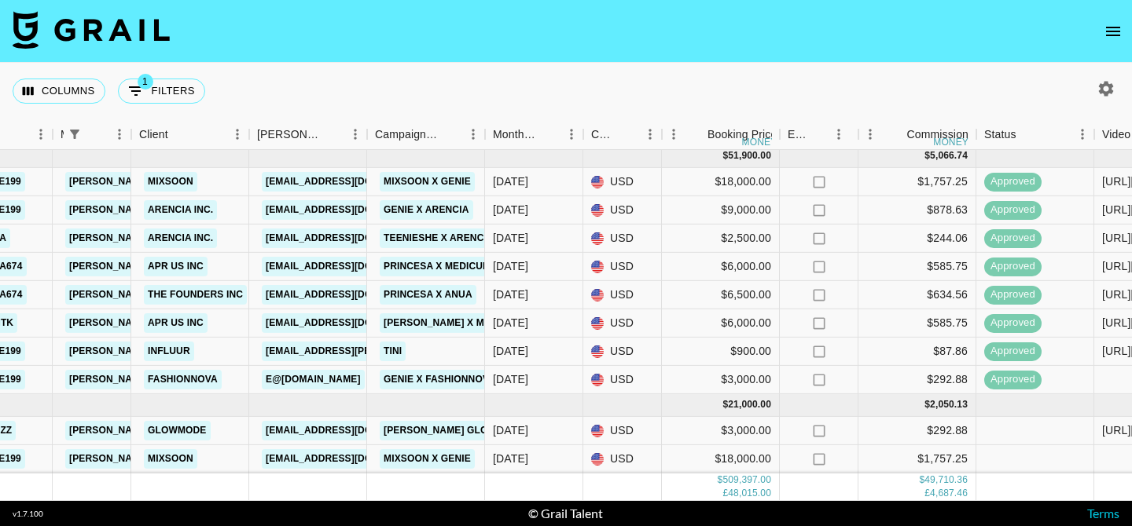
scroll to position [3770, 391]
click at [1118, 30] on icon "open drawer" at bounding box center [1112, 31] width 19 height 19
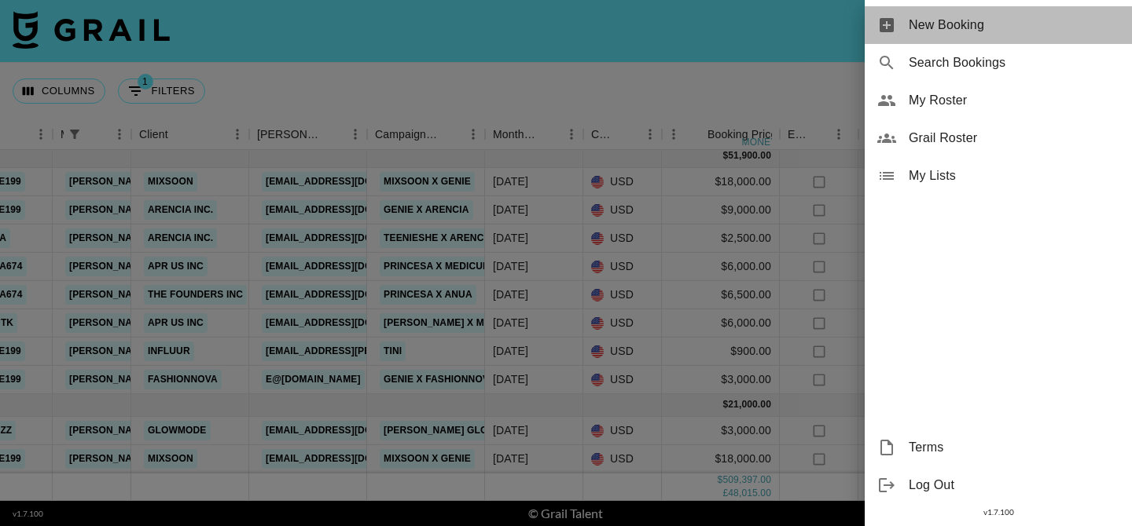
click at [1014, 17] on span "New Booking" at bounding box center [1013, 25] width 211 height 19
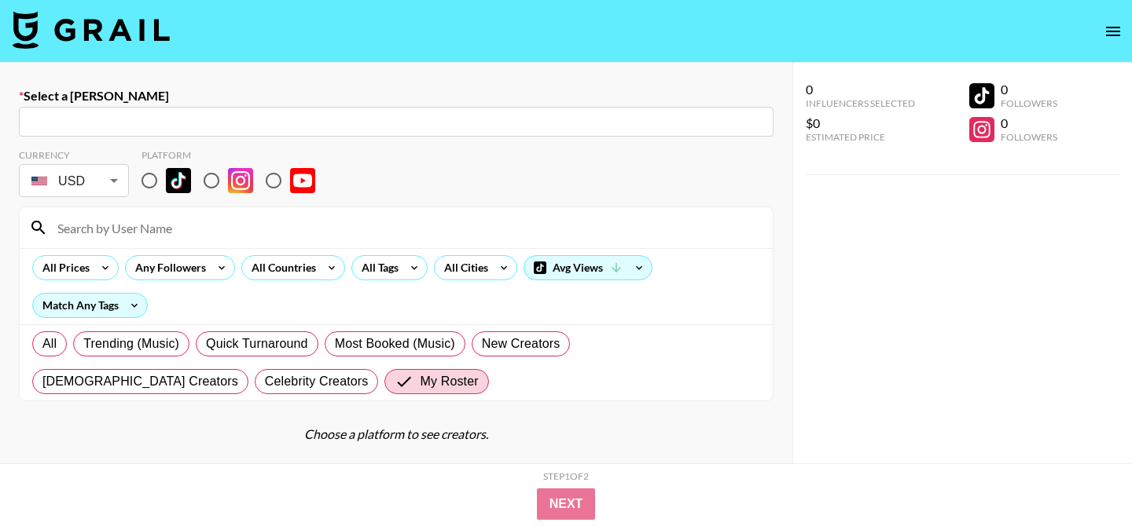
click at [336, 124] on input "text" at bounding box center [396, 122] width 736 height 18
click at [337, 130] on input "text" at bounding box center [396, 122] width 736 height 18
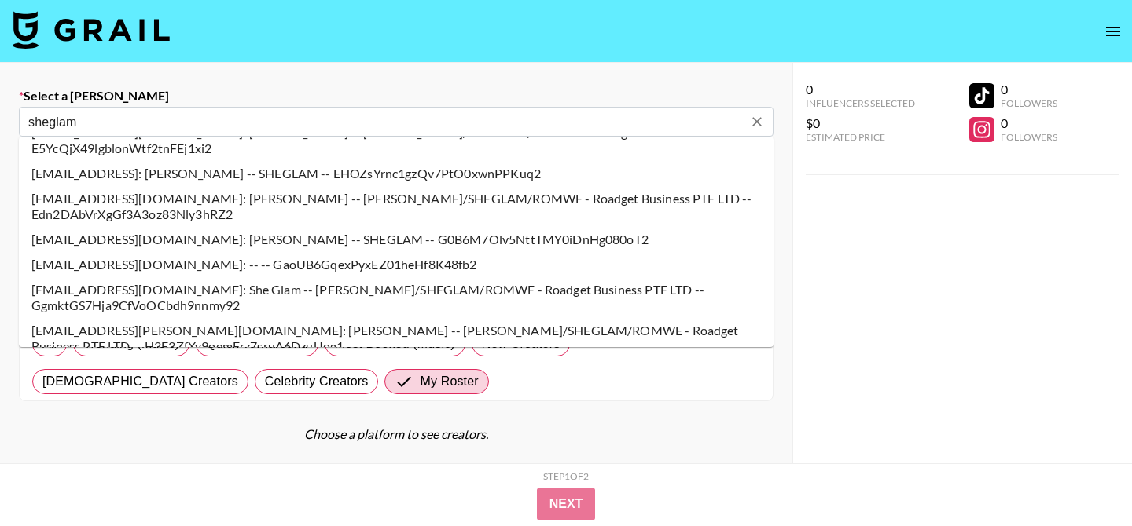
scroll to position [459, 0]
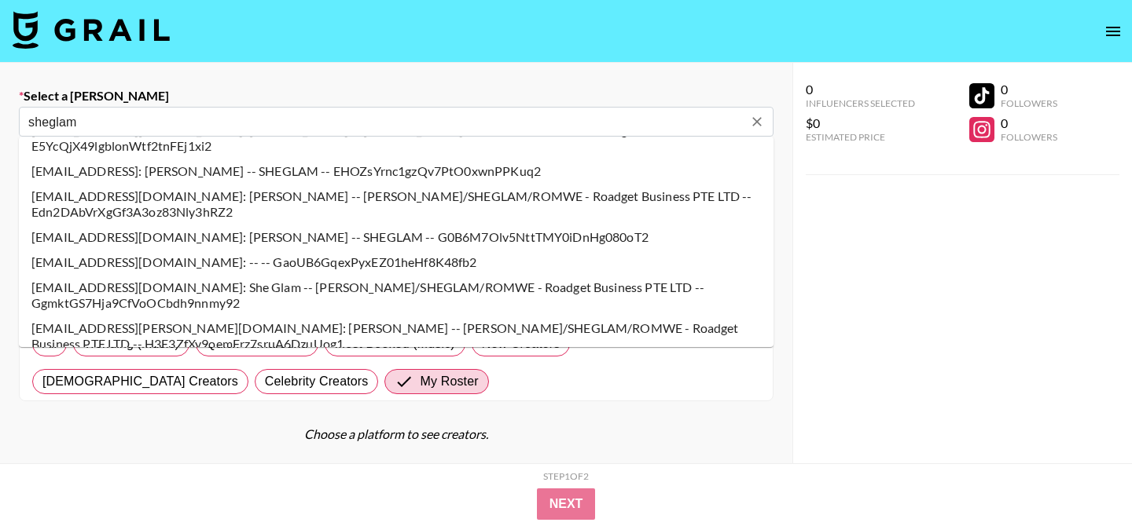
click at [244, 237] on li "en-kolcare11@sheglam.com: Joyce SHEGLAM -- SHEGLAM -- G0B6M7Olv5NttTMY0iDnHg080…" at bounding box center [396, 237] width 754 height 25
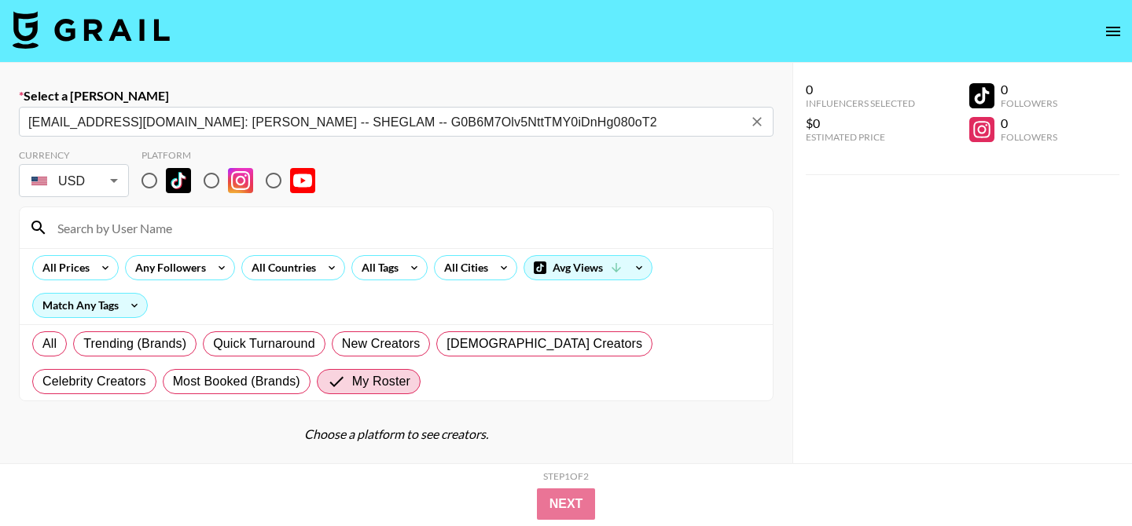
type input "en-kolcare11@sheglam.com: Joyce SHEGLAM -- SHEGLAM -- G0B6M7Olv5NttTMY0iDnHg080…"
click at [148, 181] on input "radio" at bounding box center [149, 180] width 33 height 33
radio input "true"
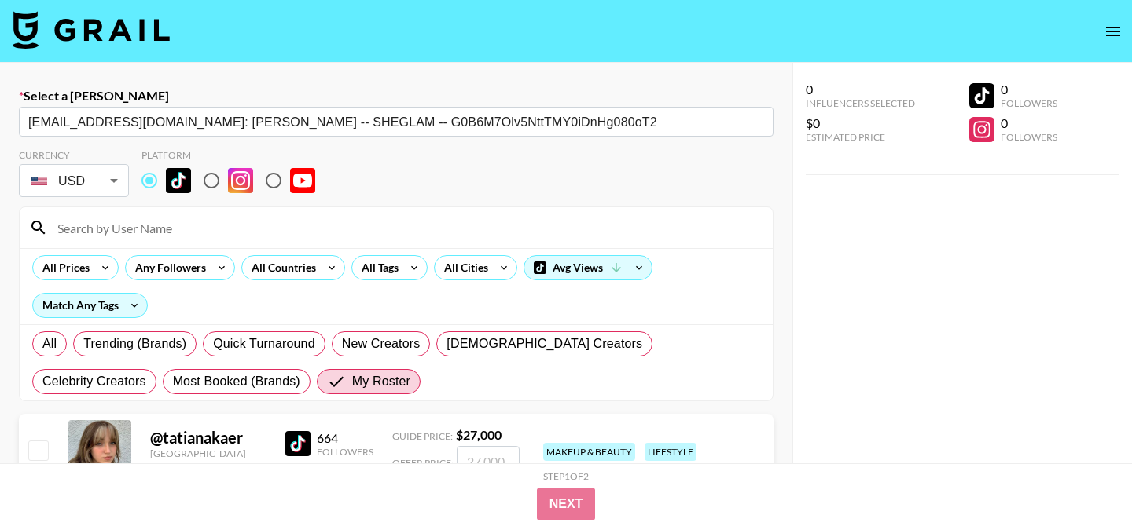
click at [131, 228] on input at bounding box center [405, 227] width 715 height 25
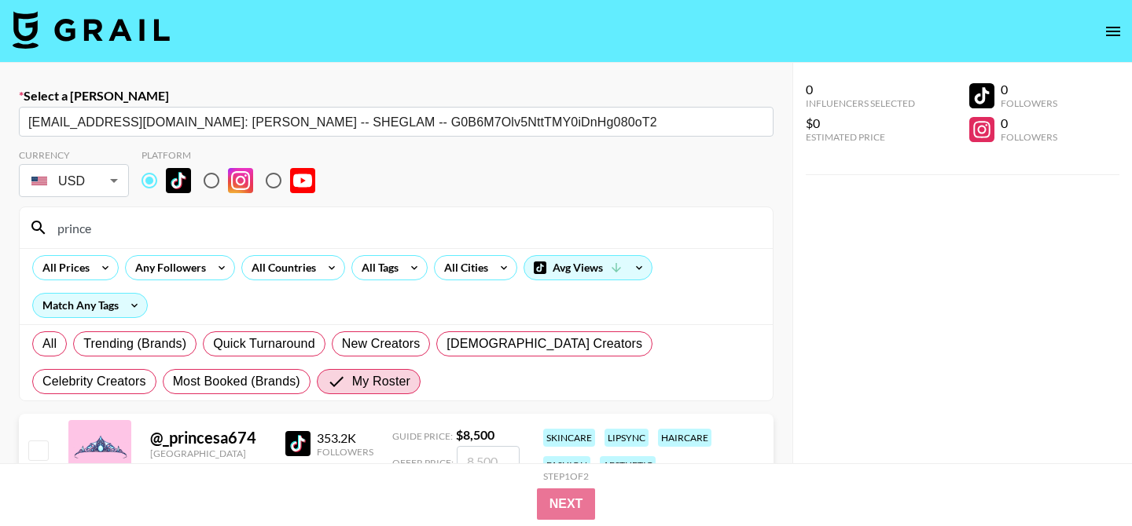
type input "prince"
click at [42, 449] on input "checkbox" at bounding box center [37, 450] width 19 height 19
checkbox input "true"
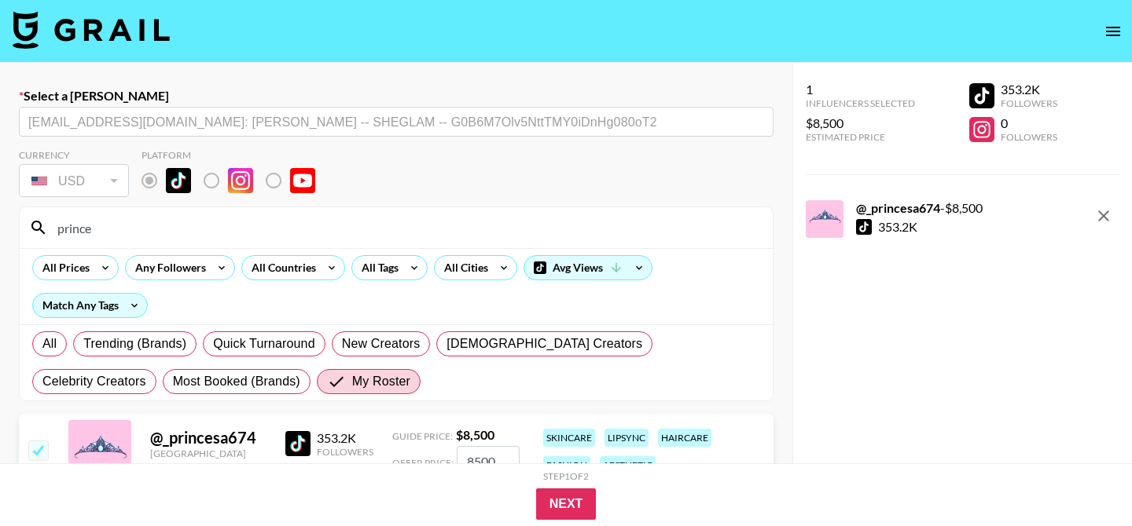
click at [494, 460] on input "8500" at bounding box center [488, 461] width 63 height 30
type input "8"
checkbox input "false"
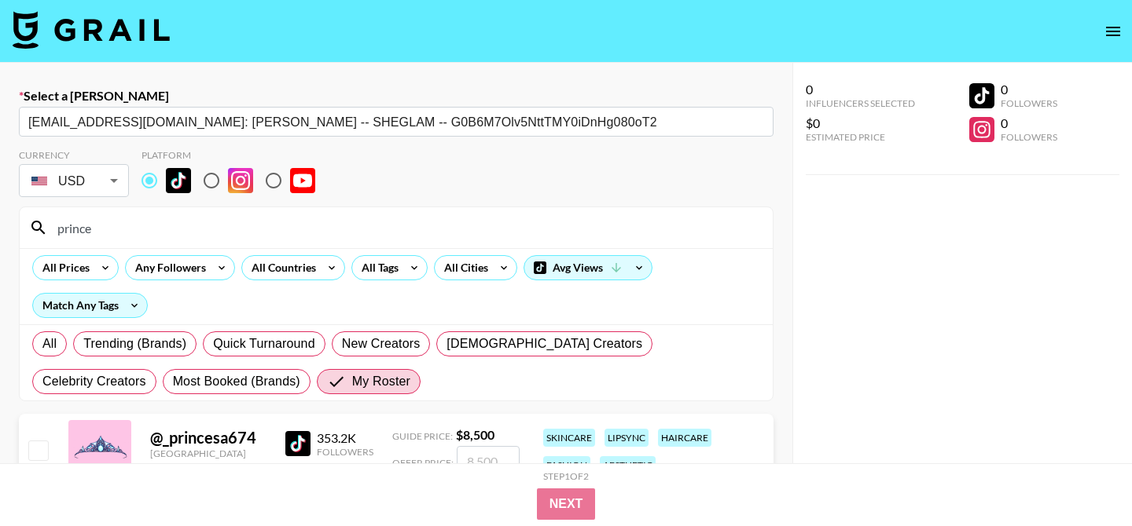
checkbox input "true"
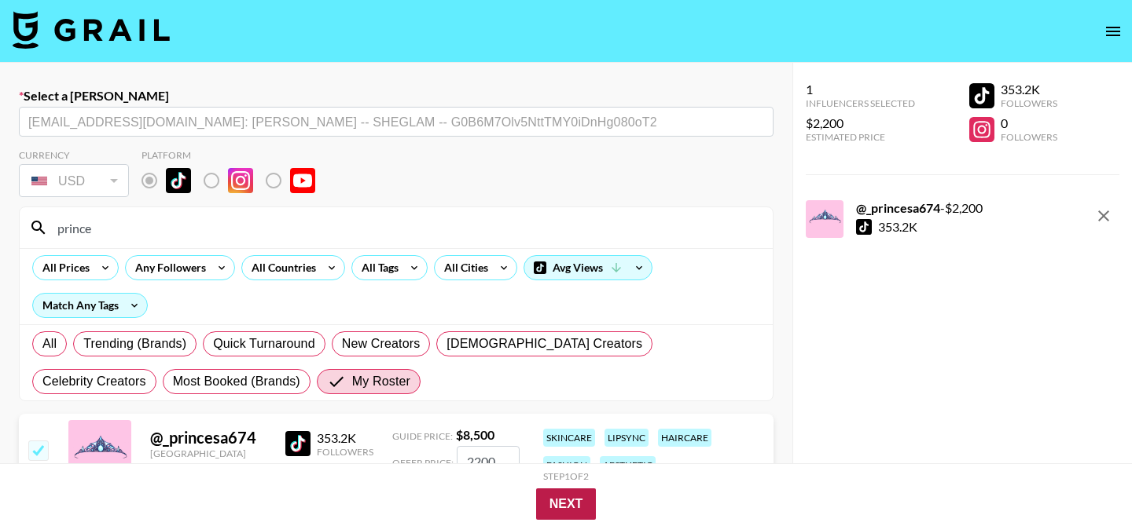
type input "2200"
click at [582, 501] on button "Next" at bounding box center [566, 504] width 61 height 31
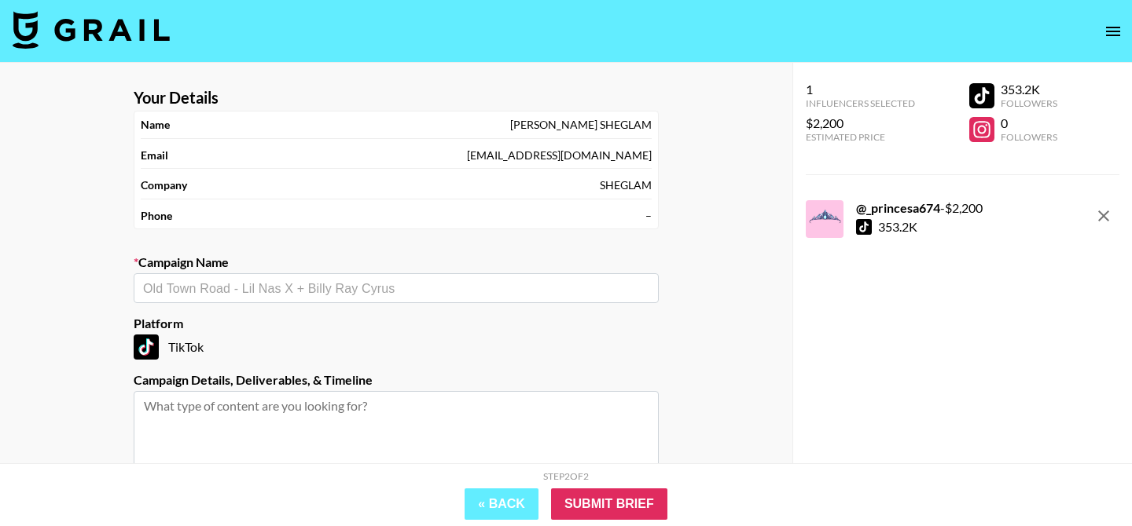
click at [430, 286] on input "text" at bounding box center [396, 289] width 506 height 18
click at [399, 321] on li "Add New Campaign: "Princesa x Sheglam"" at bounding box center [396, 322] width 525 height 25
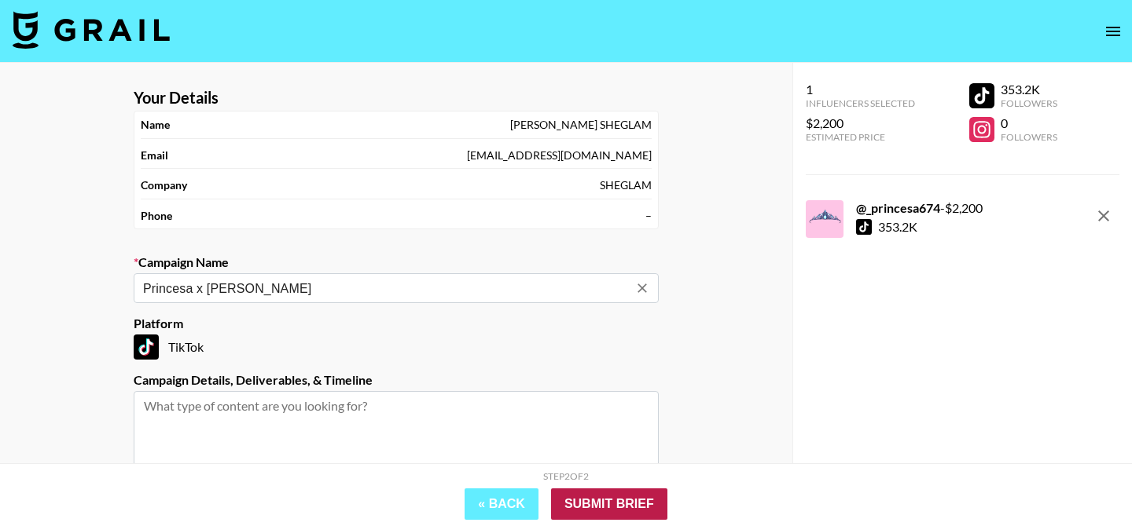
type input "Princesa x Sheglam"
click at [578, 507] on input "Submit Brief" at bounding box center [609, 504] width 116 height 31
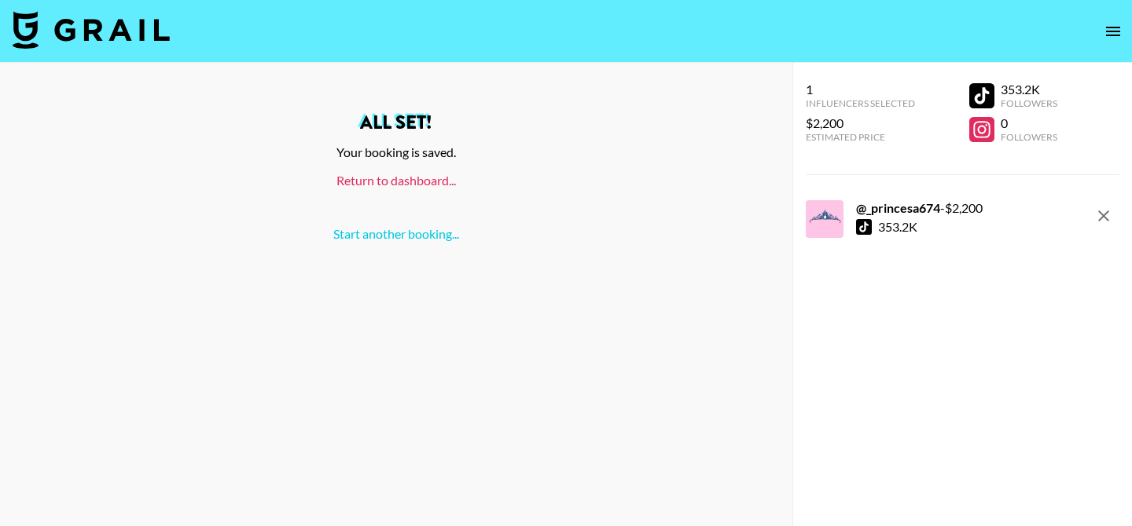
click at [408, 185] on link "Return to dashboard..." at bounding box center [395, 180] width 119 height 15
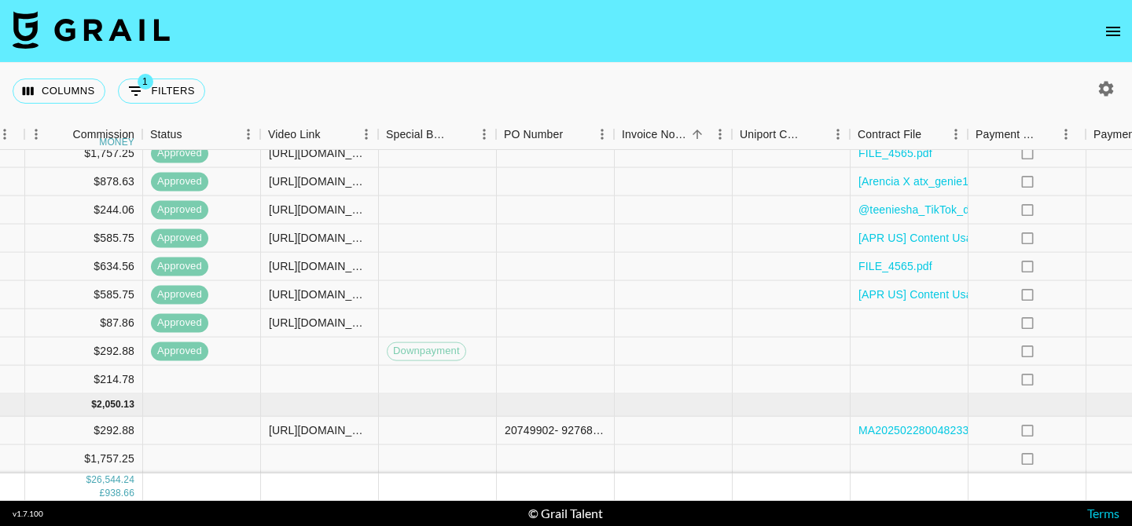
scroll to position [1073, 1226]
click at [897, 383] on div at bounding box center [908, 380] width 118 height 28
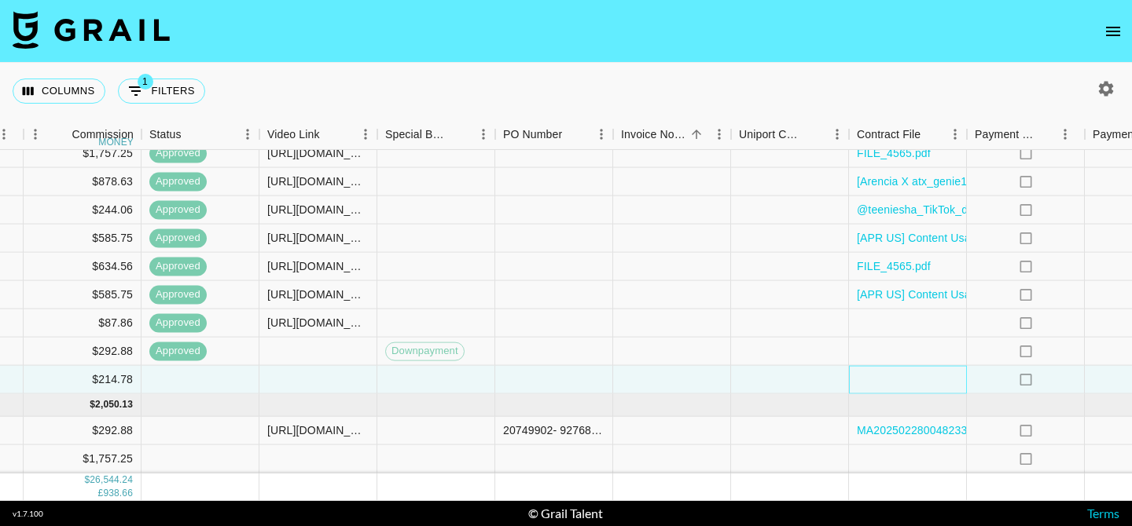
click at [897, 383] on div at bounding box center [908, 380] width 118 height 28
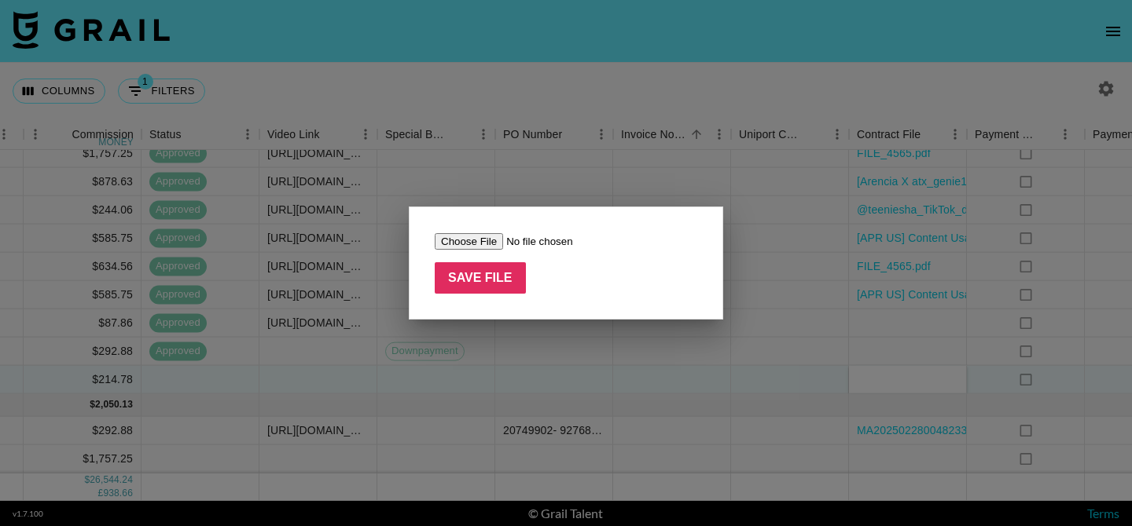
click at [479, 242] on input "file" at bounding box center [534, 241] width 199 height 17
type input "C:\fakepath\Order Confirmation_lipliner.pdf"
click at [489, 281] on input "Save File" at bounding box center [480, 277] width 91 height 31
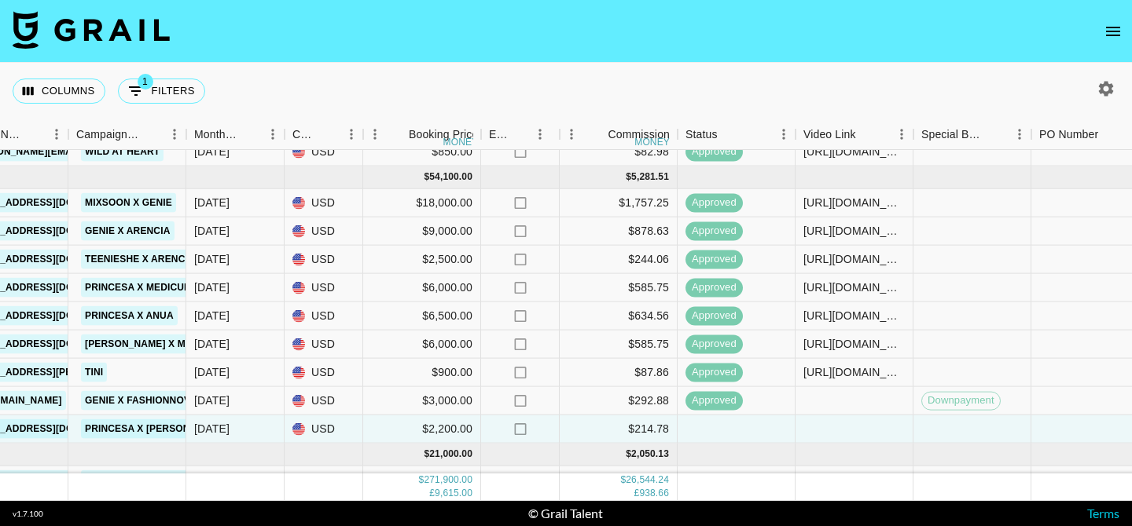
scroll to position [1024, 688]
click at [813, 290] on div "https://www.tiktok.com/@_princesa674/video/7541496269534022943?lang=en-GB" at bounding box center [855, 288] width 101 height 16
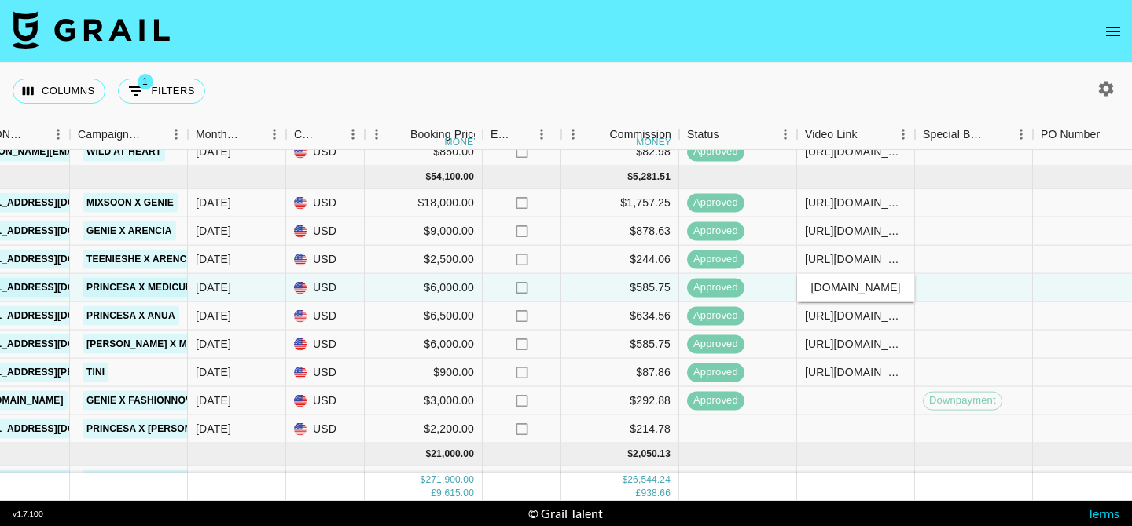
scroll to position [0, 0]
drag, startPoint x: 901, startPoint y: 288, endPoint x: 771, endPoint y: 286, distance: 129.7
click at [771, 286] on div "recaTxWgTP6wv3JoB _princesa674 lilyrose@grail-talent.com APR US Inc blvys+1@apr…" at bounding box center [616, 288] width 2609 height 28
click at [839, 402] on div at bounding box center [856, 401] width 118 height 28
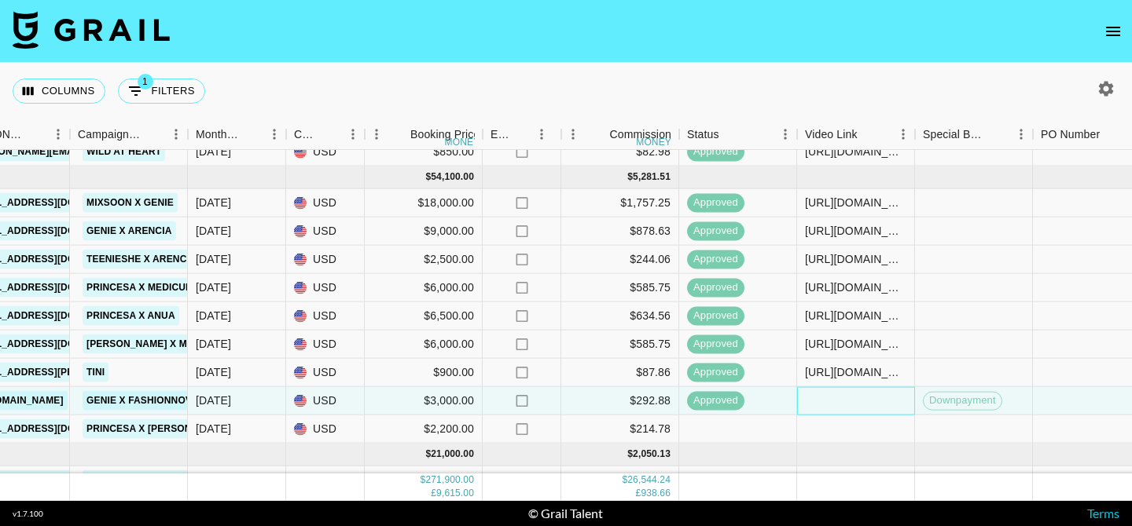
click at [839, 402] on div at bounding box center [856, 401] width 118 height 28
type input "https://www.tiktok.com/@_princesa674/video/7541496269534022943?lang=en-GB"
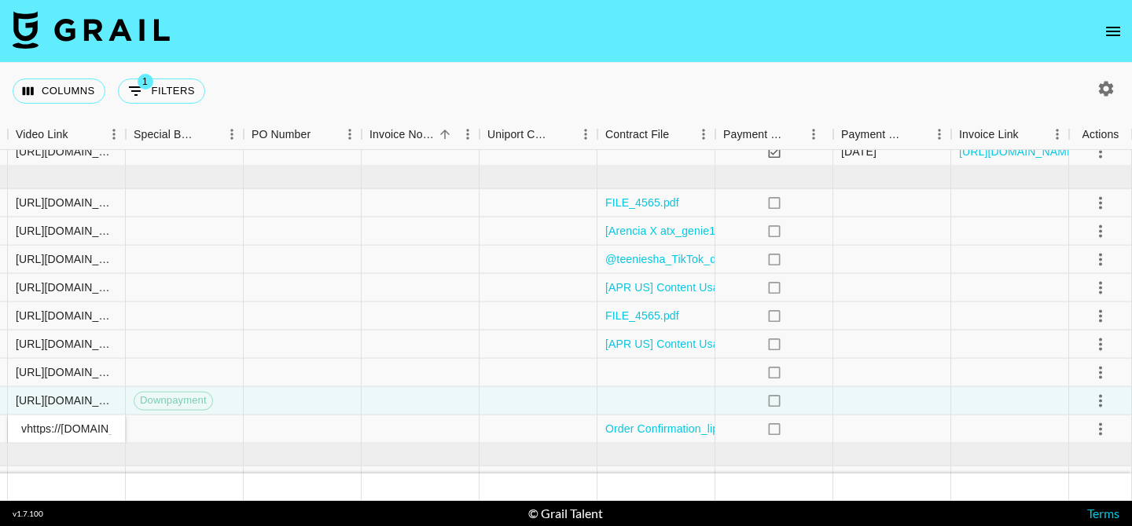
scroll to position [0, 326]
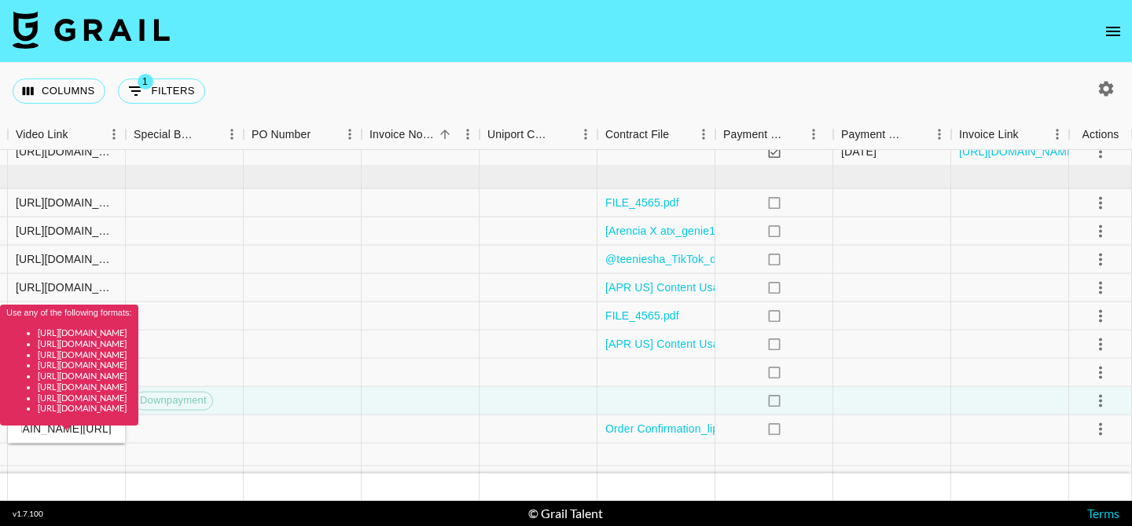
type input "vhttps://www.tiktok.com/@_princesa674/video/7541496269534022943?lang=en-GB"
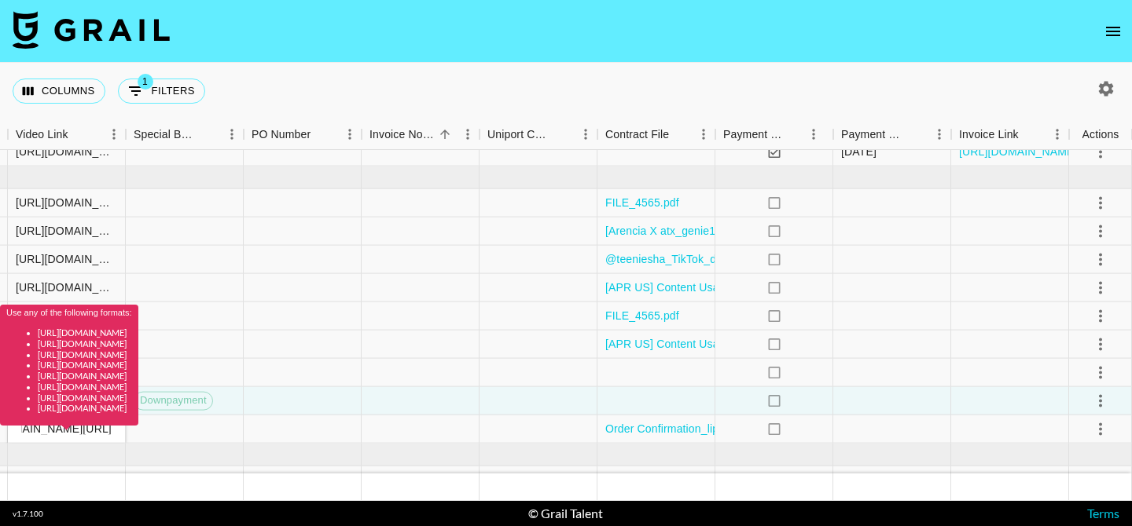
scroll to position [0, 0]
click at [138, 430] on div "Use any of the following formats: https://www.tiktok.com/@user/video/1234567 ht…" at bounding box center [69, 371] width 138 height 132
drag, startPoint x: 23, startPoint y: 429, endPoint x: 148, endPoint y: 432, distance: 125.0
click at [138, 432] on div "Use any of the following formats: https://www.tiktok.com/@user/video/1234567 ht…" at bounding box center [69, 371] width 138 height 132
click at [108, 429] on div "Use any of the following formats: https://www.tiktok.com/@user/video/1234567 ht…" at bounding box center [69, 371] width 138 height 132
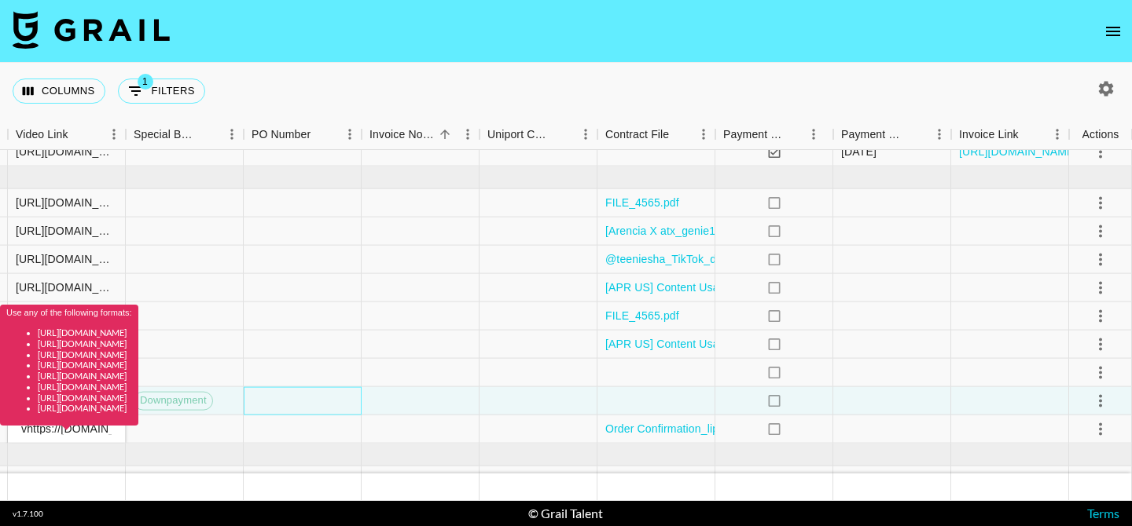
click at [306, 392] on div at bounding box center [303, 401] width 118 height 28
click at [106, 436] on div "Use any of the following formats: https://www.tiktok.com/@user/video/1234567 ht…" at bounding box center [69, 371] width 138 height 132
click at [111, 427] on div "Use any of the following formats: https://www.tiktok.com/@user/video/1234567 ht…" at bounding box center [69, 371] width 138 height 132
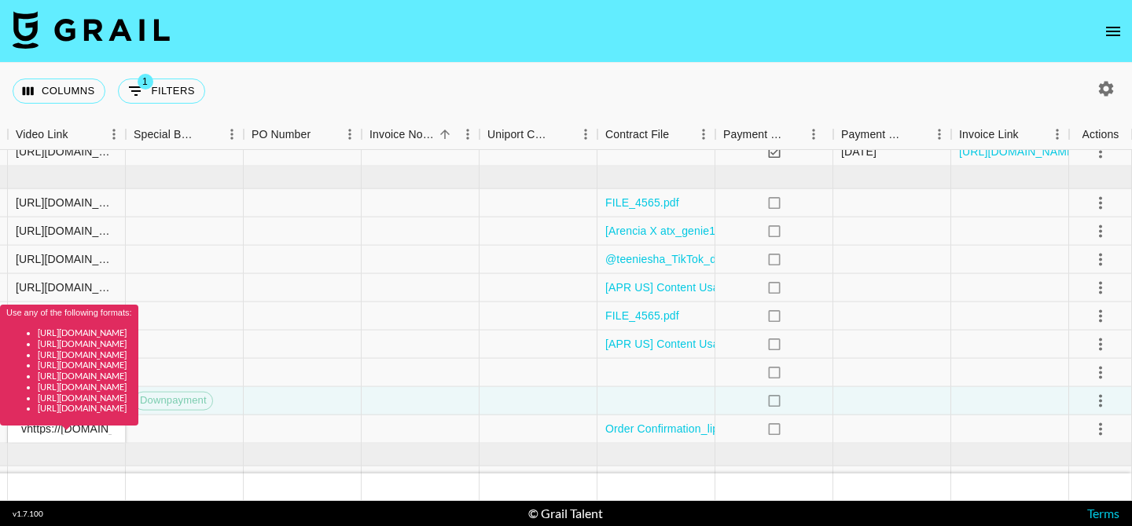
click at [111, 427] on div "Use any of the following formats: https://www.tiktok.com/@user/video/1234567 ht…" at bounding box center [69, 371] width 138 height 132
click at [78, 435] on div "Use any of the following formats: https://www.tiktok.com/@user/video/1234567 ht…" at bounding box center [69, 371] width 138 height 132
click at [595, 358] on div at bounding box center [538, 345] width 118 height 28
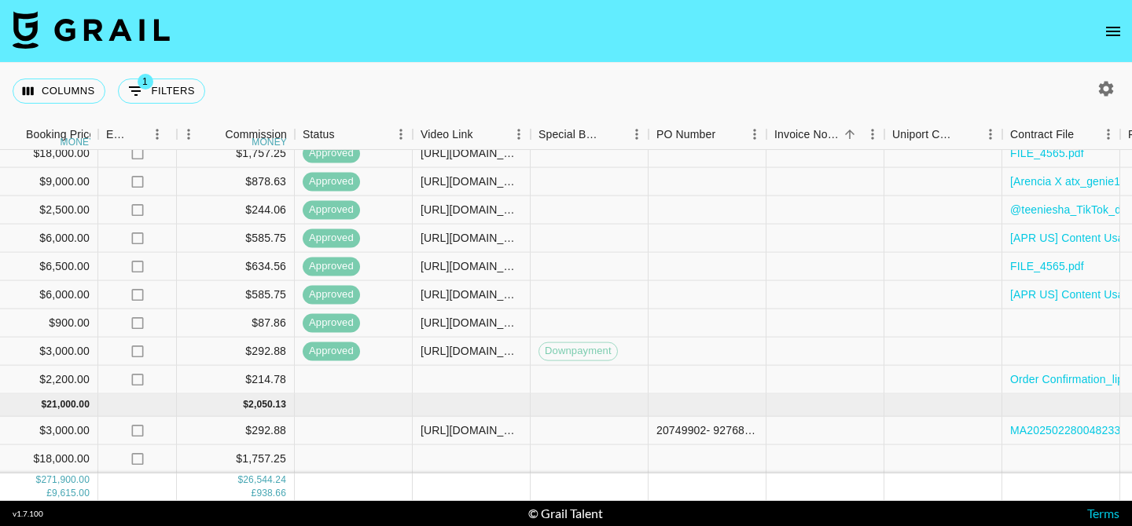
scroll to position [1079, 1077]
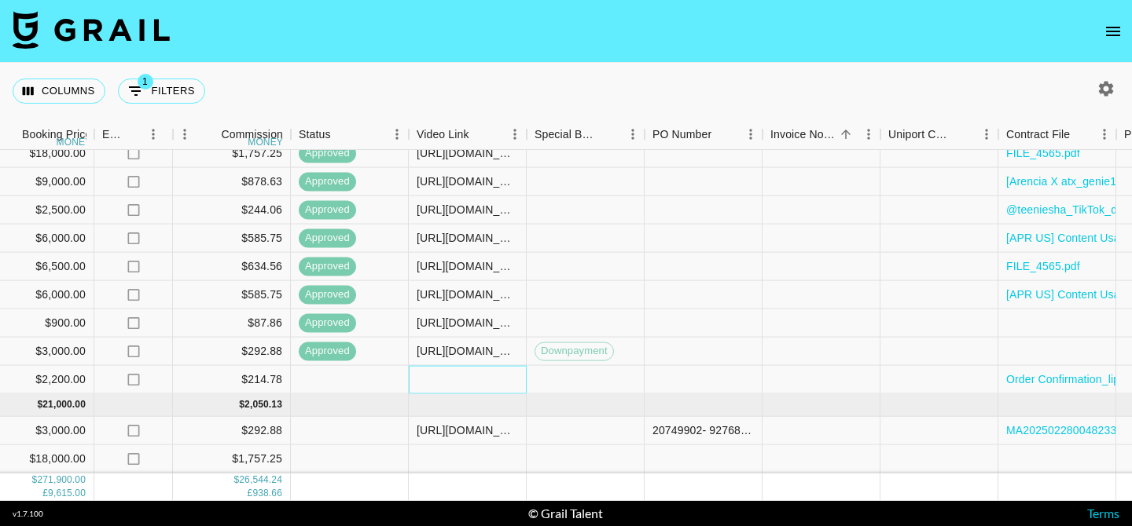
click at [449, 385] on div at bounding box center [468, 380] width 118 height 28
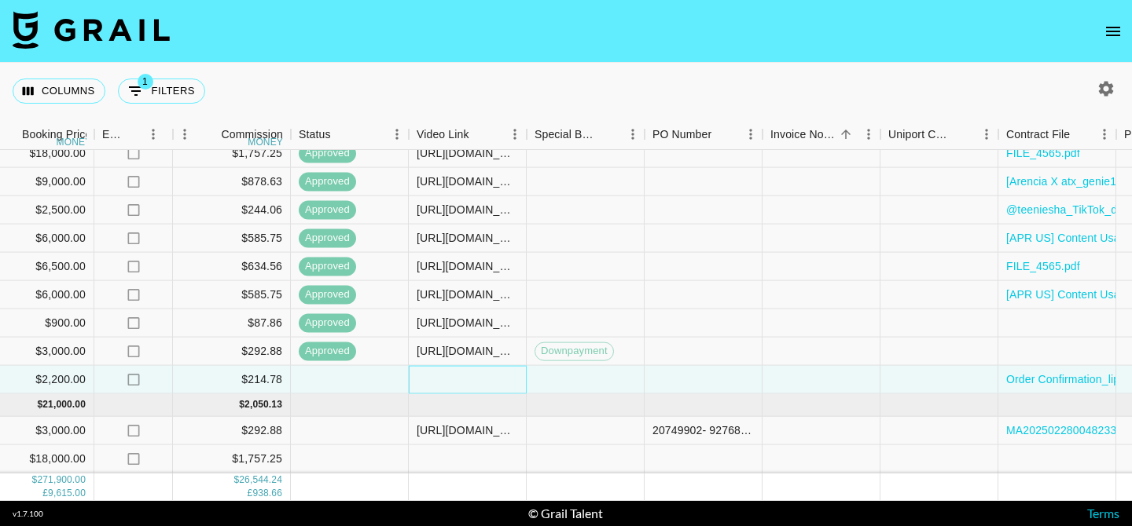
click at [449, 387] on div at bounding box center [468, 380] width 118 height 28
type input "https://www.tiktok.com/@_princesa674/video/7541496269534022943?lang=en-GB"
click at [523, 358] on div "https://www.tiktok.com/@_princesa674/video/7541496269534022943?lang=en-GB" at bounding box center [468, 352] width 118 height 28
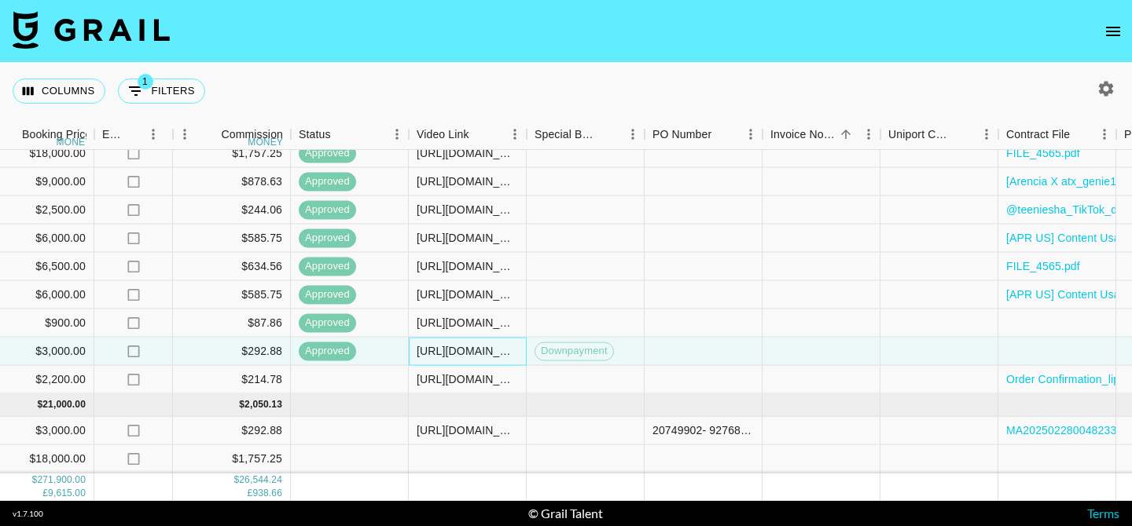
click at [523, 358] on div "https://www.tiktok.com/@_princesa674/video/7541496269534022943?lang=en-GB" at bounding box center [468, 352] width 118 height 28
drag, startPoint x: 517, startPoint y: 350, endPoint x: 411, endPoint y: 340, distance: 106.5
click at [411, 340] on div "https://www.tiktok.com/@_princesa674/video/7541496269534022943?lang=en-GB" at bounding box center [468, 352] width 118 height 28
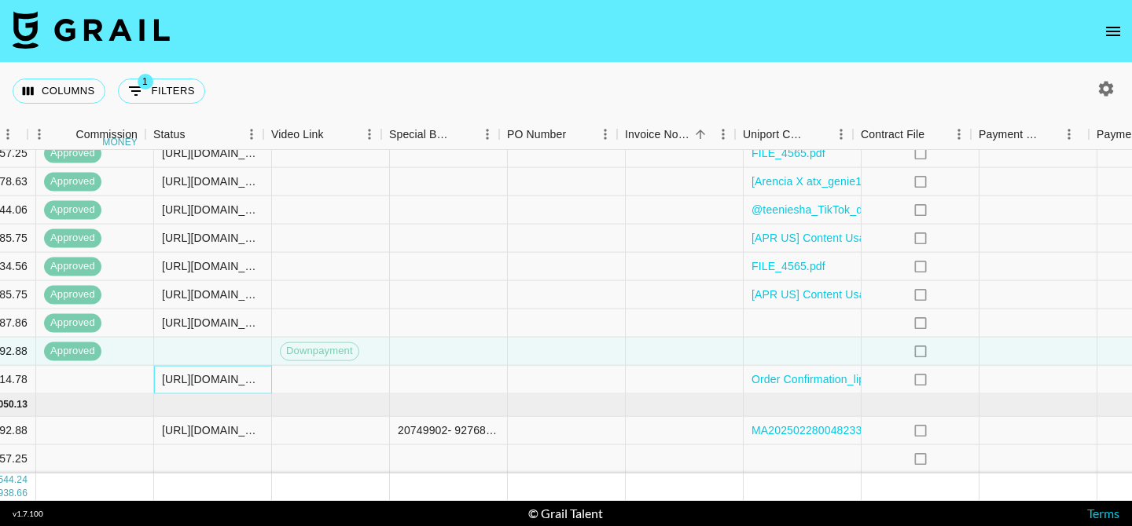
scroll to position [1079, 1477]
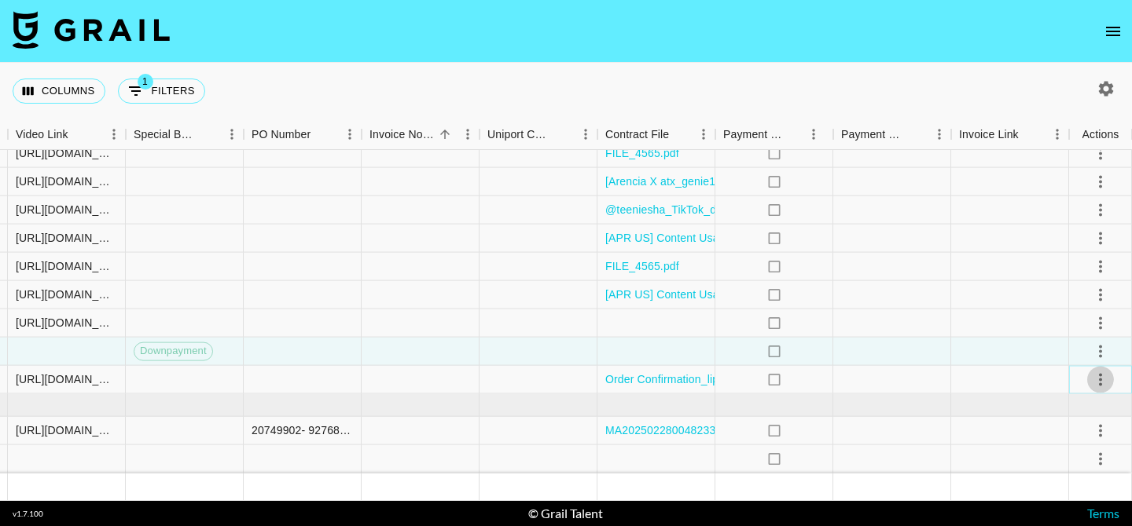
click at [1101, 384] on icon "select merge strategy" at bounding box center [1100, 379] width 3 height 13
click at [1084, 354] on div "Approve" at bounding box center [1066, 345] width 48 height 19
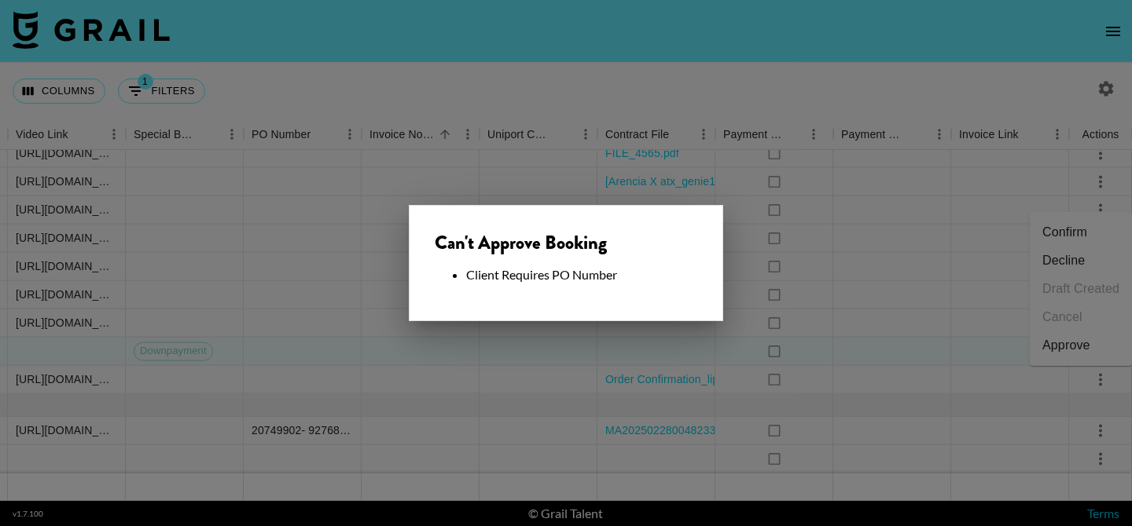
click at [508, 393] on div at bounding box center [566, 263] width 1132 height 526
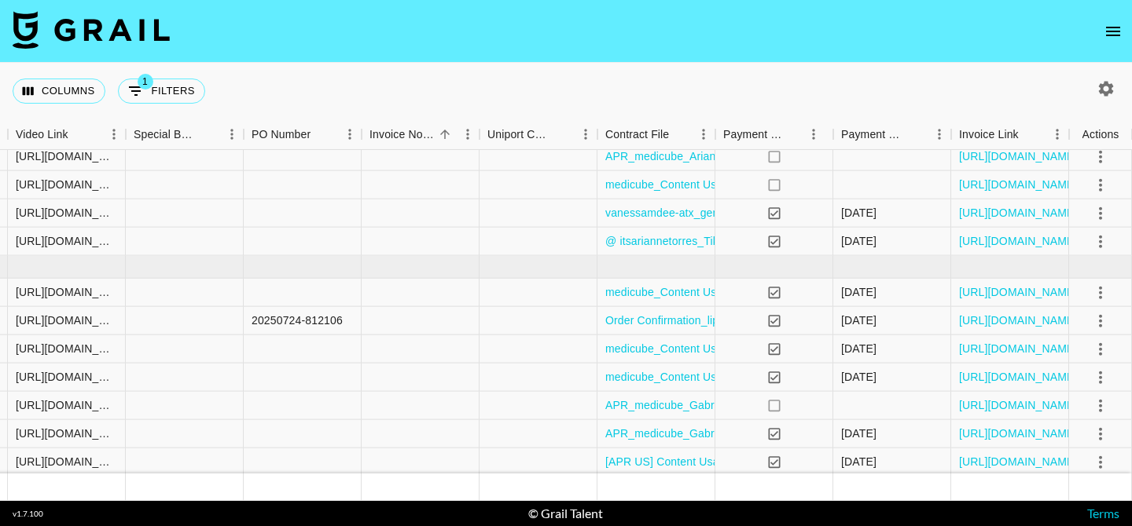
scroll to position [531, 1477]
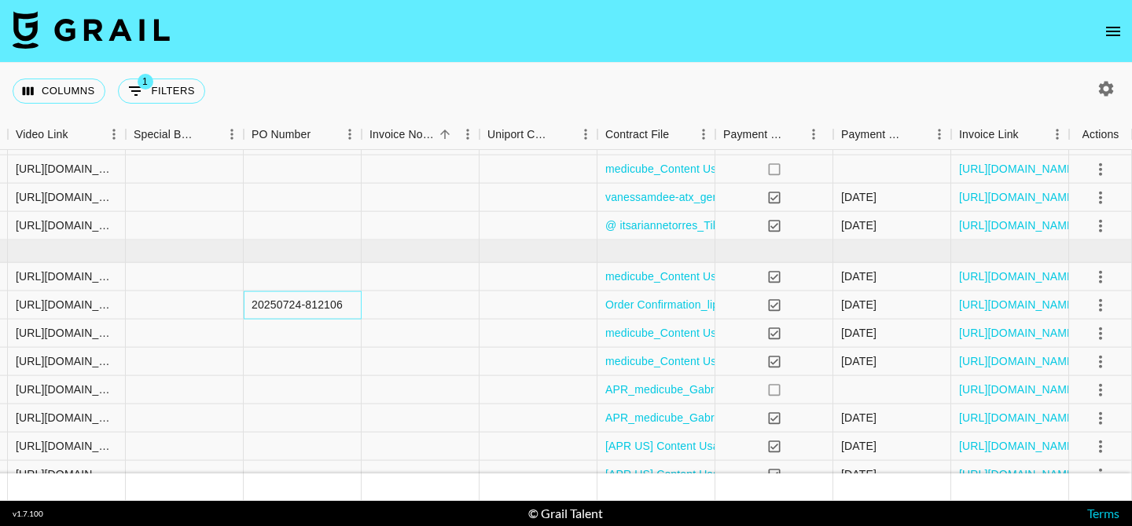
click at [342, 308] on div "20250724-812106" at bounding box center [296, 305] width 91 height 16
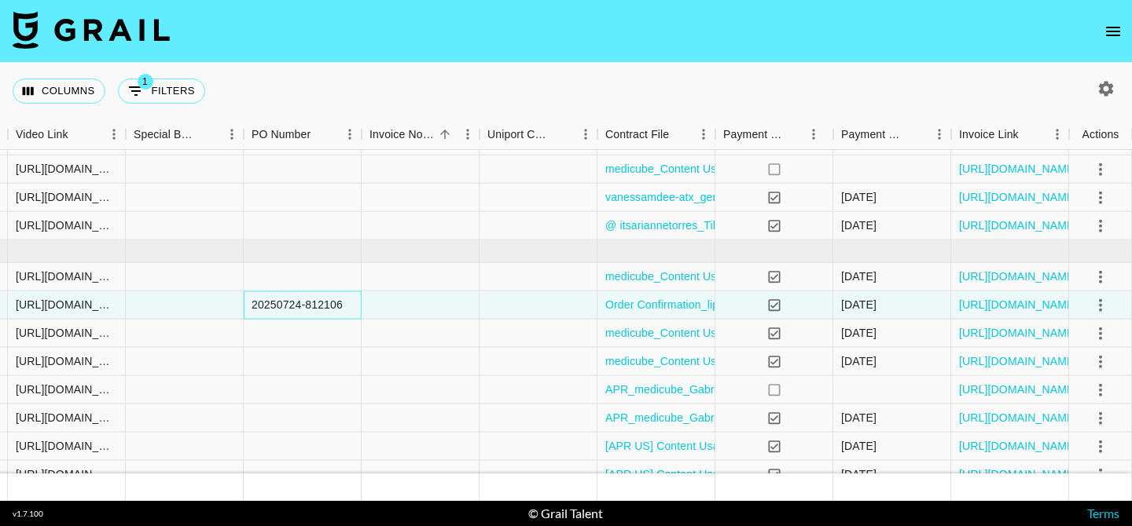
click at [342, 308] on div "20250724-812106" at bounding box center [296, 305] width 91 height 16
drag, startPoint x: 347, startPoint y: 308, endPoint x: 237, endPoint y: 290, distance: 111.5
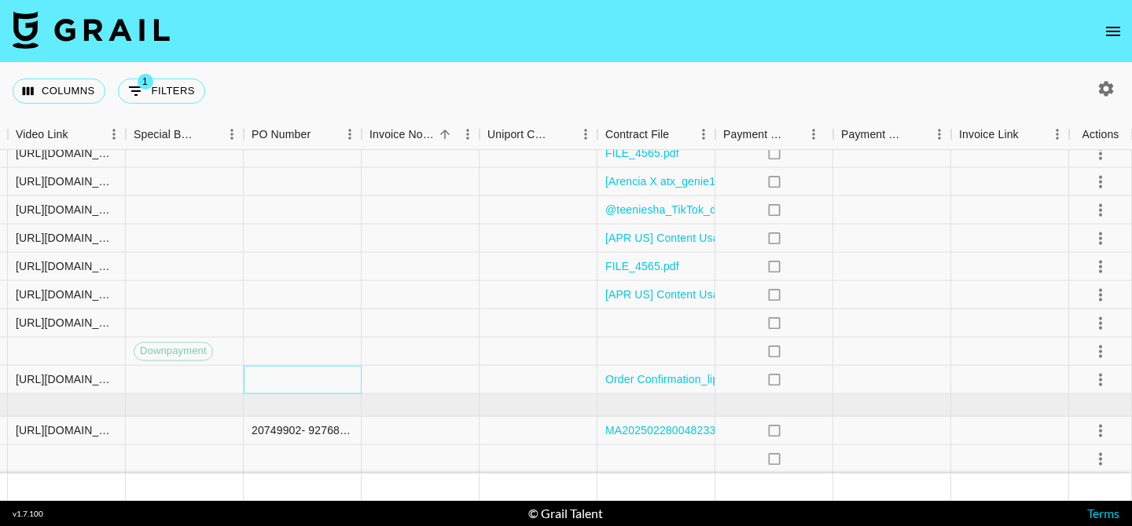
click at [275, 392] on div at bounding box center [303, 380] width 118 height 28
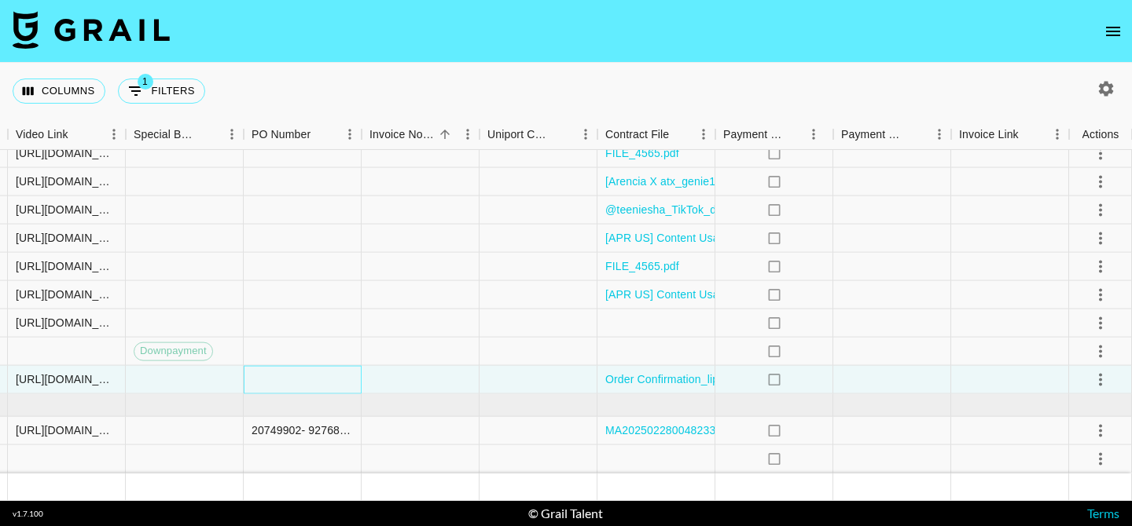
click at [275, 392] on div at bounding box center [303, 380] width 118 height 28
click at [290, 380] on input "20250724-812106" at bounding box center [302, 379] width 116 height 13
click at [295, 378] on input "20250724-812106" at bounding box center [302, 379] width 116 height 13
type input "20250824-812106"
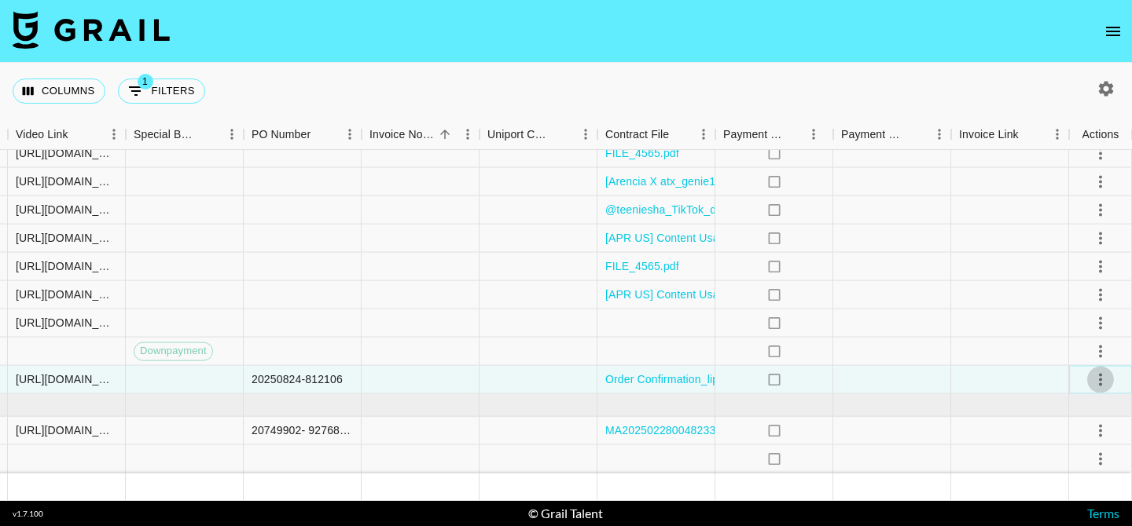
click at [1105, 380] on icon "select merge strategy" at bounding box center [1100, 379] width 19 height 19
click at [1094, 348] on li "Approve" at bounding box center [1080, 346] width 102 height 28
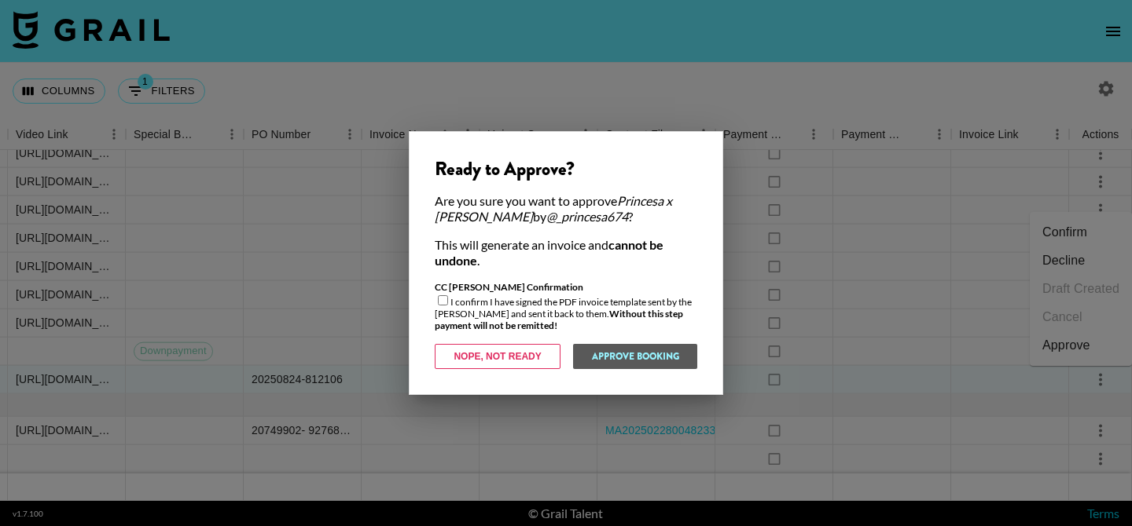
click at [446, 299] on input "checkbox" at bounding box center [443, 300] width 10 height 10
checkbox input "true"
click at [586, 354] on button "Approve Booking" at bounding box center [634, 356] width 125 height 25
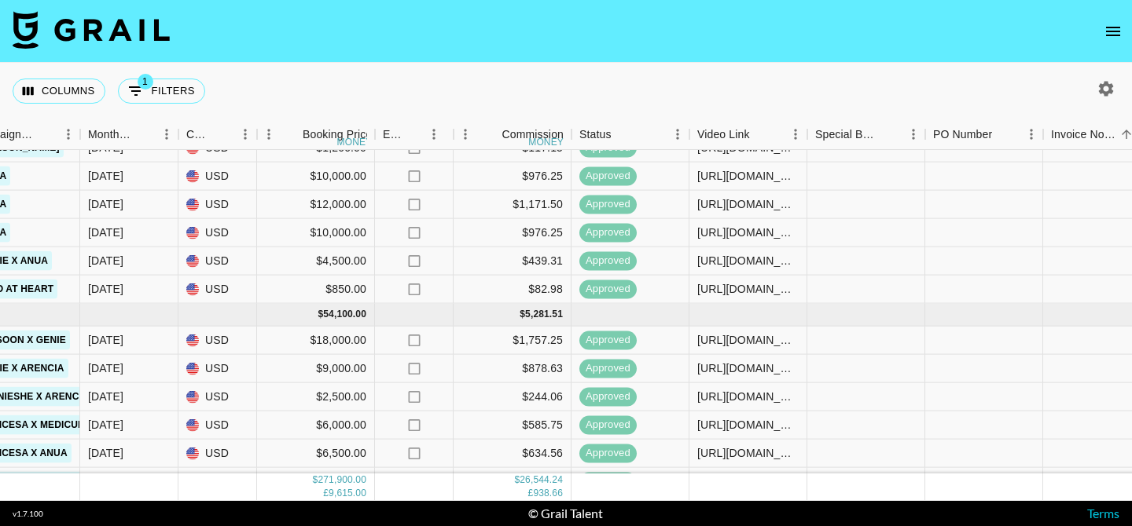
scroll to position [1073, 796]
